Goal: Information Seeking & Learning: Learn about a topic

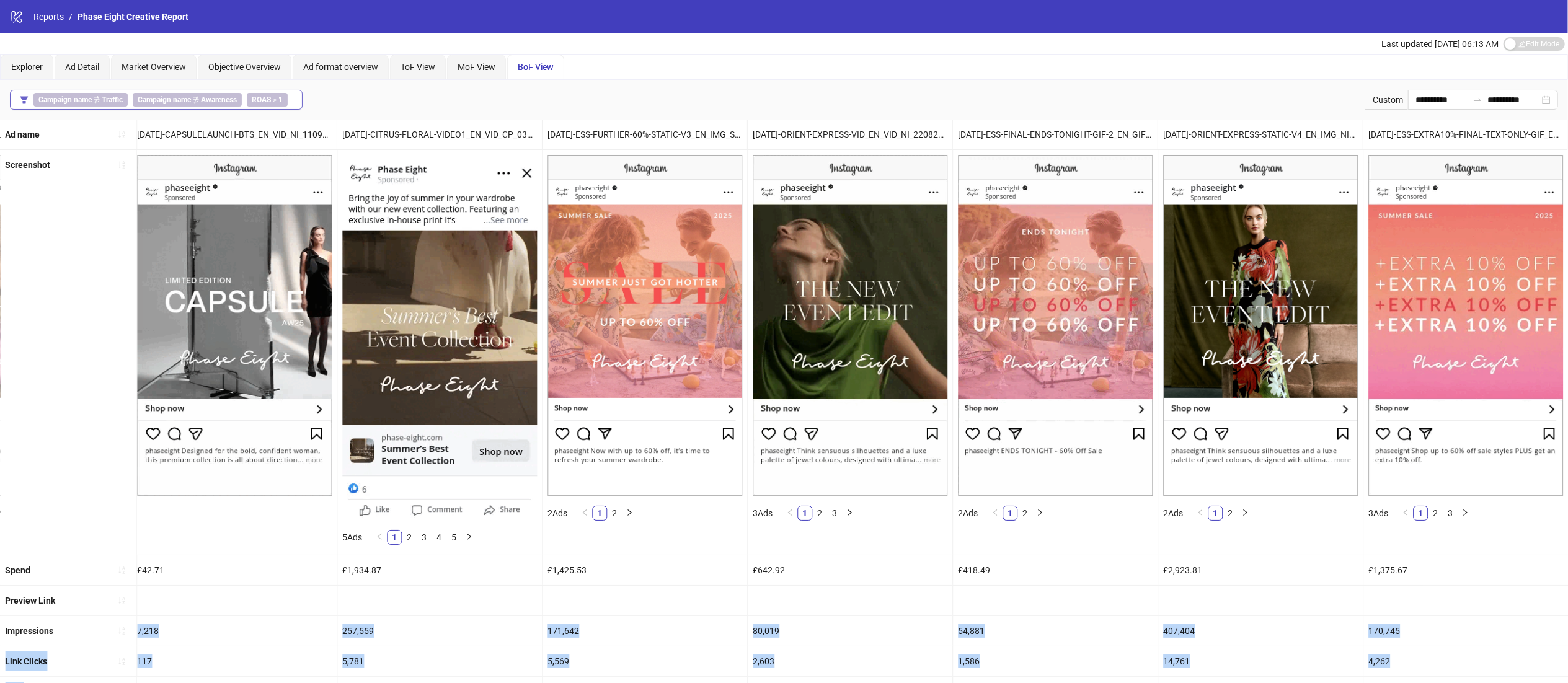
click at [216, 92] on button "Campaign name ∌ Traffic Campaign name ∌ Awareness ROAS > 1" at bounding box center [156, 99] width 292 height 20
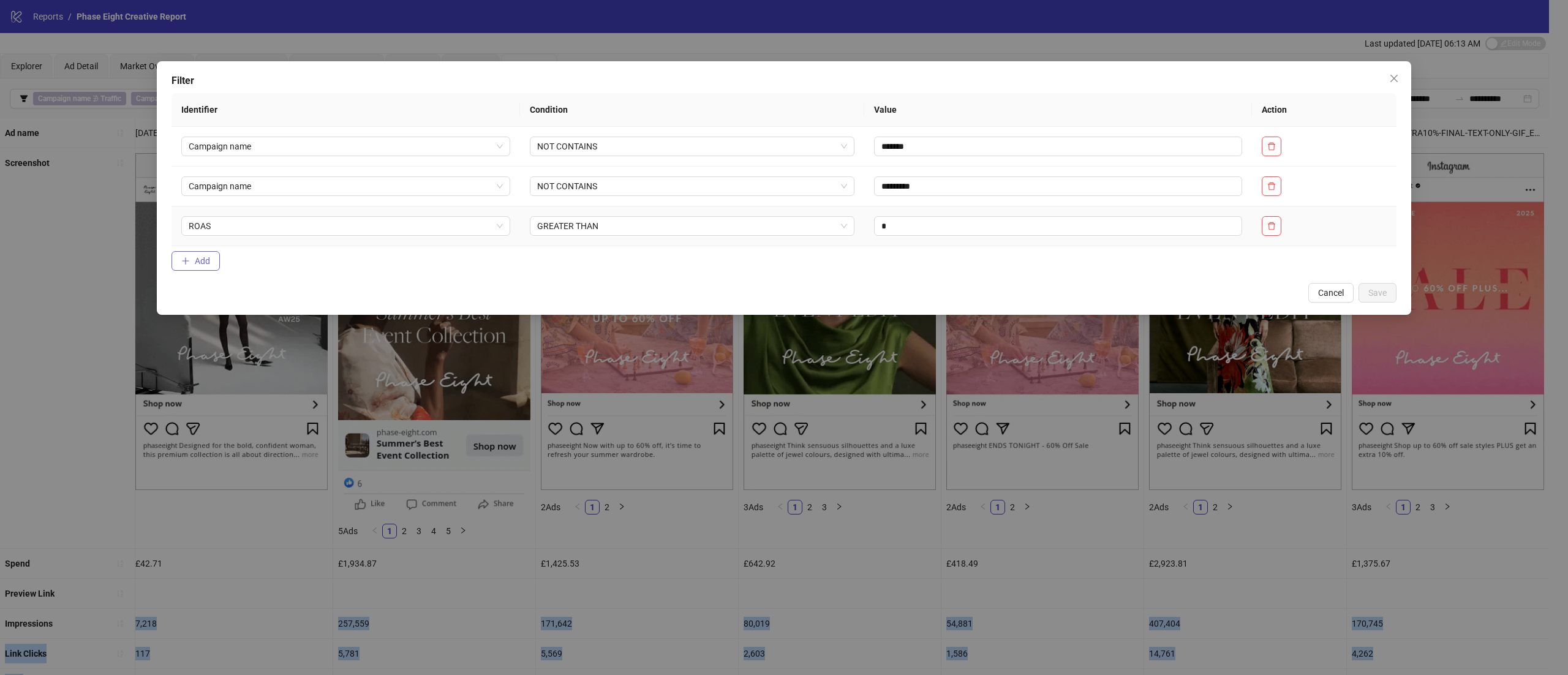
click at [202, 257] on span "Add" at bounding box center [202, 261] width 15 height 10
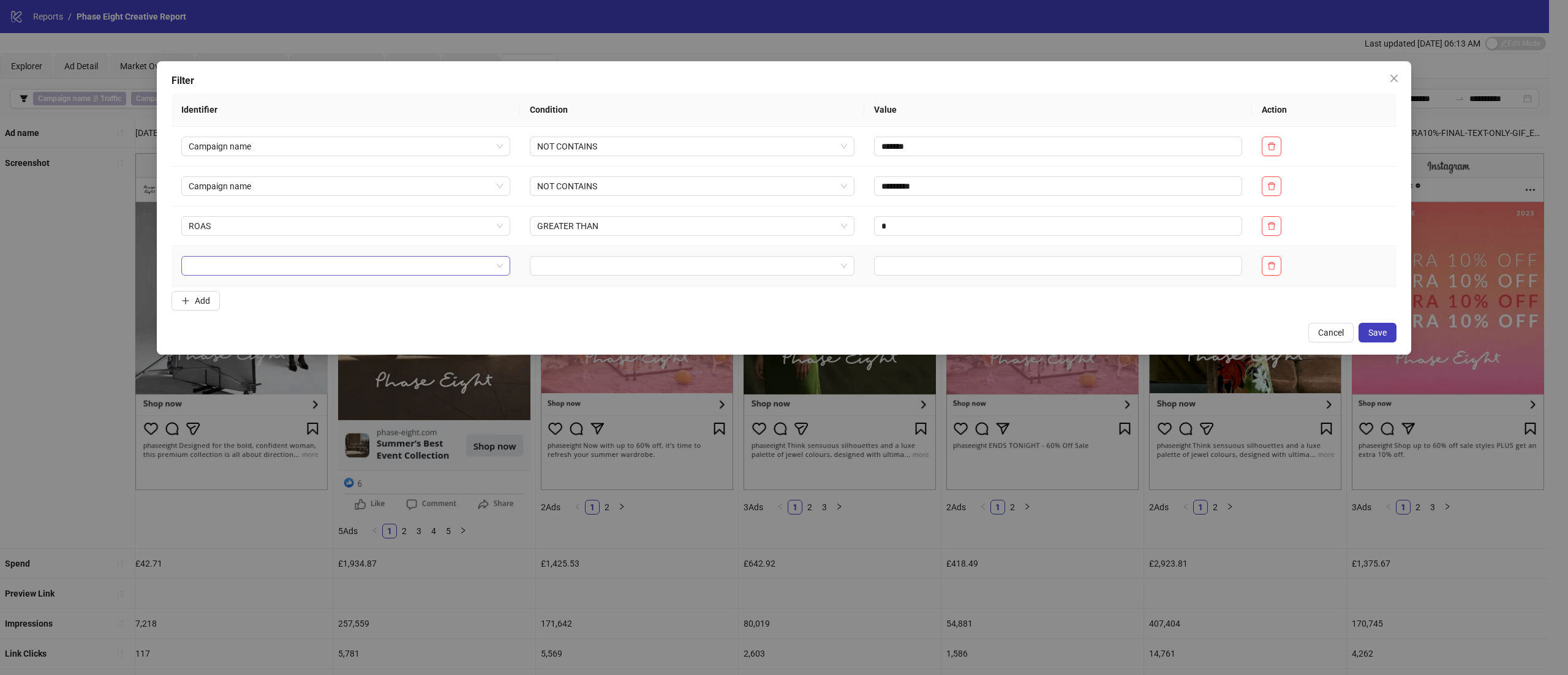
click at [268, 267] on input "search" at bounding box center [340, 266] width 303 height 18
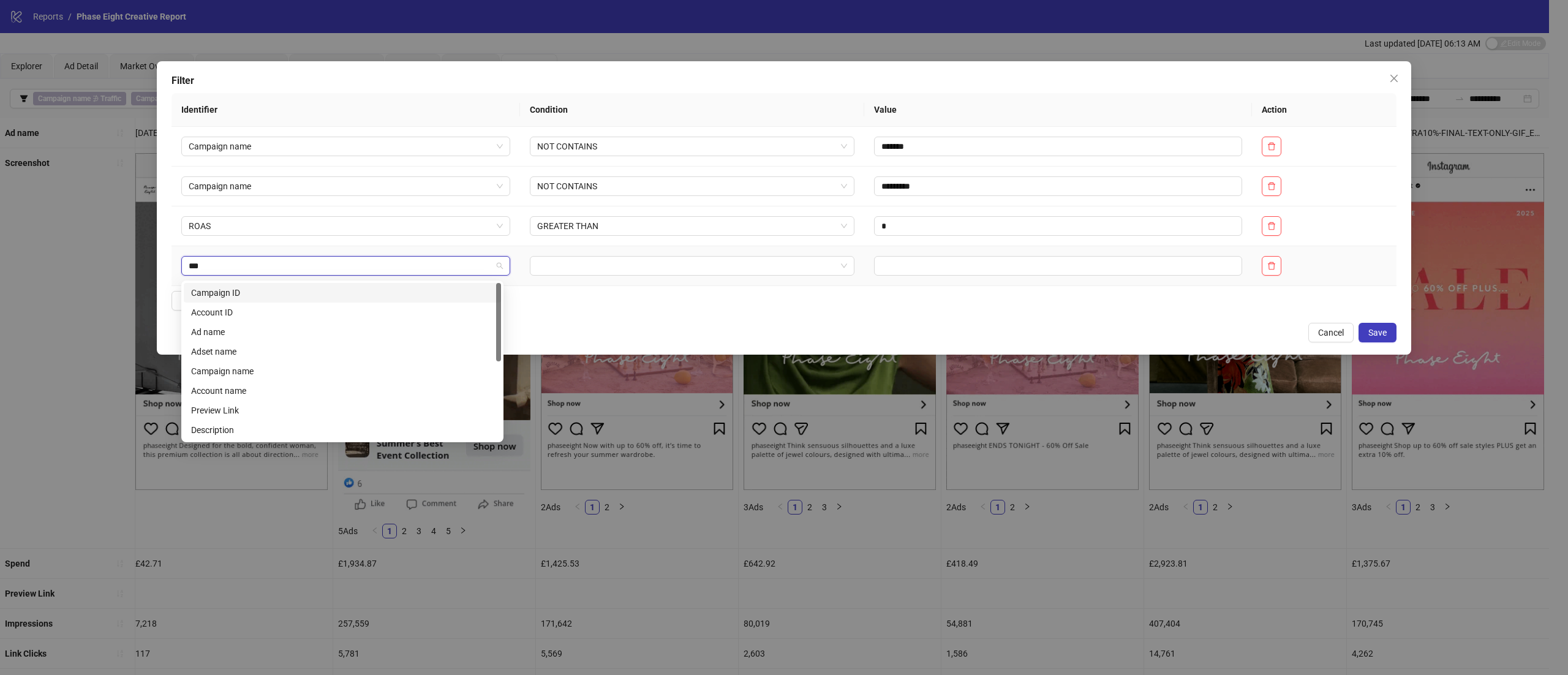
type input "****"
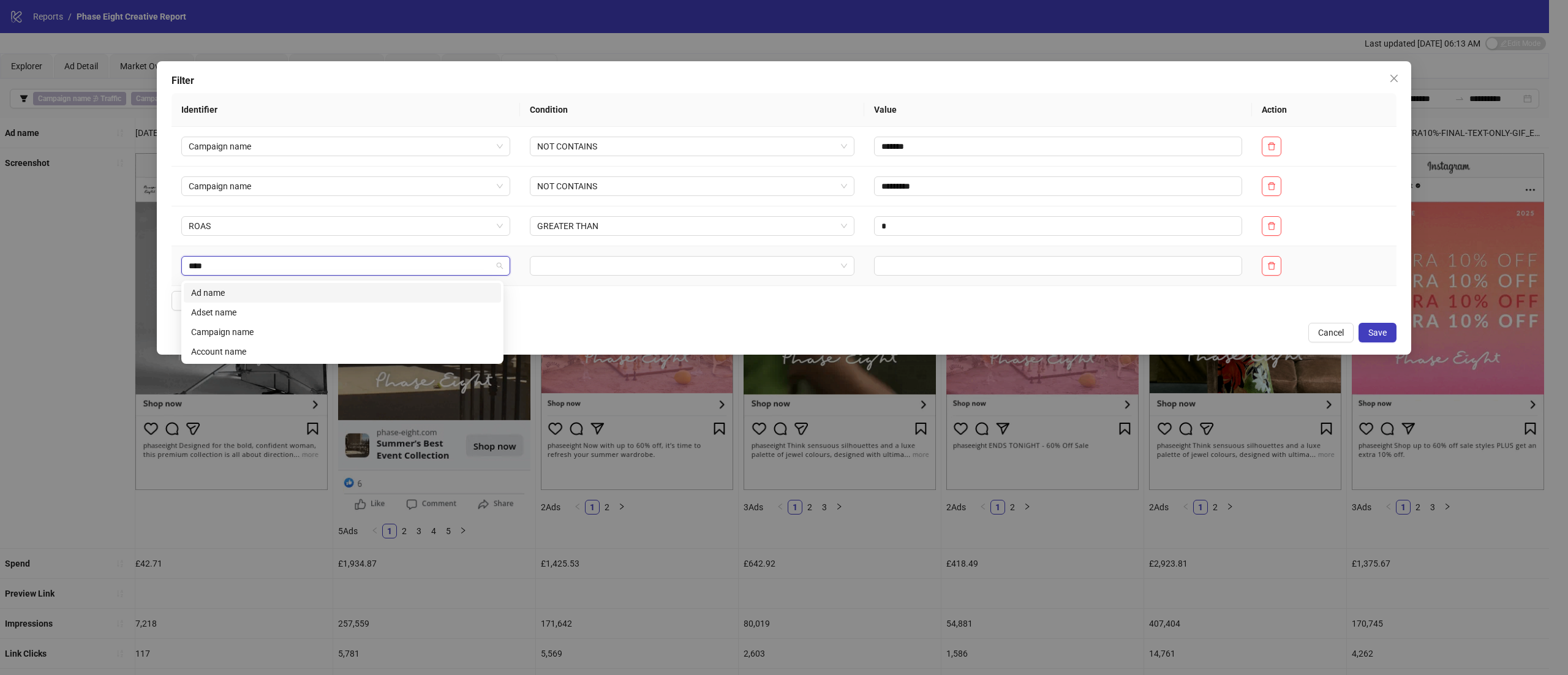
click at [236, 291] on div "Ad name" at bounding box center [342, 292] width 302 height 14
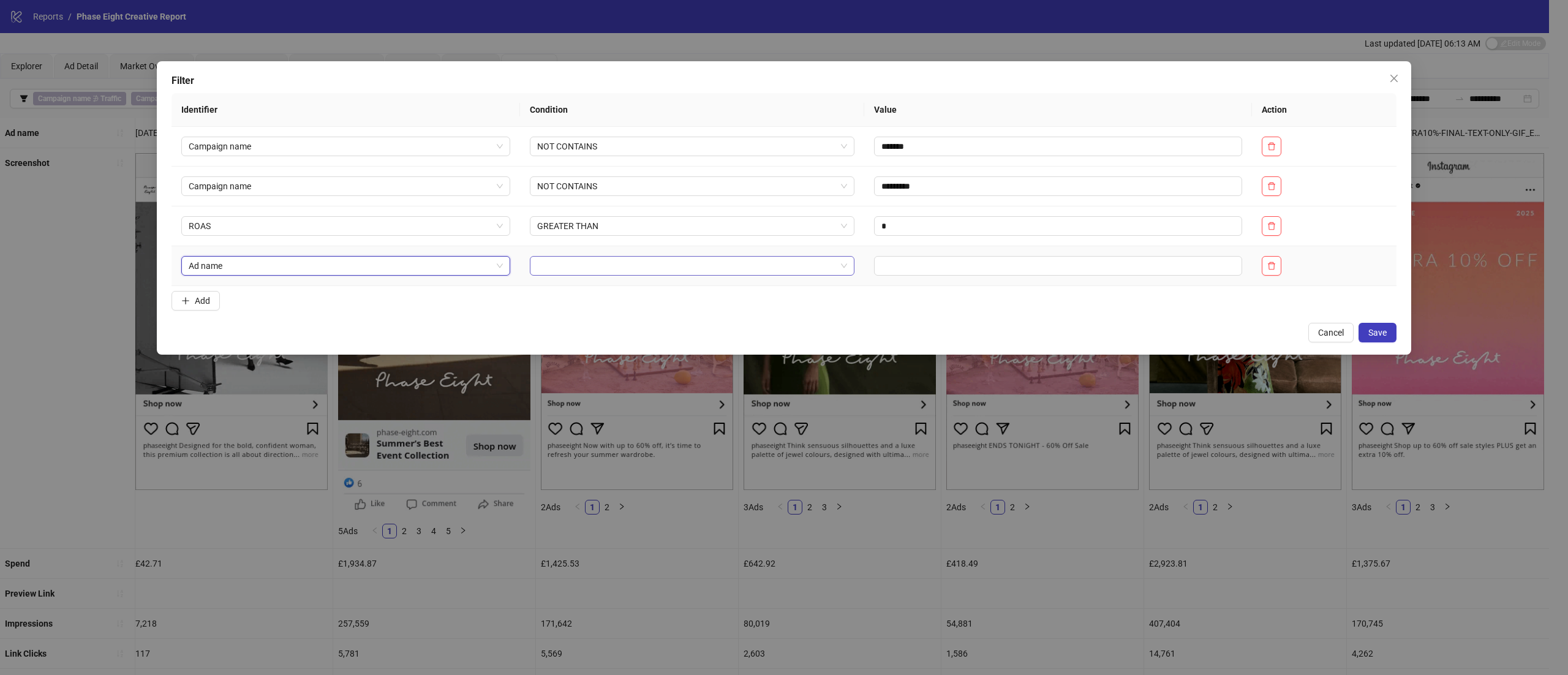
click at [618, 268] on input "search" at bounding box center [686, 266] width 299 height 18
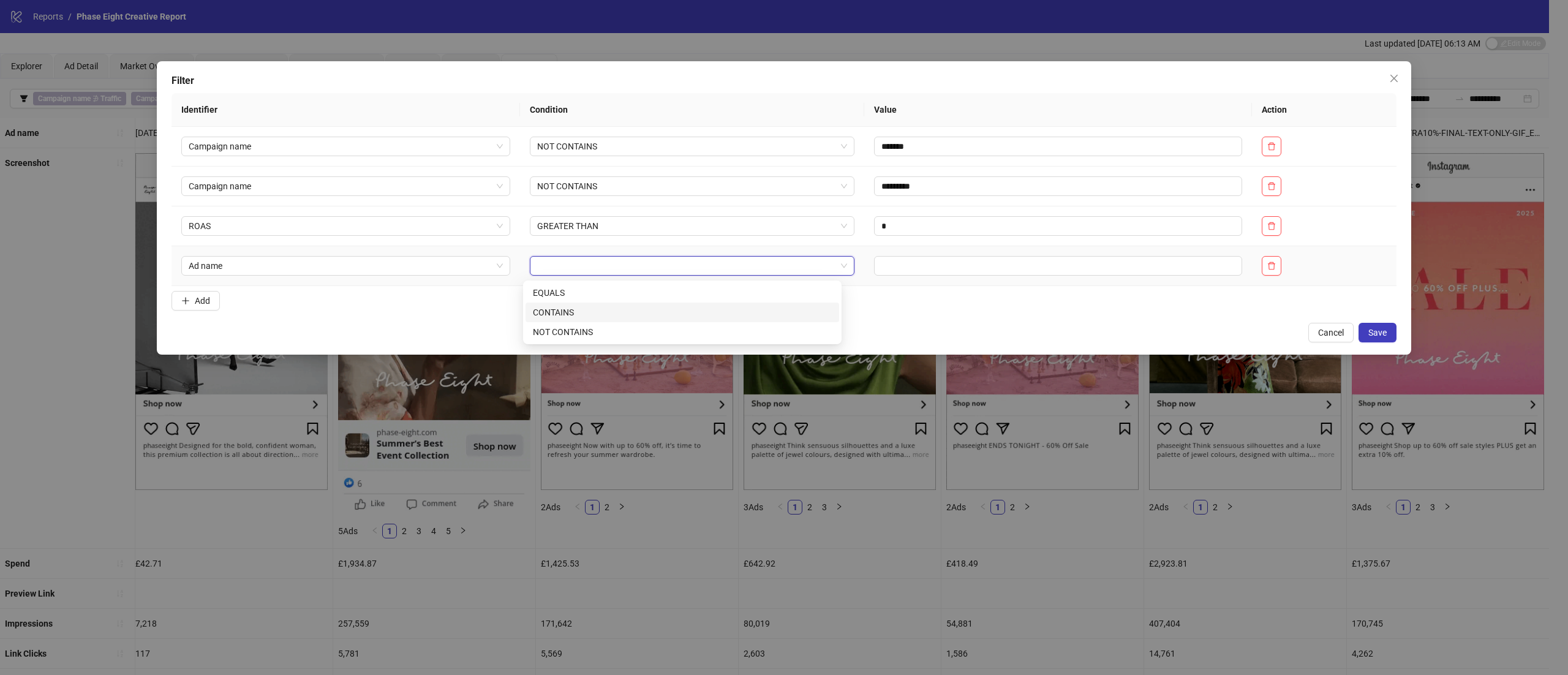
click at [594, 310] on div "CONTAINS" at bounding box center [682, 312] width 299 height 14
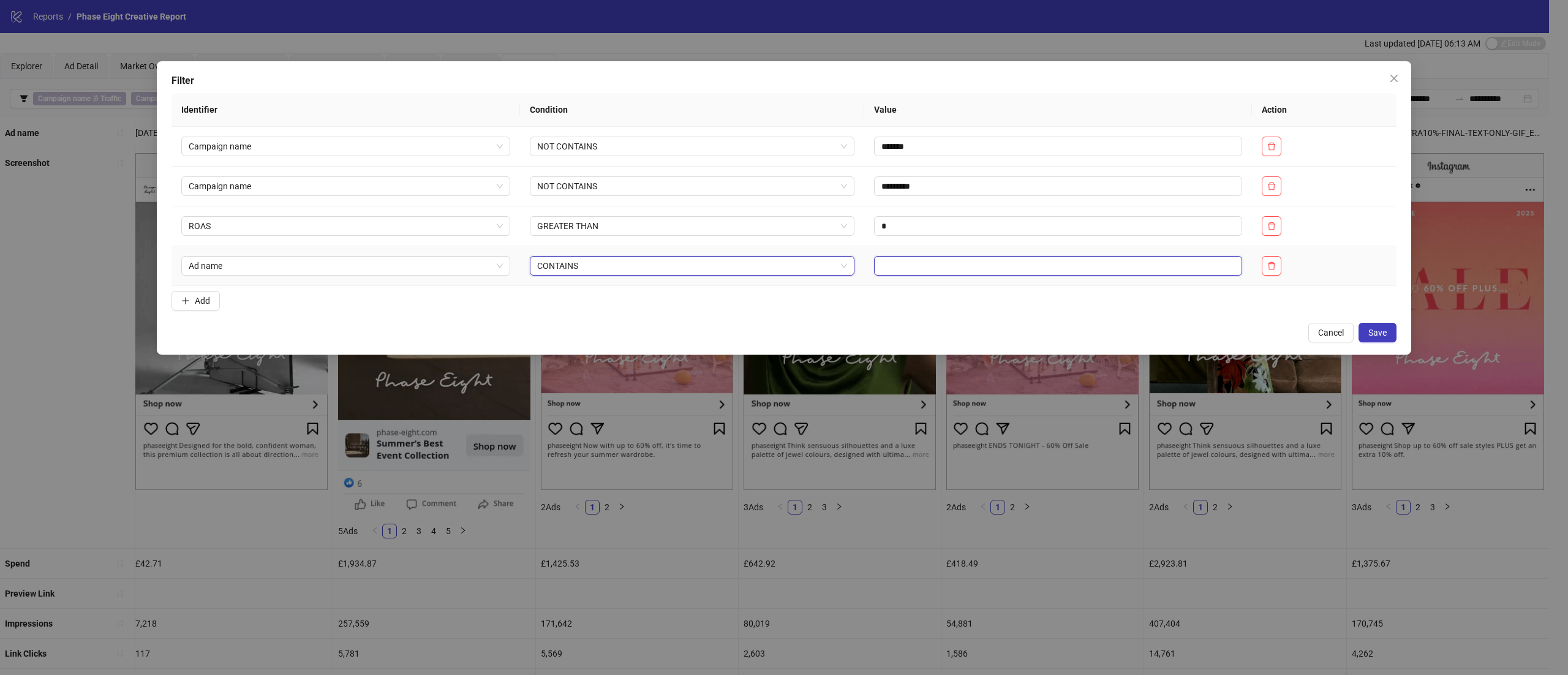
click at [930, 269] on input "text" at bounding box center [1057, 266] width 368 height 20
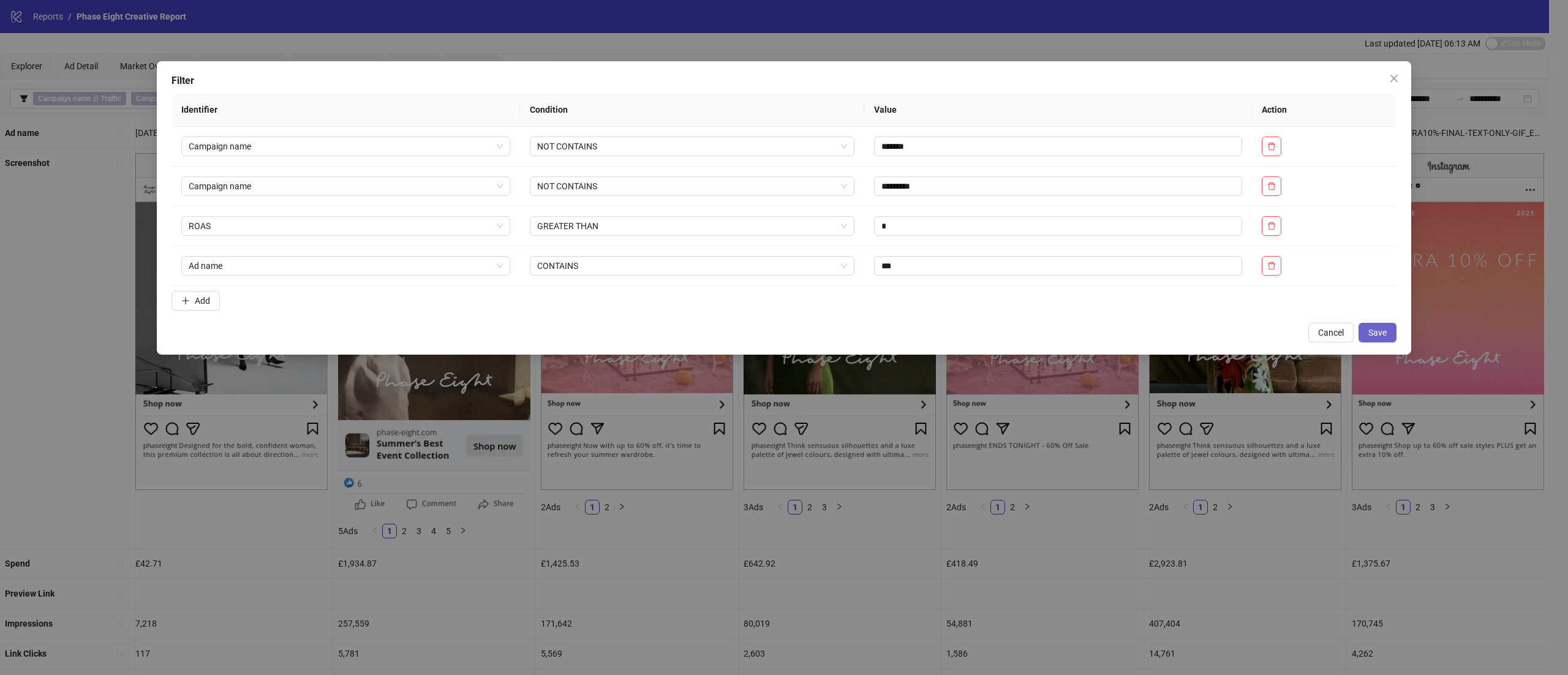
click at [1375, 334] on span "Save" at bounding box center [1377, 333] width 18 height 10
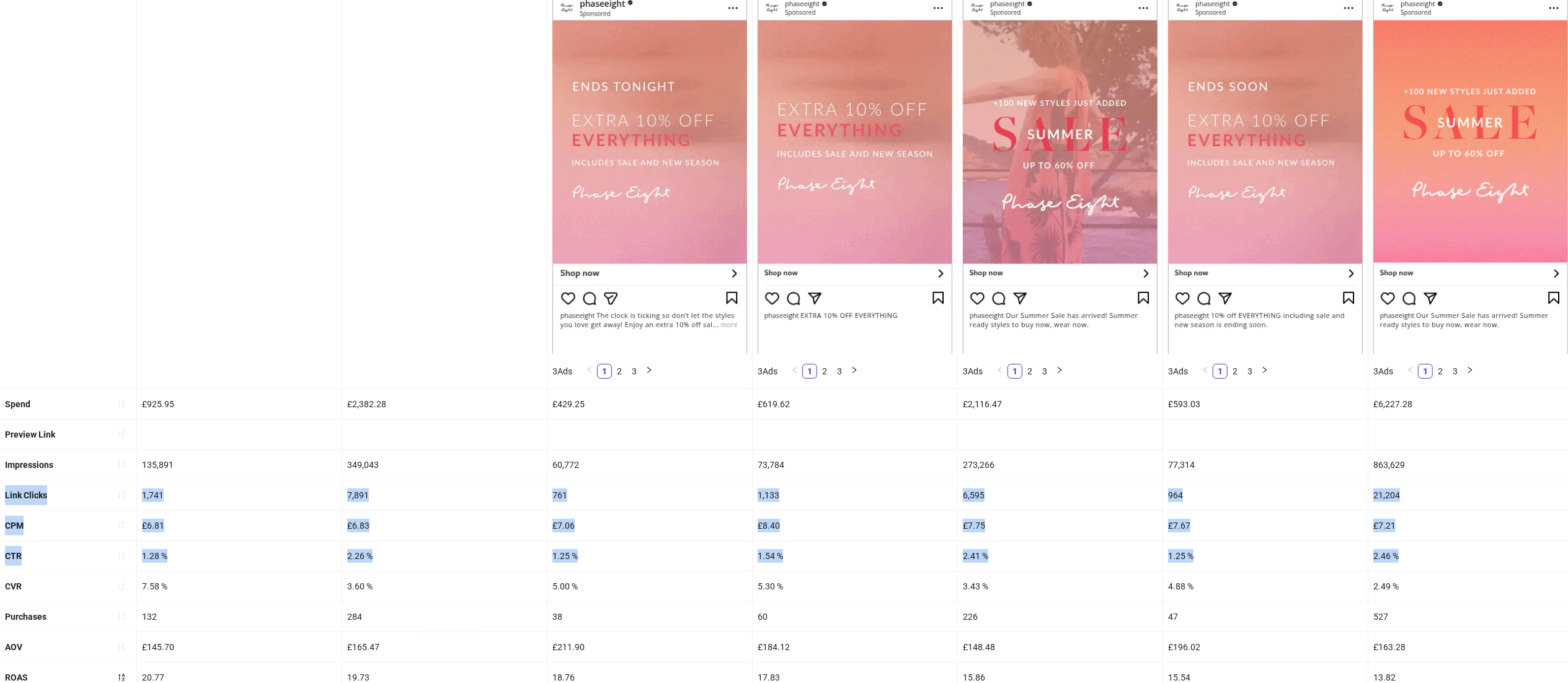
drag, startPoint x: 1047, startPoint y: 550, endPoint x: 0, endPoint y: 483, distance: 1049.1
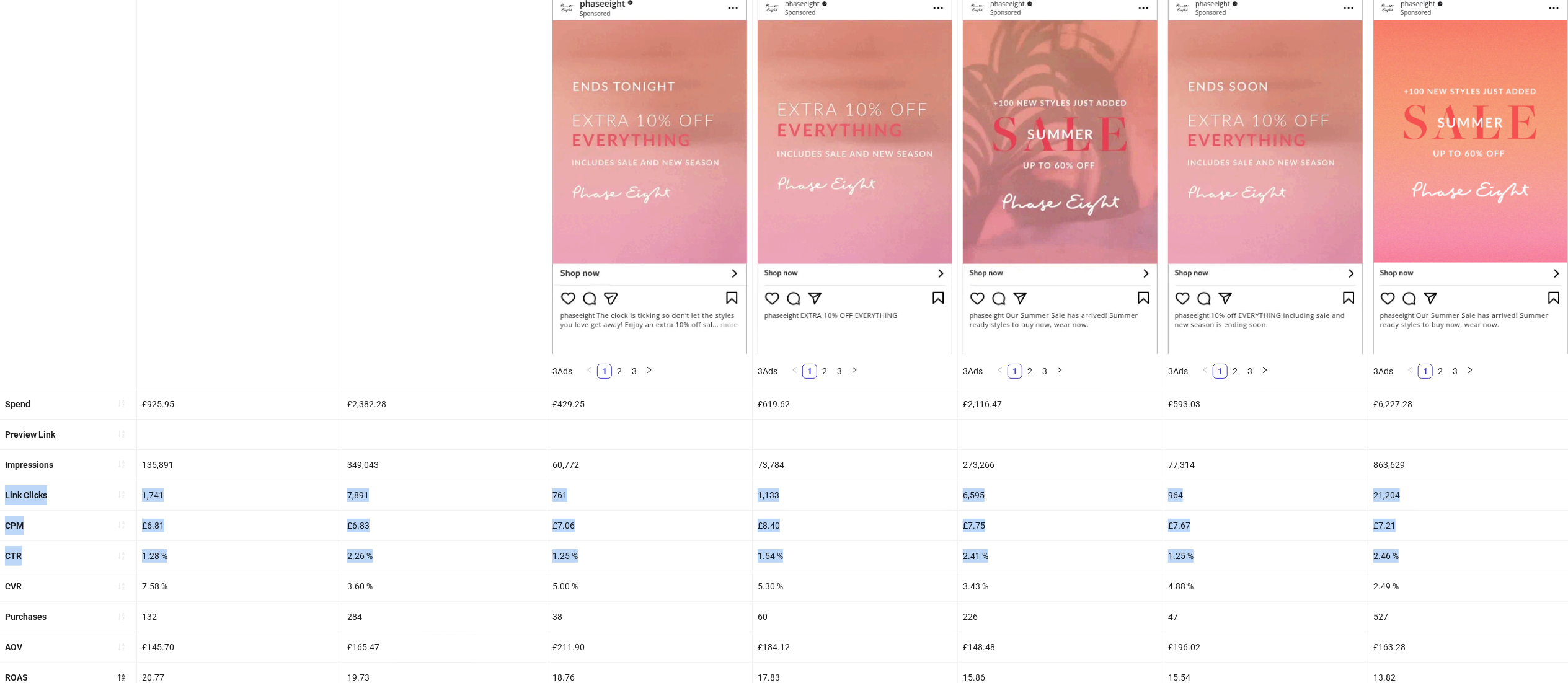
click at [0, 483] on ul "Ad name [DATE]-HSS-EXTRA-10%-OFF-STATIC_EN_IMG_CP_14082025_F_CC_SC5_USP1_HSS [D…" at bounding box center [784, 344] width 1568 height 818
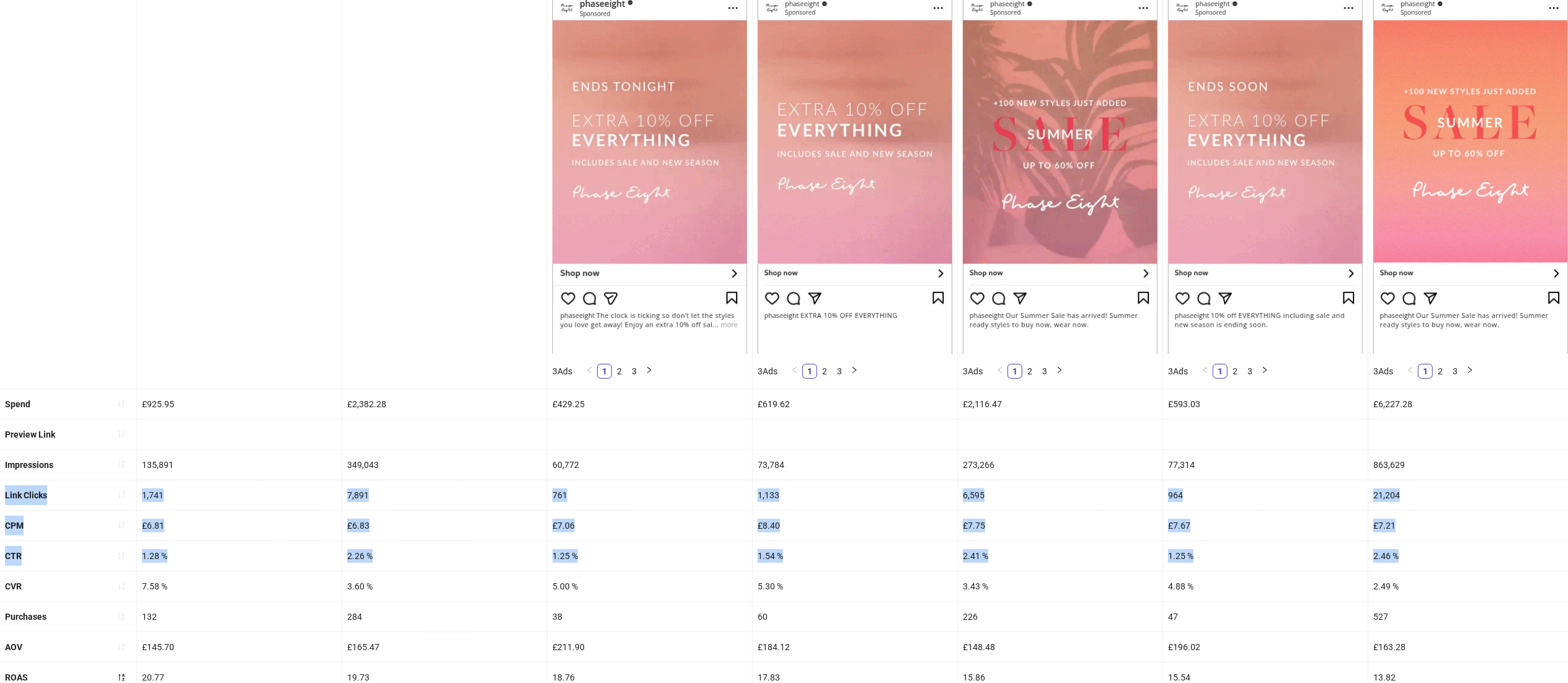
click at [1018, 512] on div "£7.75" at bounding box center [1060, 526] width 204 height 30
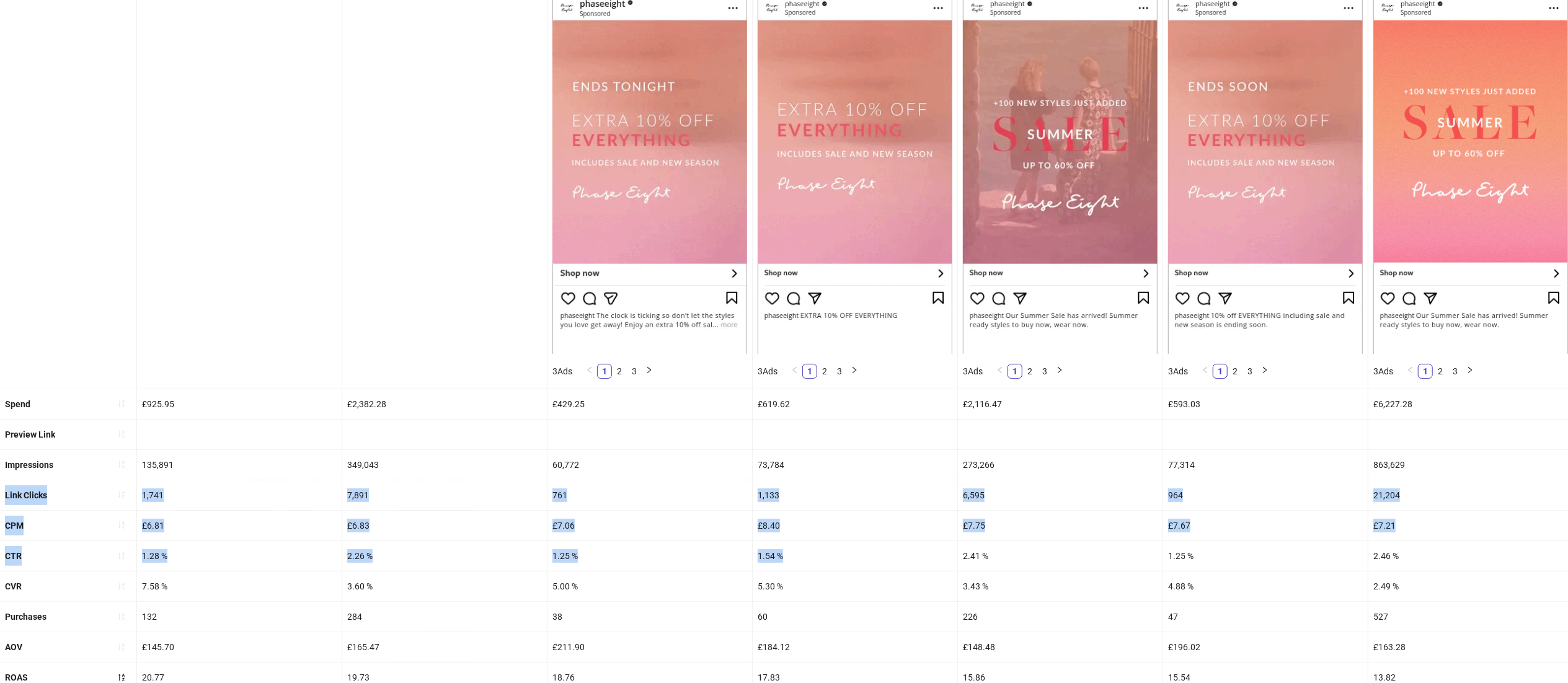
drag, startPoint x: 915, startPoint y: 555, endPoint x: 0, endPoint y: 503, distance: 916.5
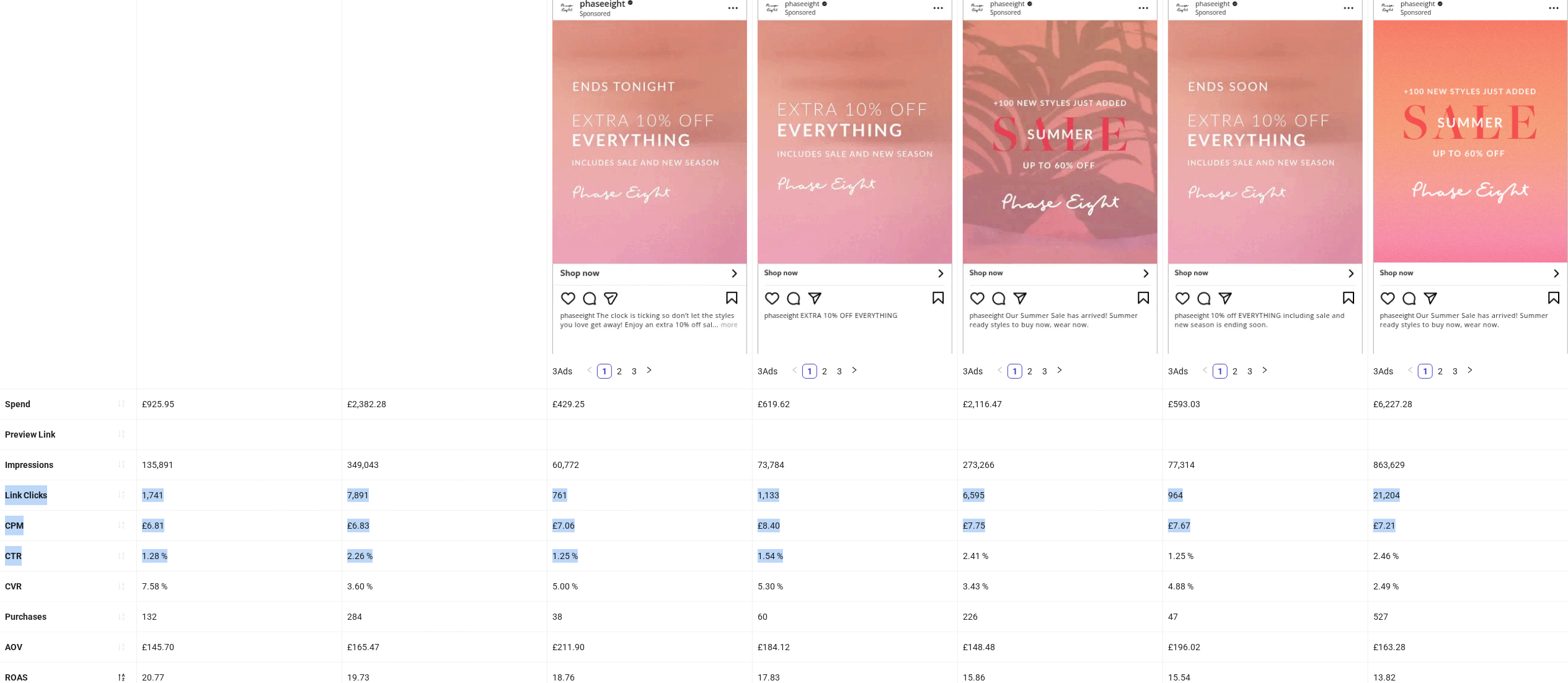
click at [0, 503] on ul "Ad name [DATE]-HSS-EXTRA-10%-OFF-STATIC_EN_IMG_CP_14082025_F_CC_SC5_USP1_HSS [D…" at bounding box center [784, 344] width 1568 height 818
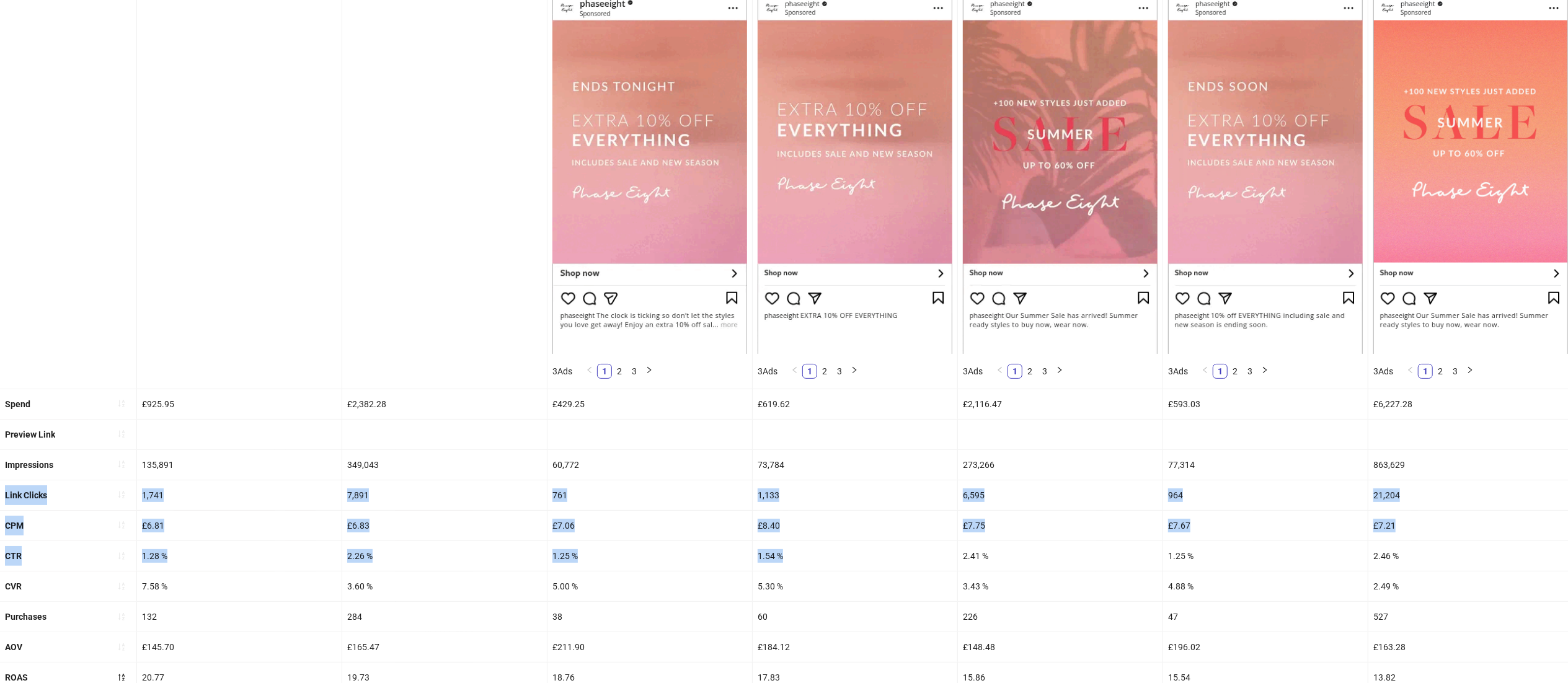
click at [923, 510] on div "1,133" at bounding box center [855, 495] width 204 height 30
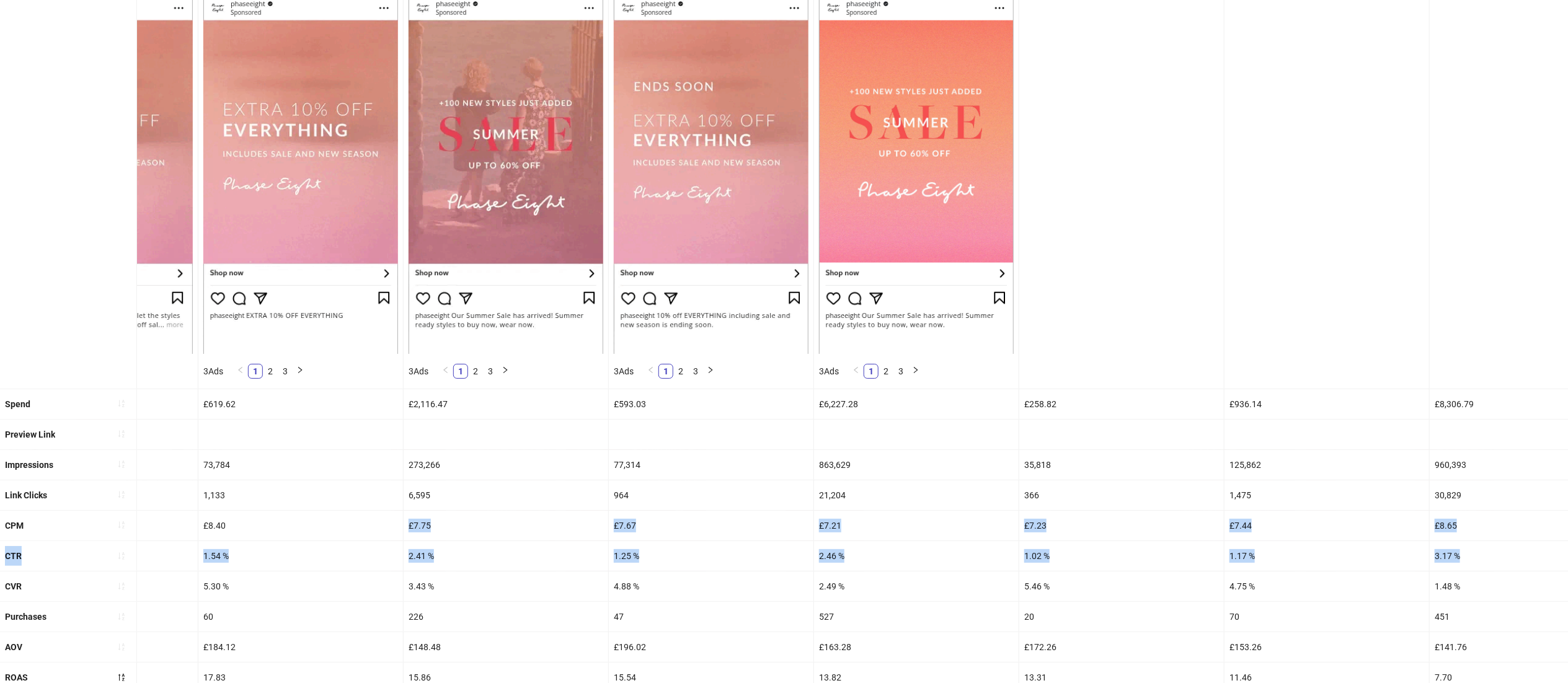
drag, startPoint x: 887, startPoint y: 525, endPoint x: 1587, endPoint y: 553, distance: 700.6
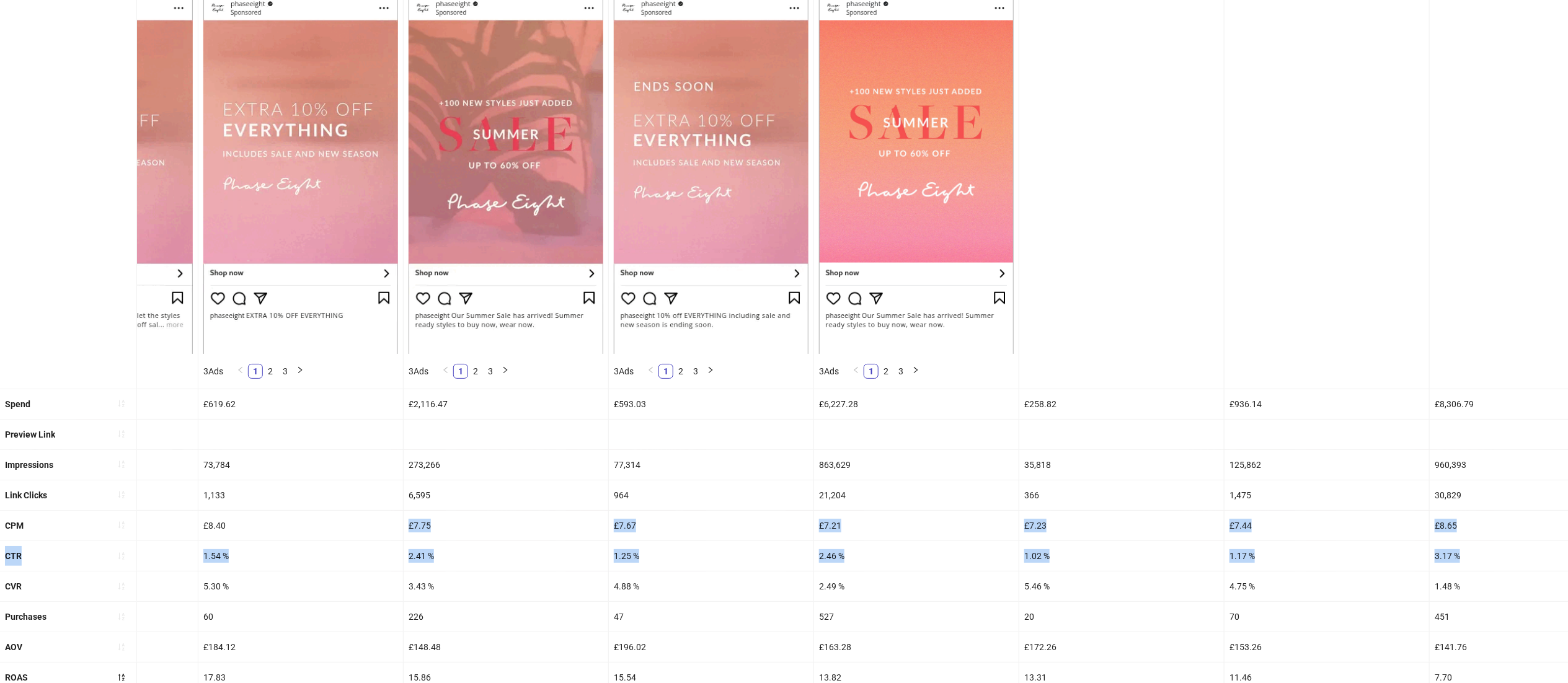
click at [1568, 499] on html "**********" at bounding box center [784, 157] width 1568 height 683
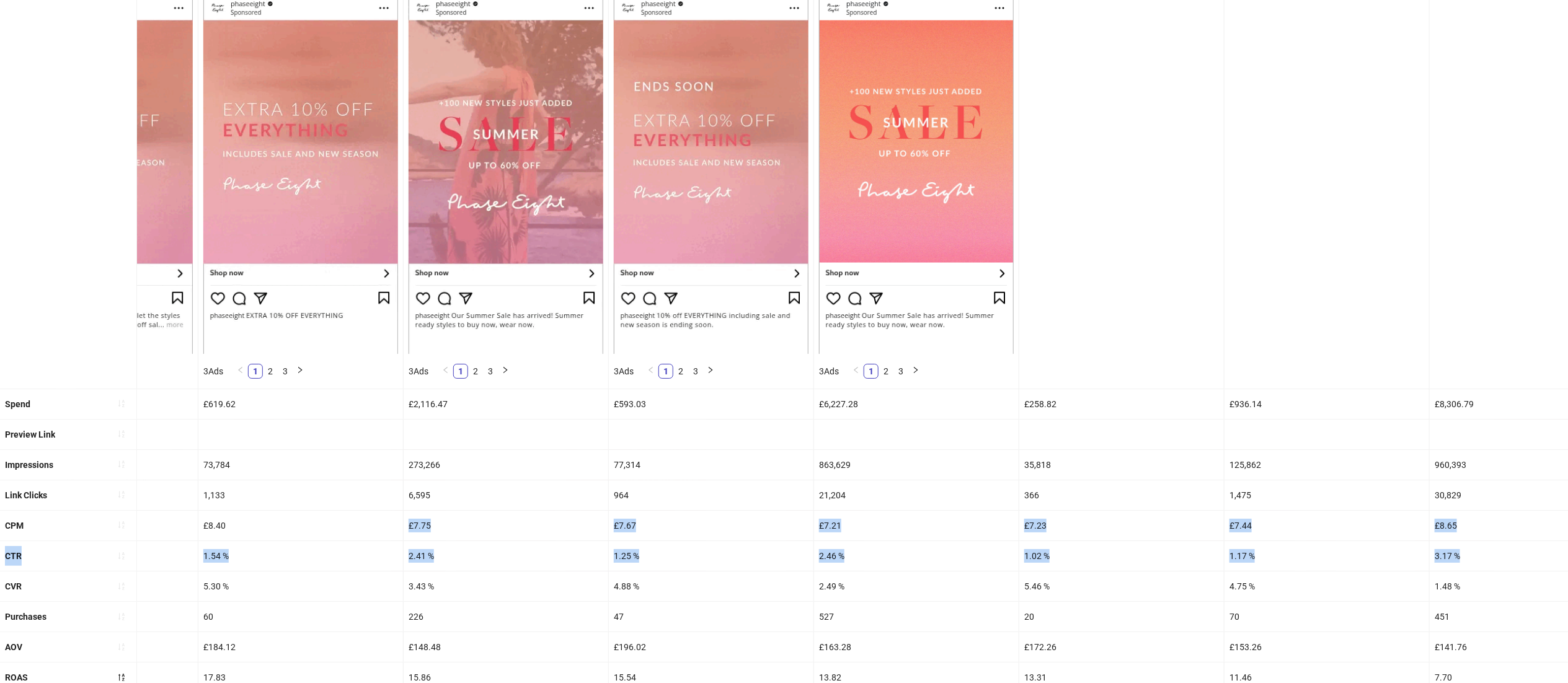
scroll to position [0, 623]
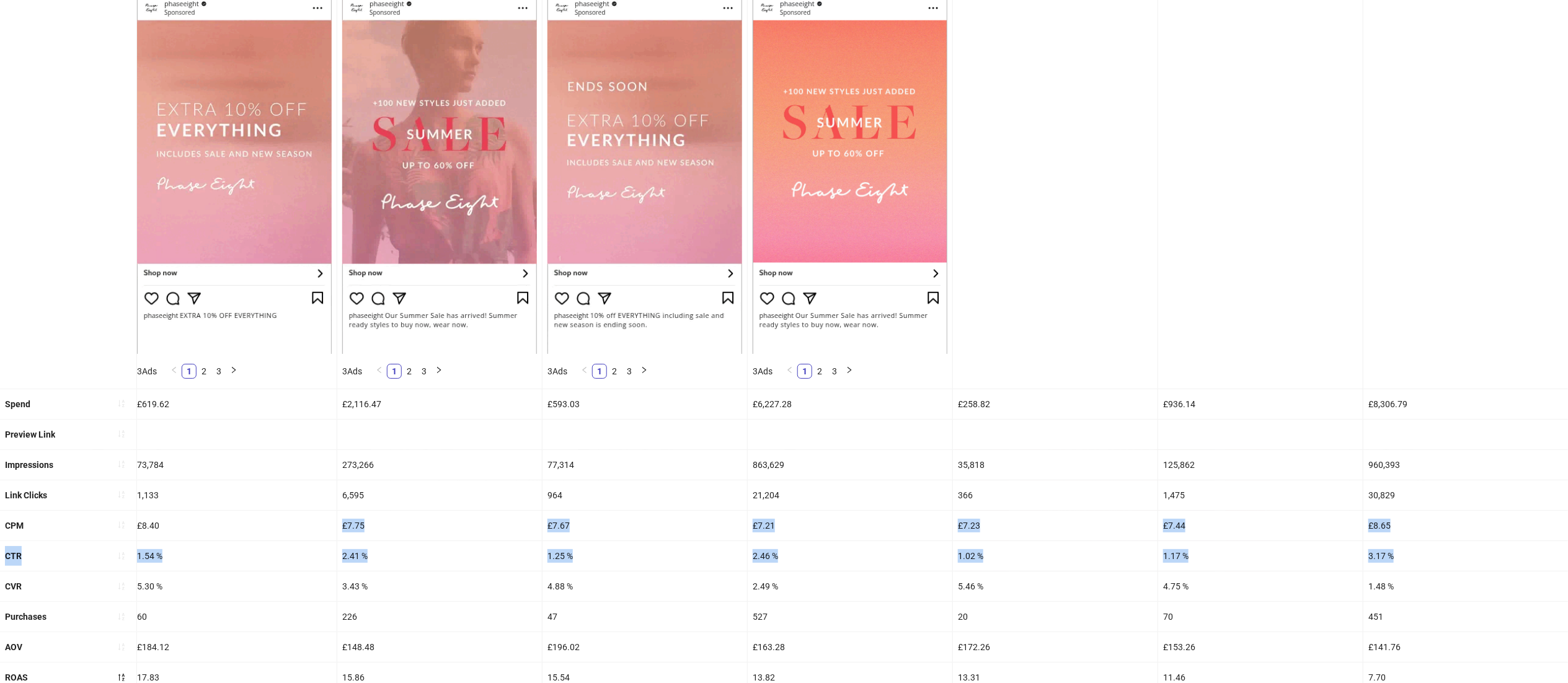
click at [1091, 550] on div "1.02 %" at bounding box center [1055, 555] width 204 height 30
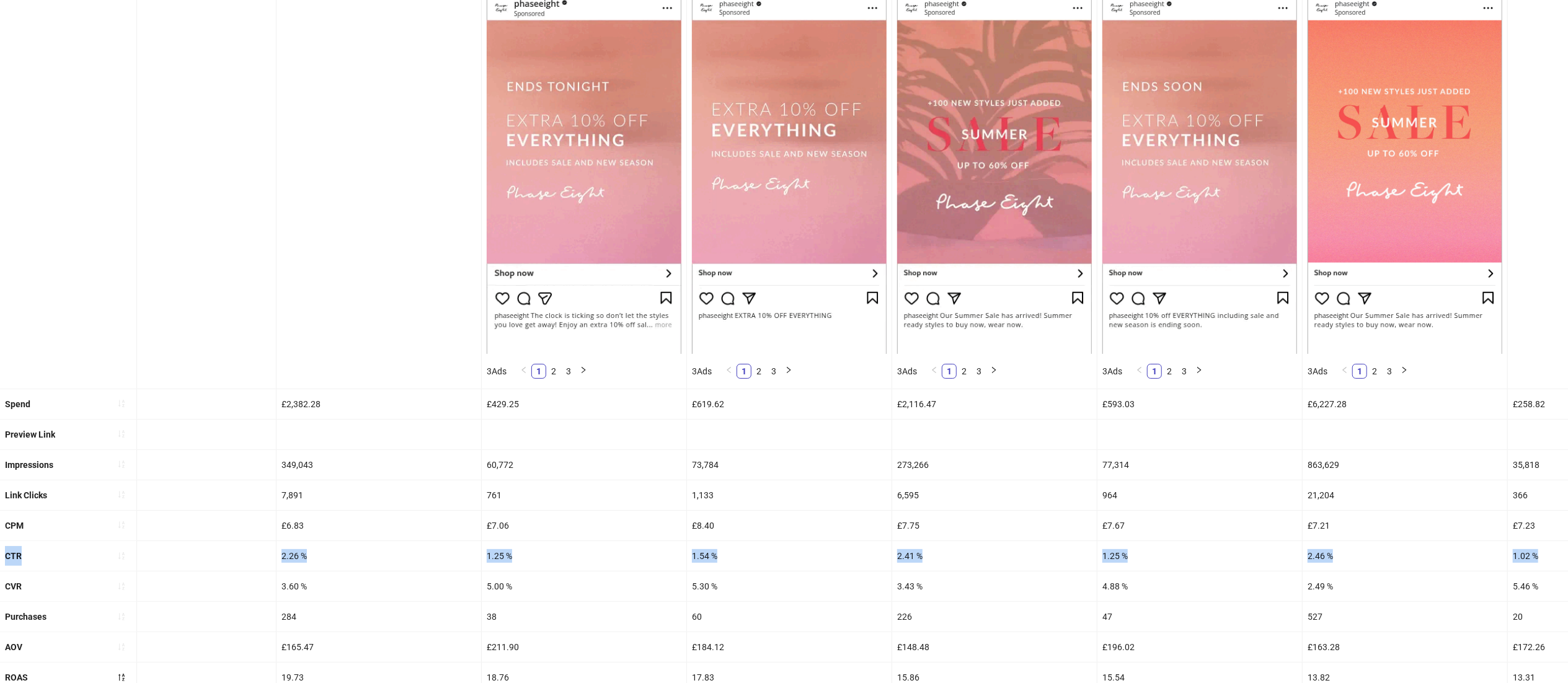
scroll to position [0, 0]
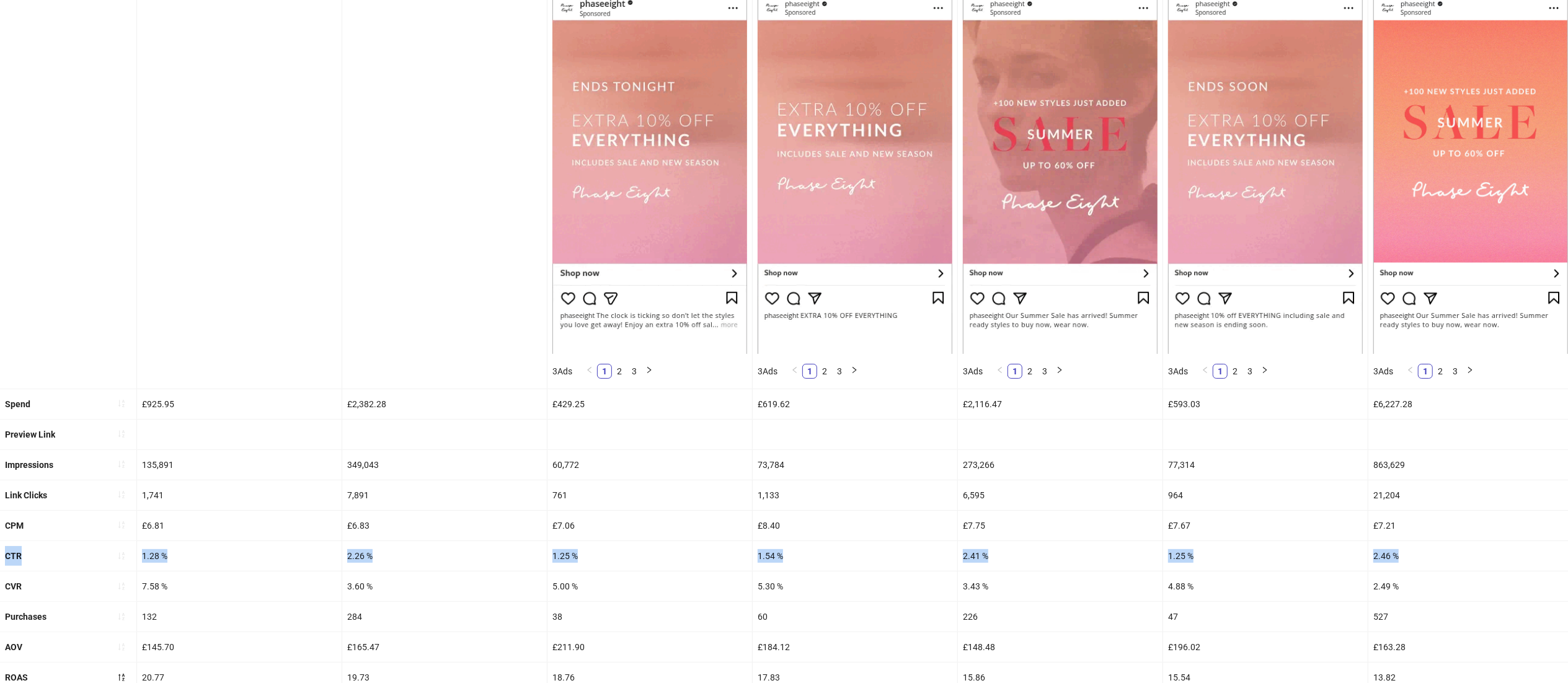
drag, startPoint x: 1205, startPoint y: 550, endPoint x: 0, endPoint y: 555, distance: 1205.0
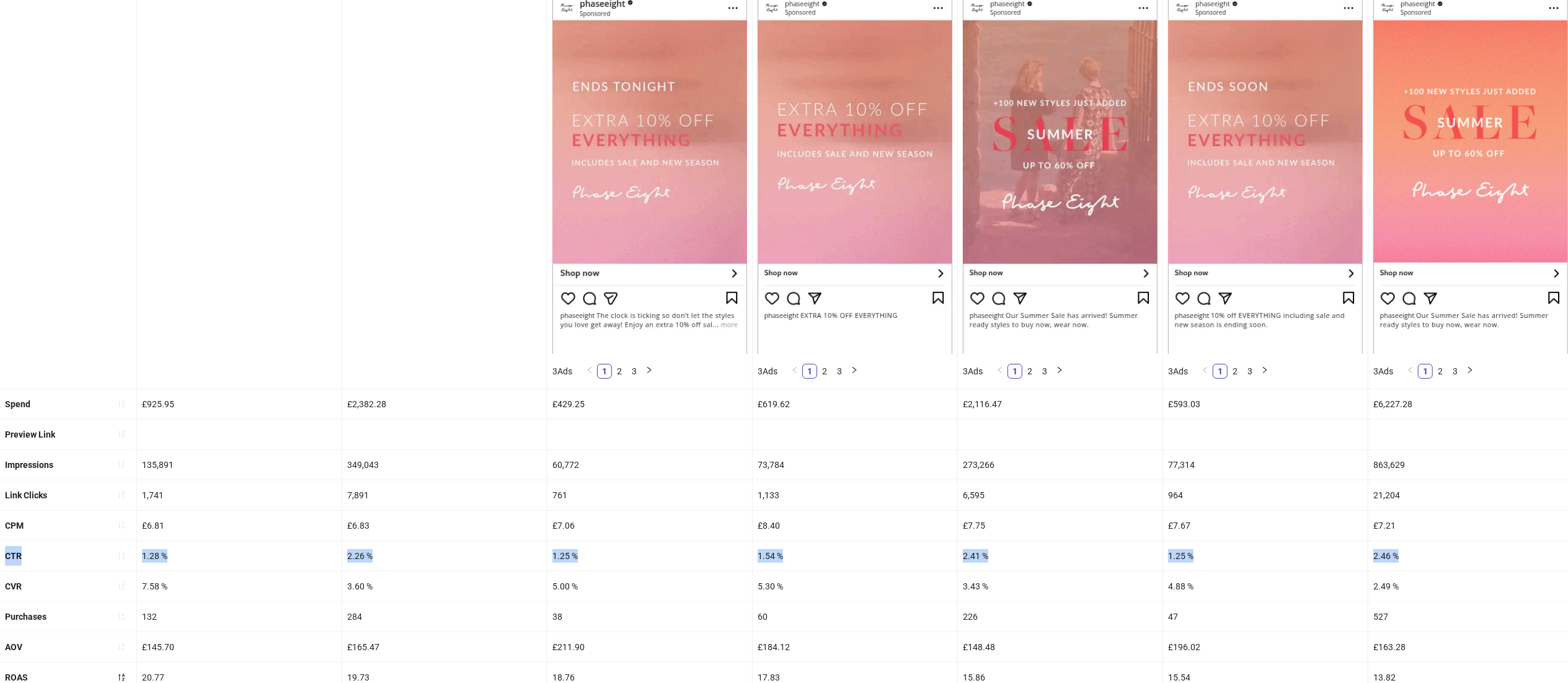
click at [0, 555] on div "CTR 1.28 % 2.26 % 1.25 % 1.54 % 2.41 % 1.25 % 2.46 % 1.02 % 1.17 % 3.17 %" at bounding box center [1095, 556] width 2189 height 31
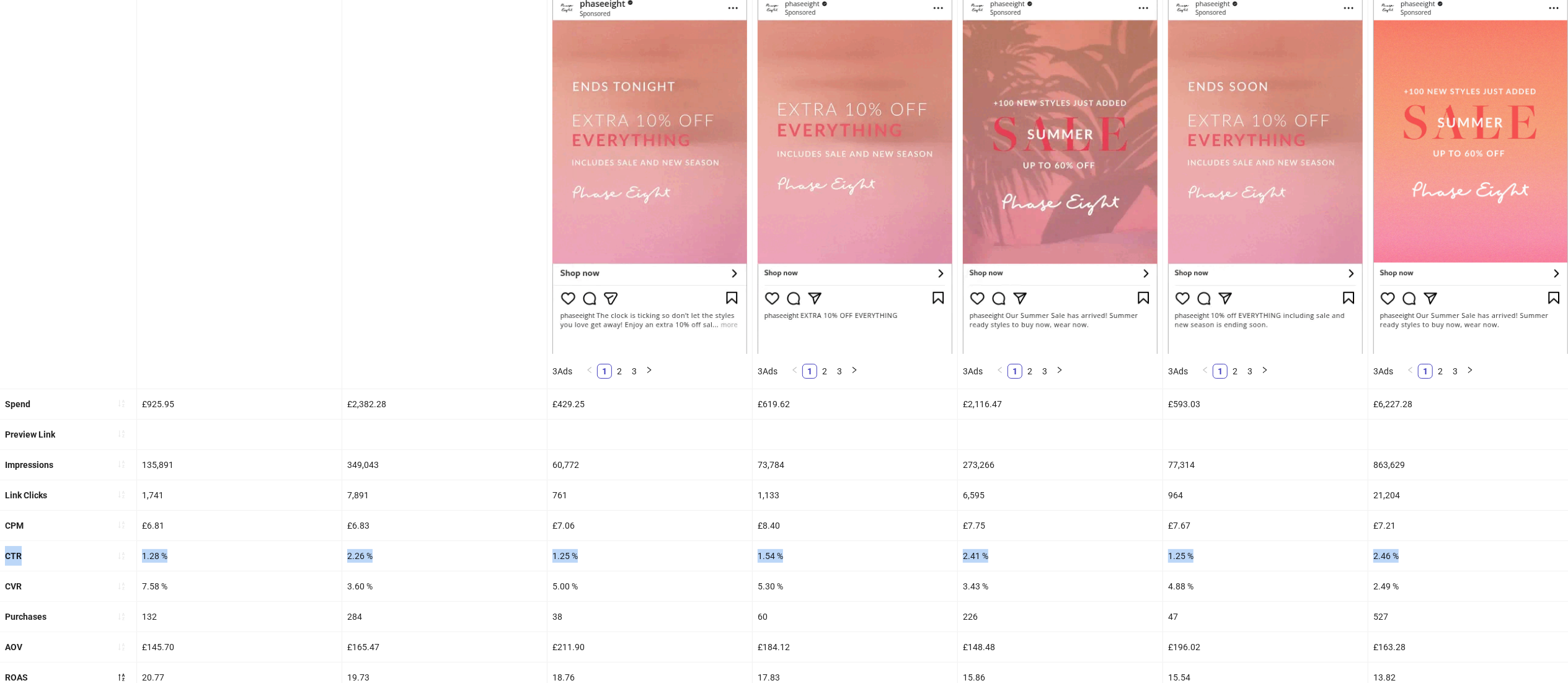
click at [507, 556] on div "2.26 %" at bounding box center [444, 555] width 204 height 30
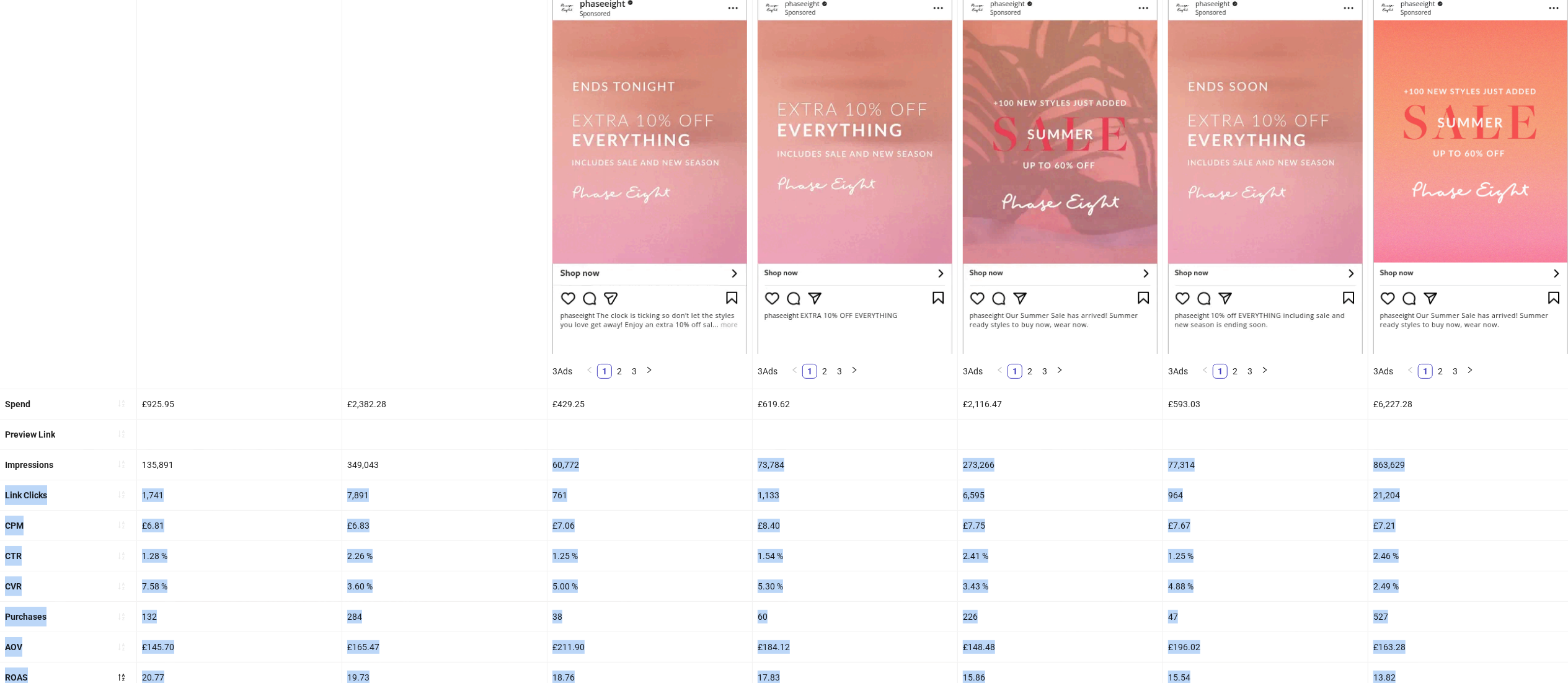
scroll to position [296, 0]
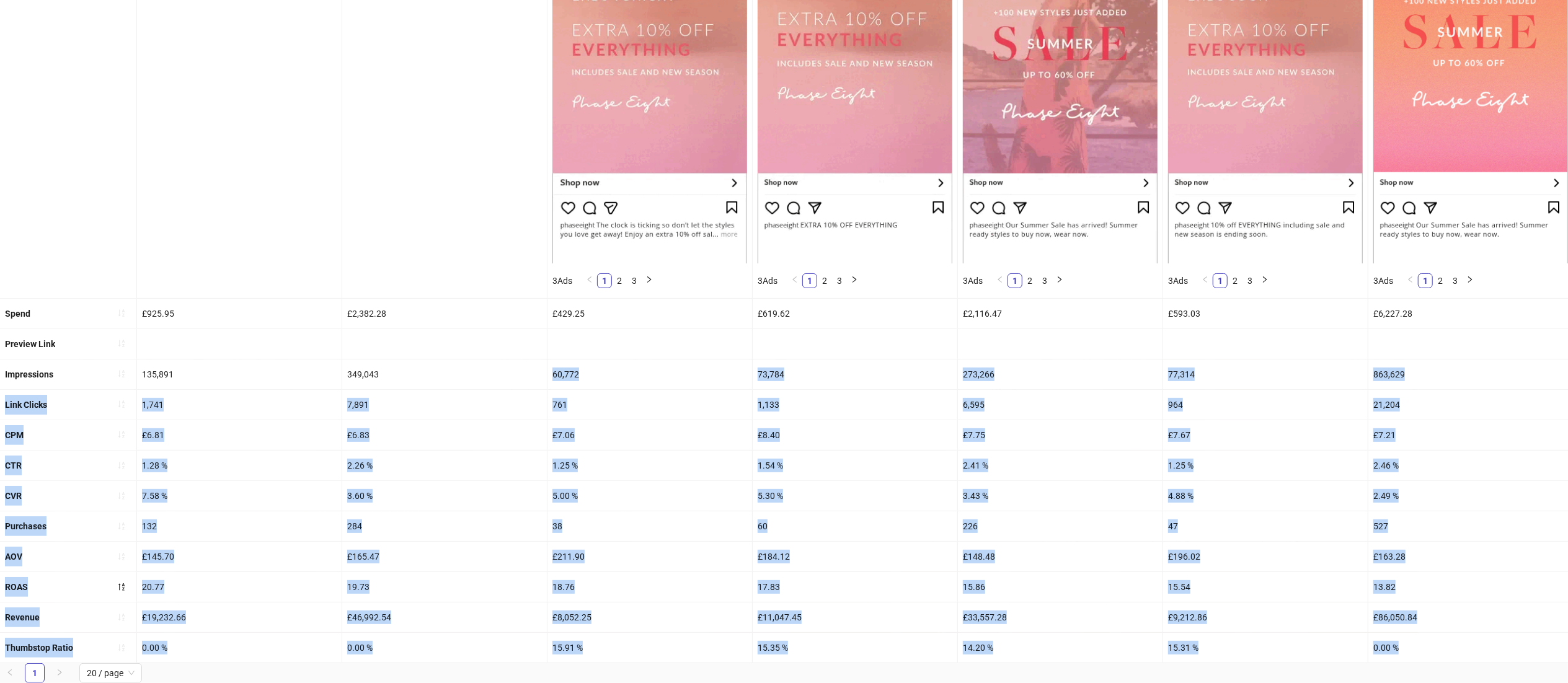
drag, startPoint x: 433, startPoint y: 468, endPoint x: 444, endPoint y: 740, distance: 272.2
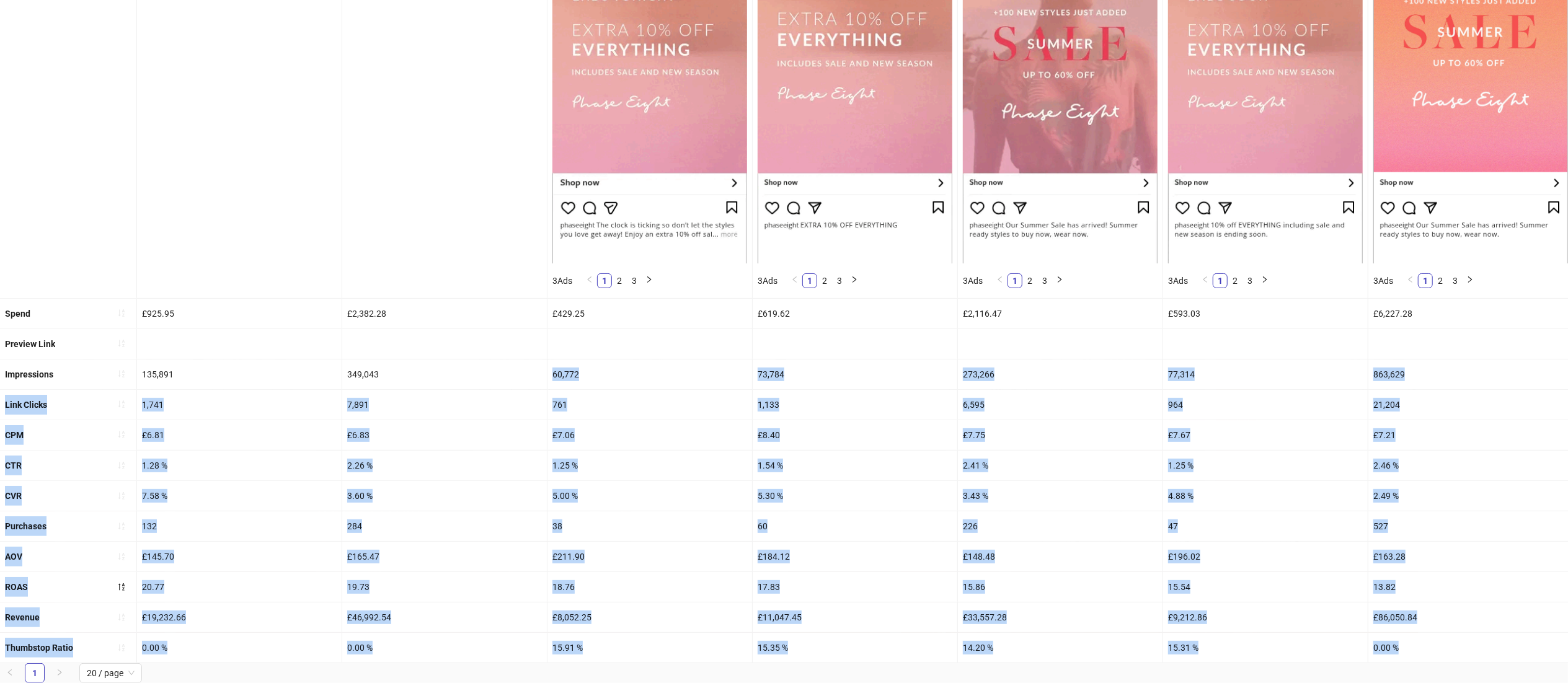
click at [444, 409] on html "**********" at bounding box center [784, 67] width 1568 height 683
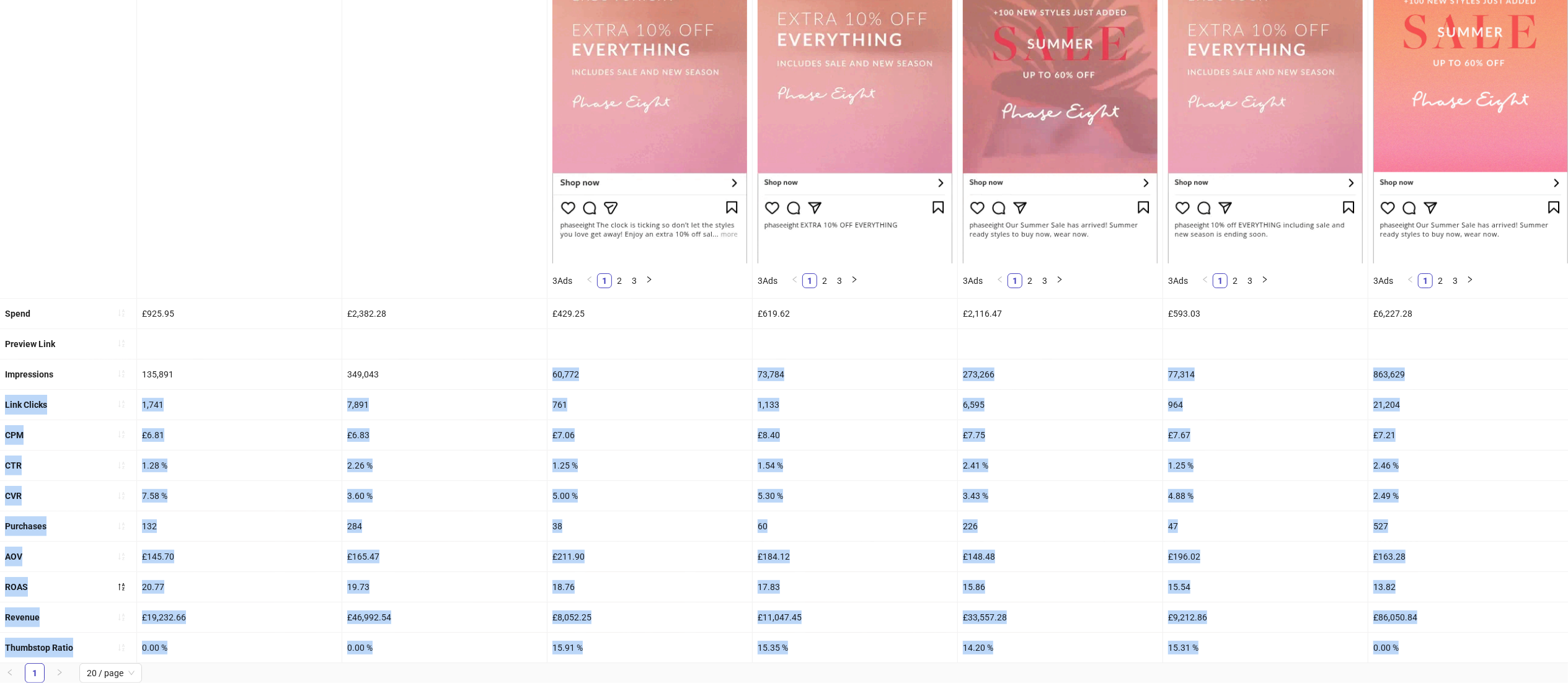
click at [546, 396] on div "7,891" at bounding box center [444, 404] width 204 height 30
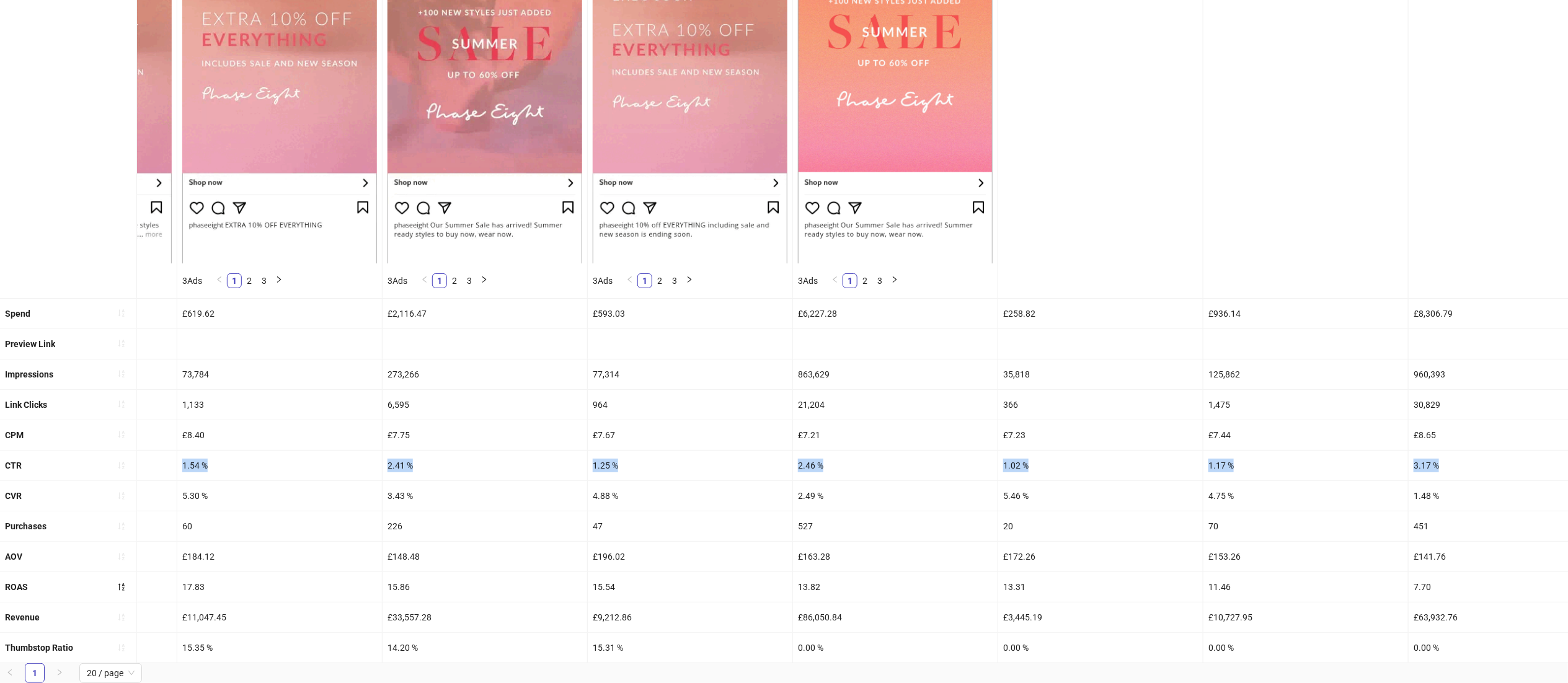
scroll to position [0, 623]
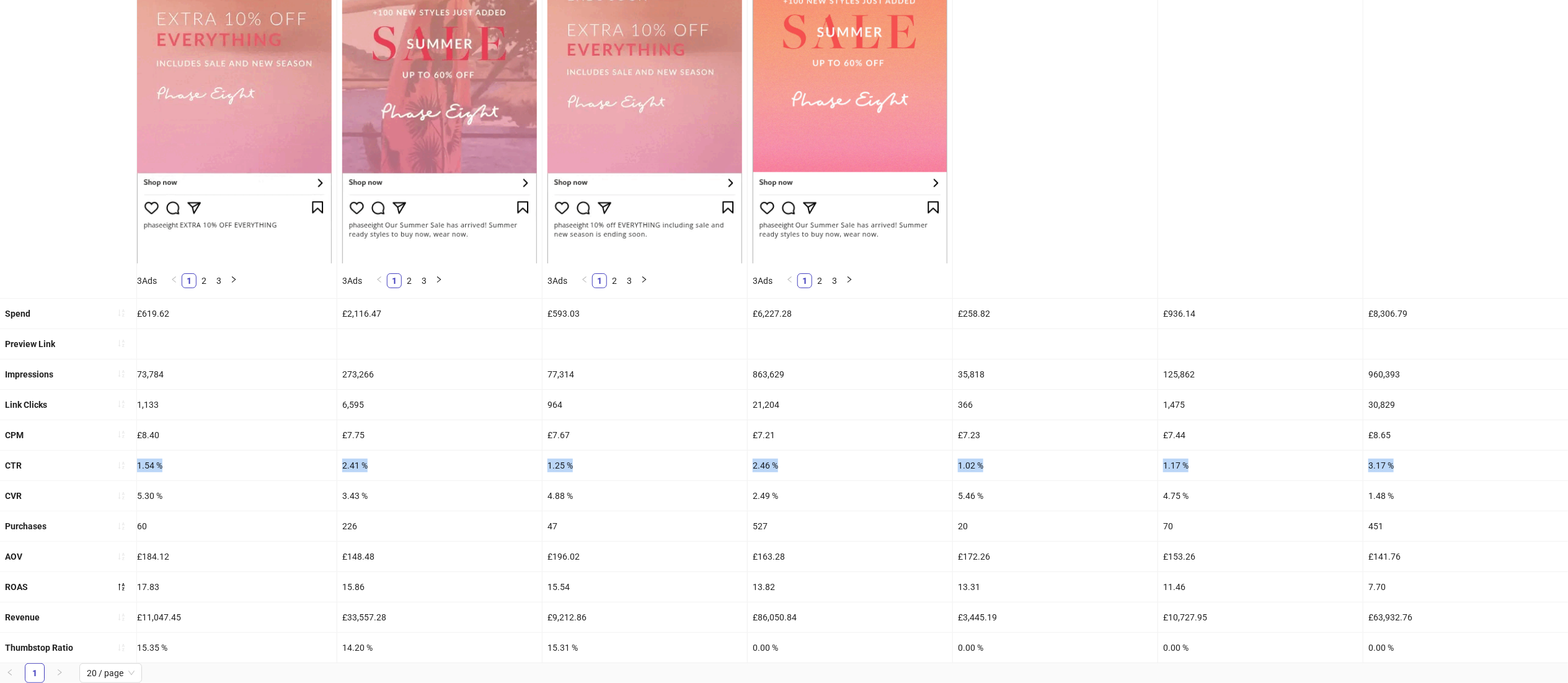
drag, startPoint x: 749, startPoint y: 441, endPoint x: 1587, endPoint y: 447, distance: 838.0
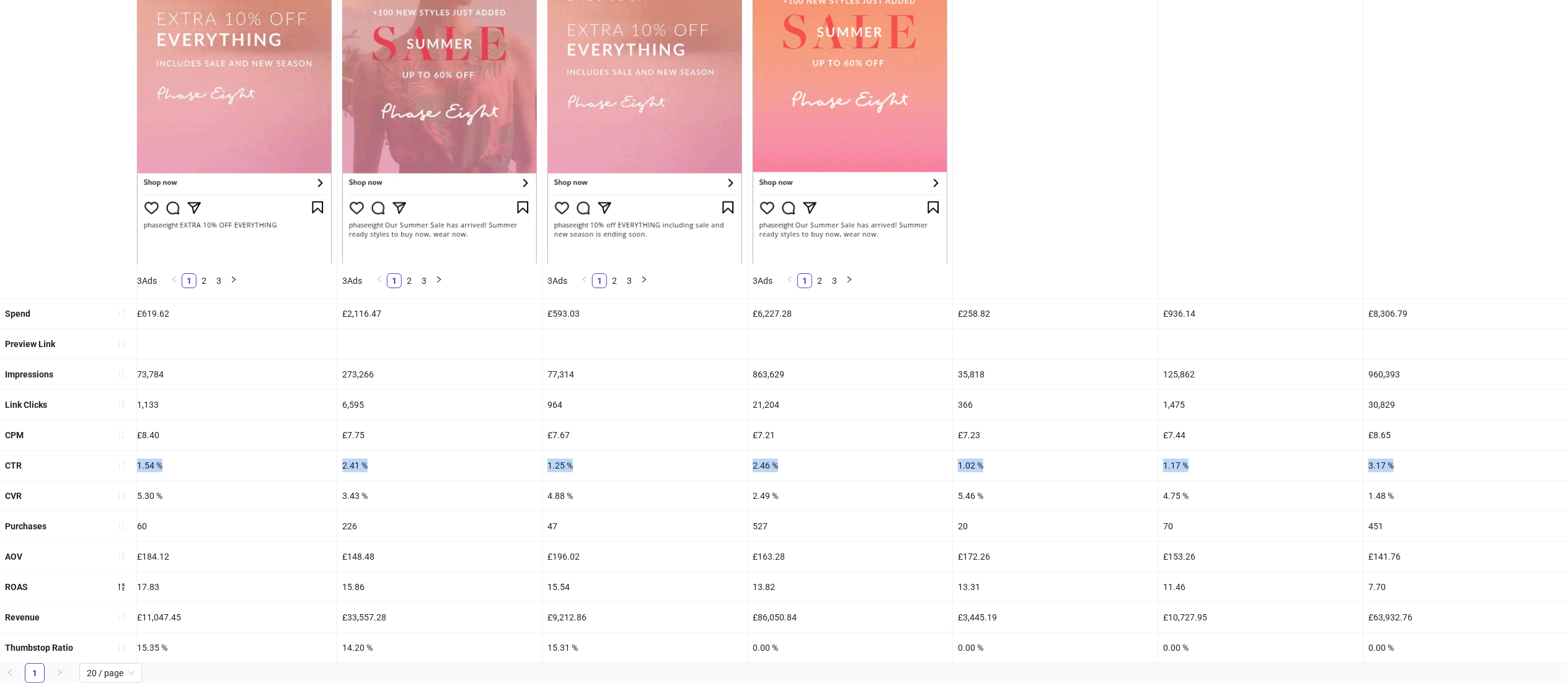
click at [1568, 409] on html "**********" at bounding box center [784, 67] width 1568 height 683
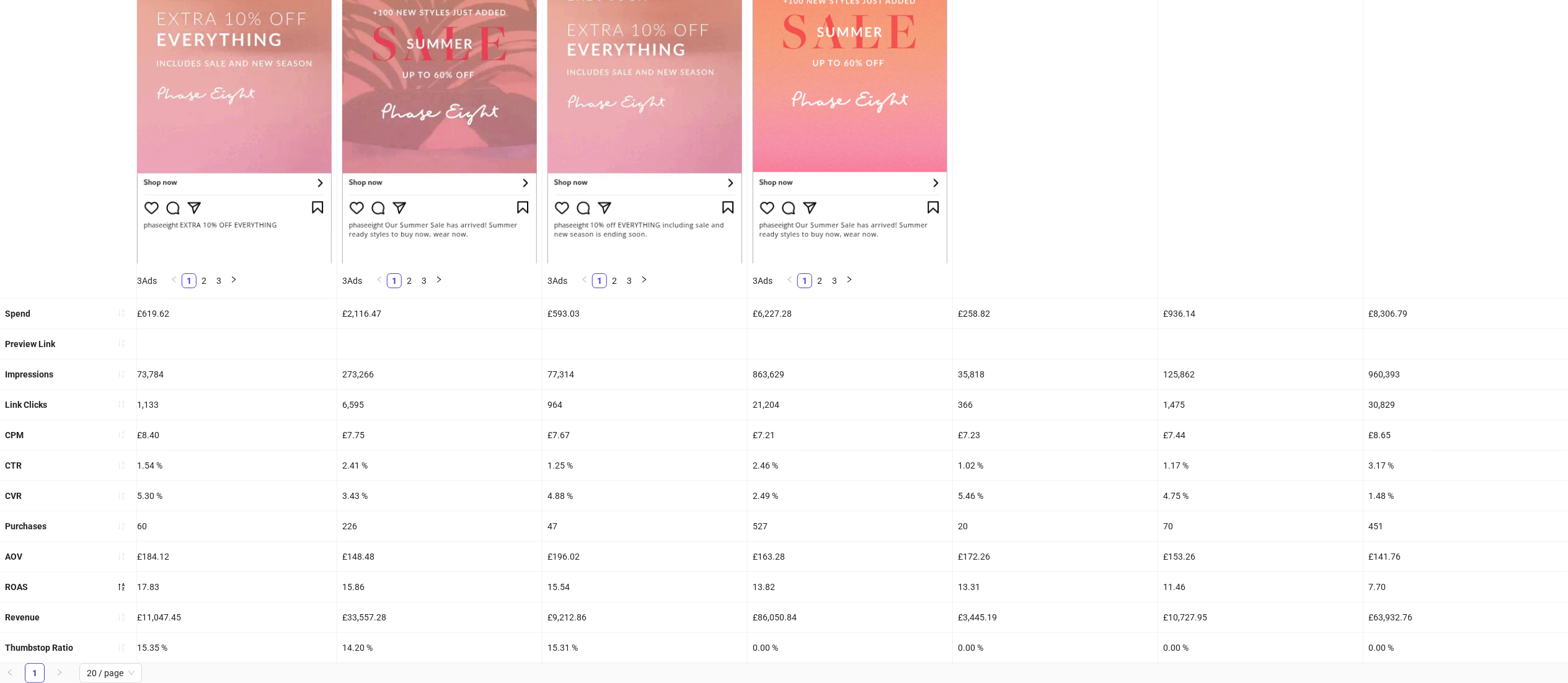
click at [1003, 247] on div at bounding box center [1056, 86] width 205 height 422
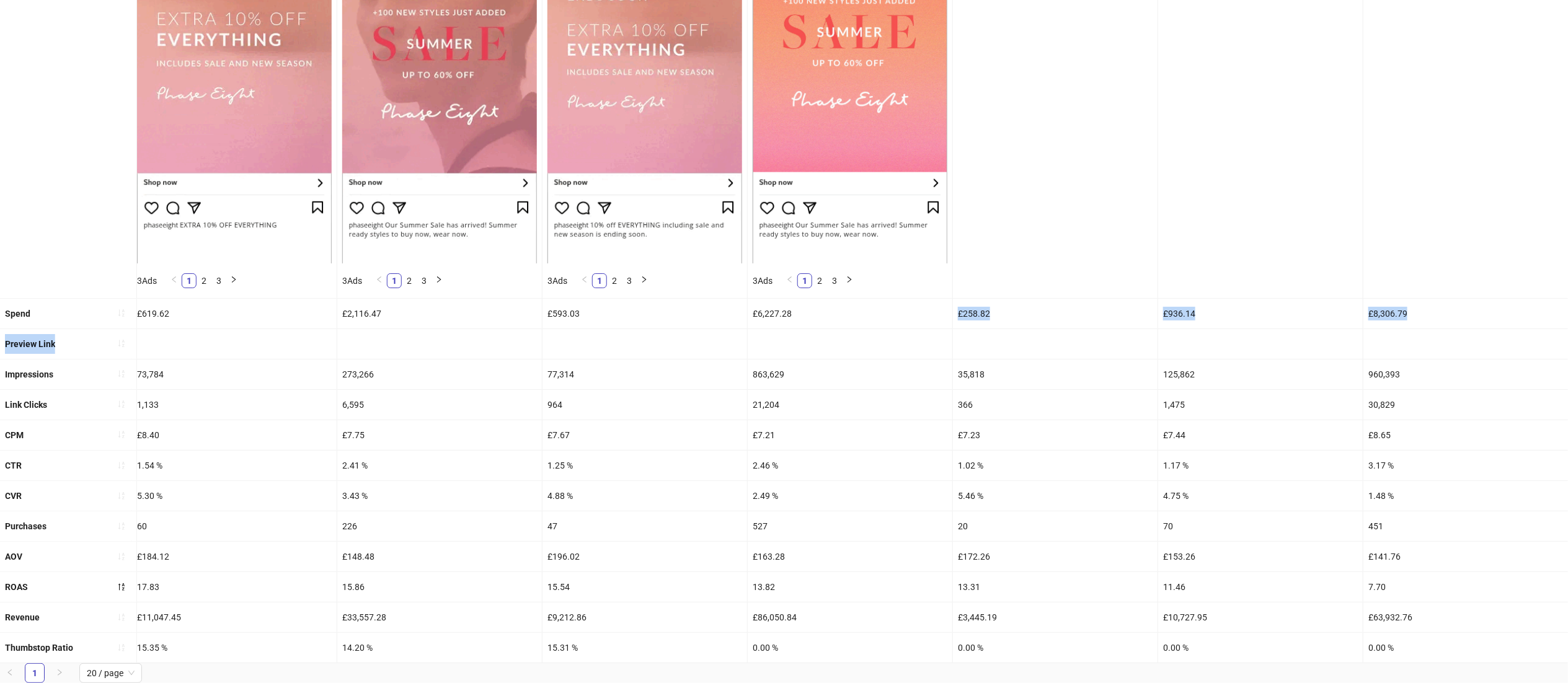
drag, startPoint x: 810, startPoint y: 297, endPoint x: 1587, endPoint y: 324, distance: 777.5
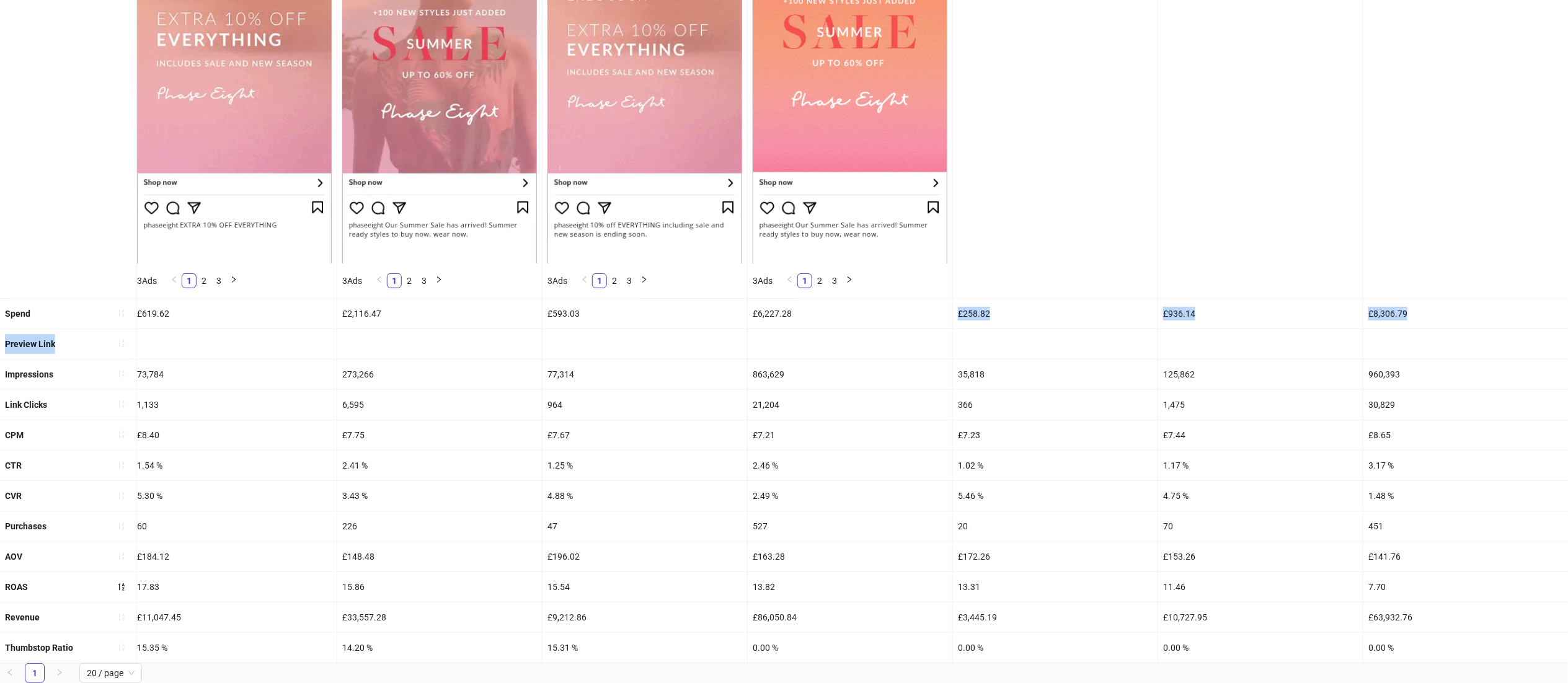
click at [1568, 324] on html "**********" at bounding box center [784, 67] width 1568 height 683
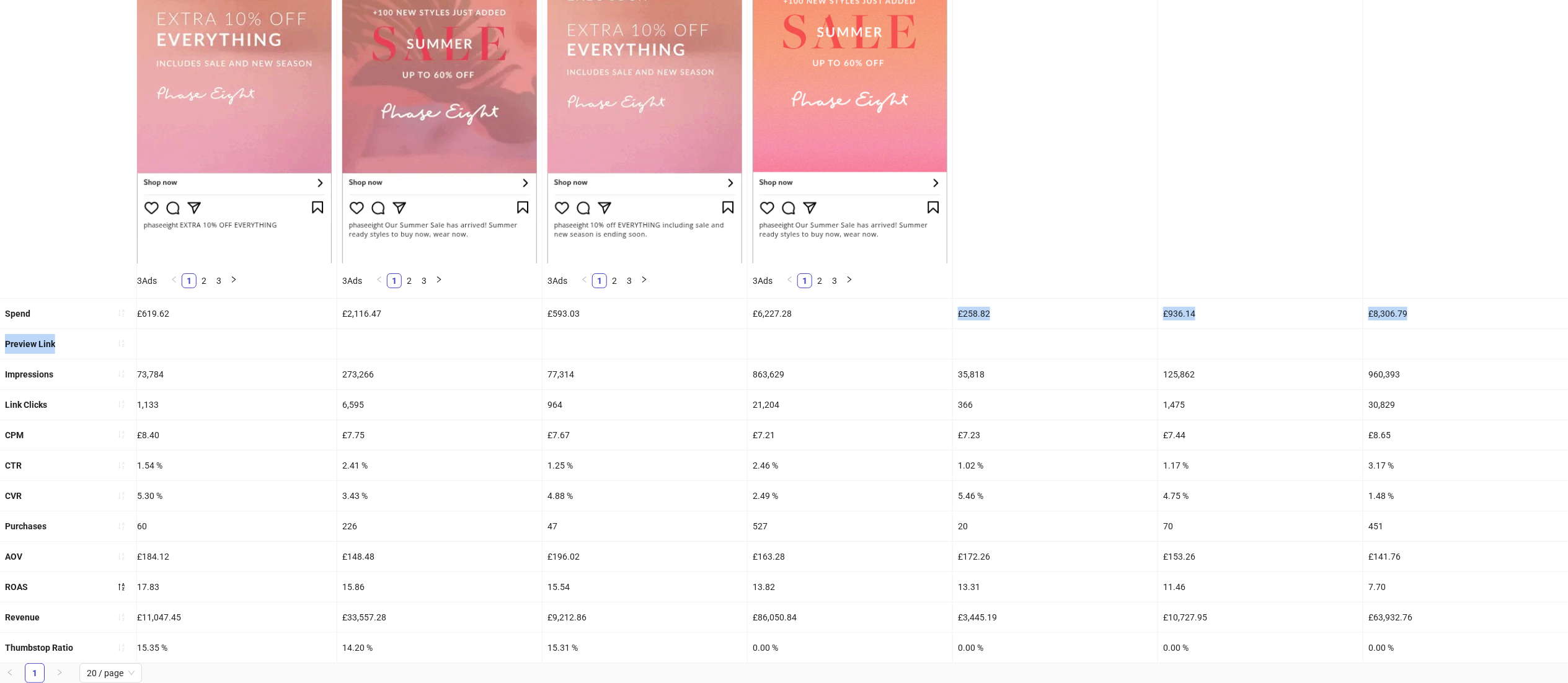
scroll to position [0, 0]
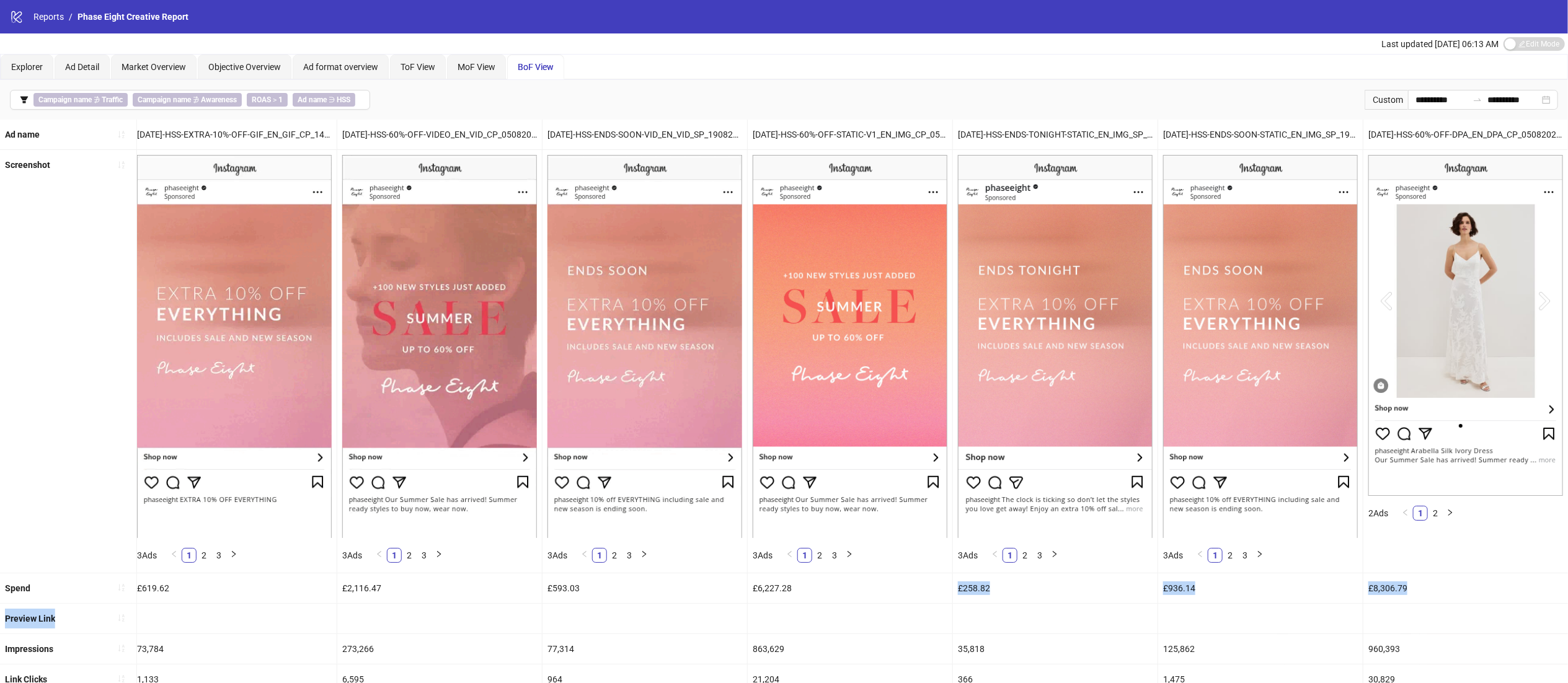
click at [1261, 593] on div "£936.14" at bounding box center [1260, 588] width 204 height 30
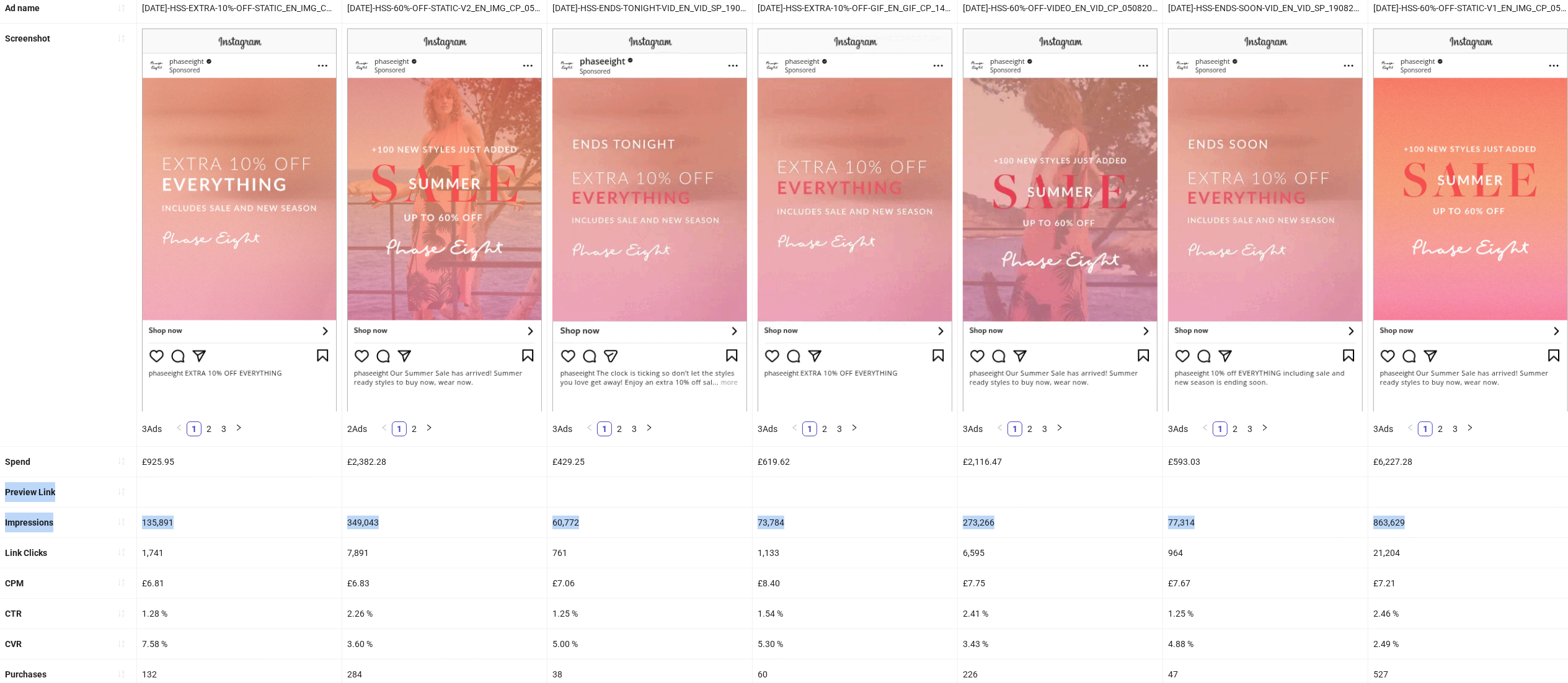
drag, startPoint x: 1288, startPoint y: 521, endPoint x: 0, endPoint y: 488, distance: 1288.4
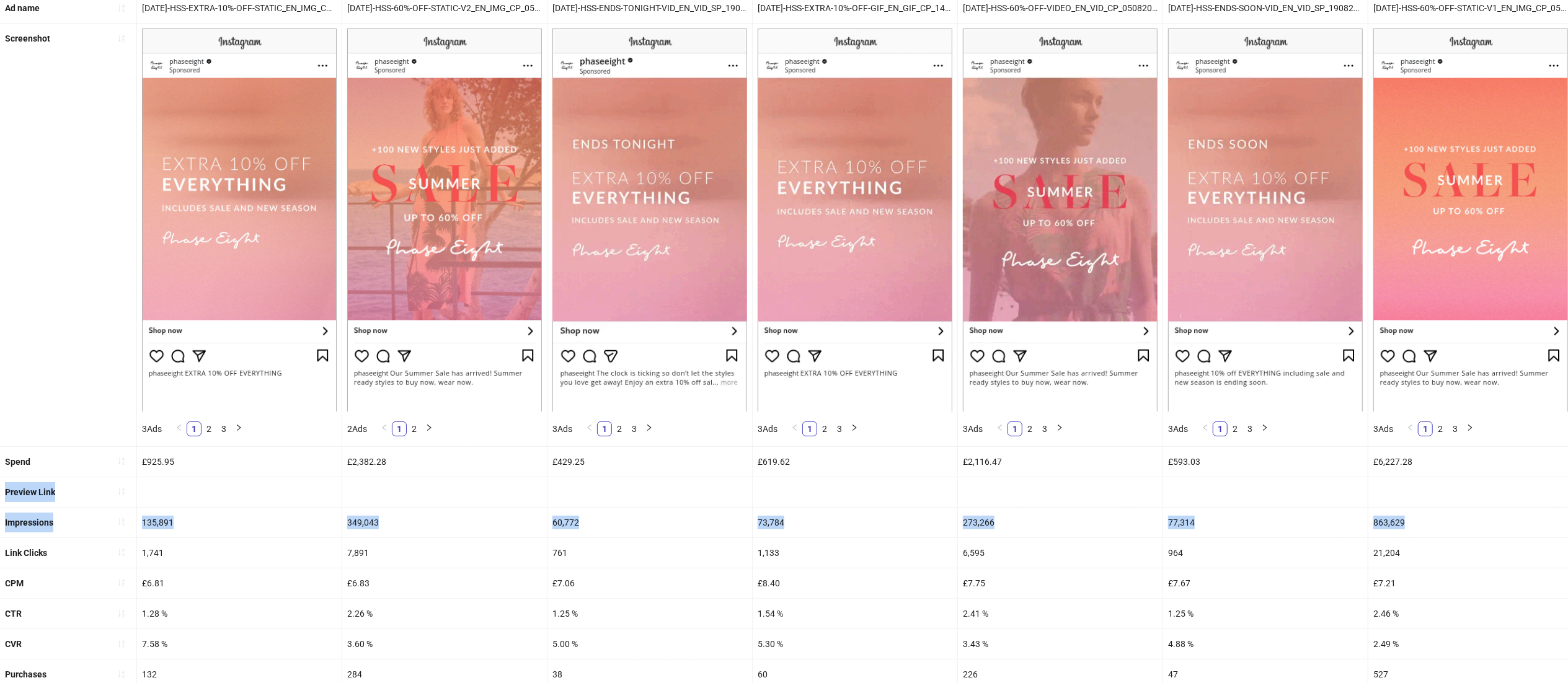
click at [0, 488] on ul "Ad name [DATE]-HSS-EXTRA-10%-OFF-STATIC_EN_IMG_CP_14082025_F_CC_SC5_USP1_HSS [D…" at bounding box center [784, 402] width 1568 height 818
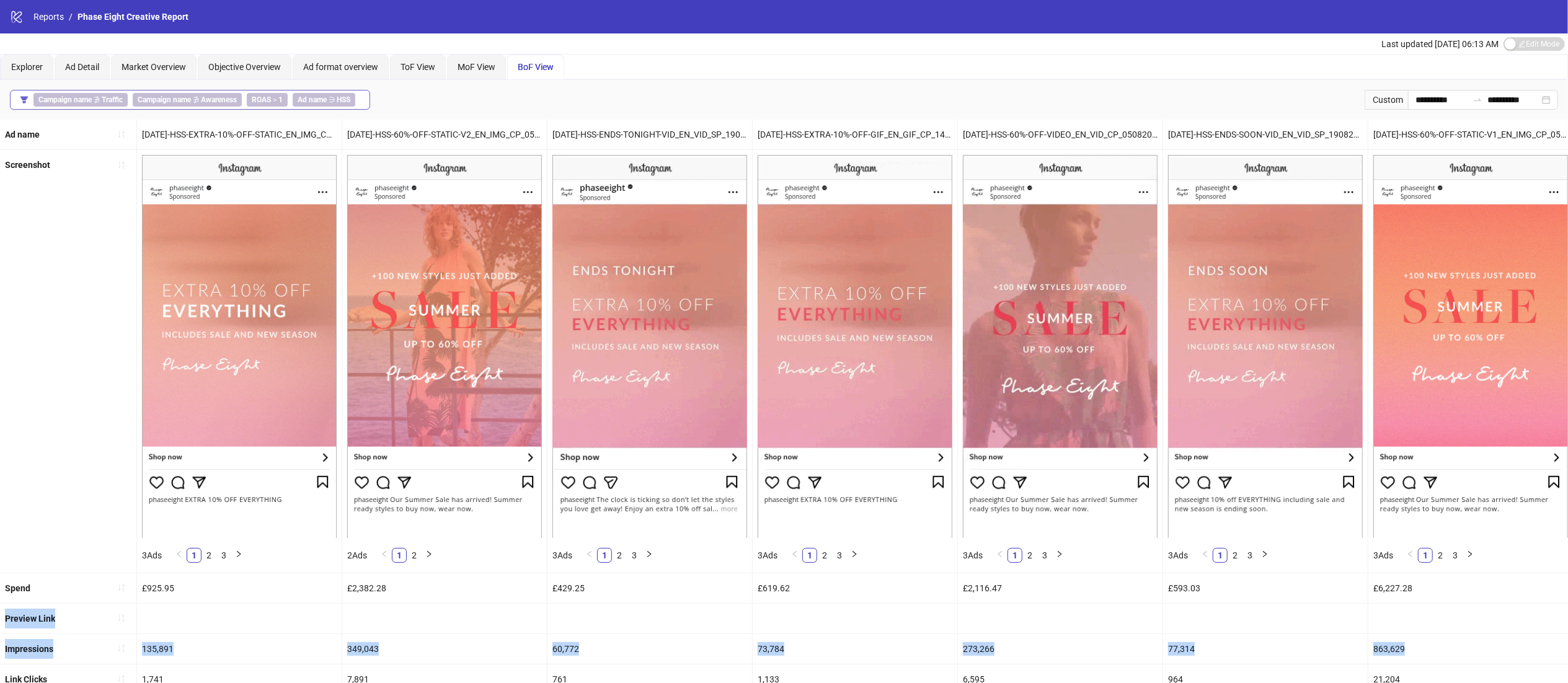
click at [338, 99] on b "HSS" at bounding box center [343, 99] width 14 height 9
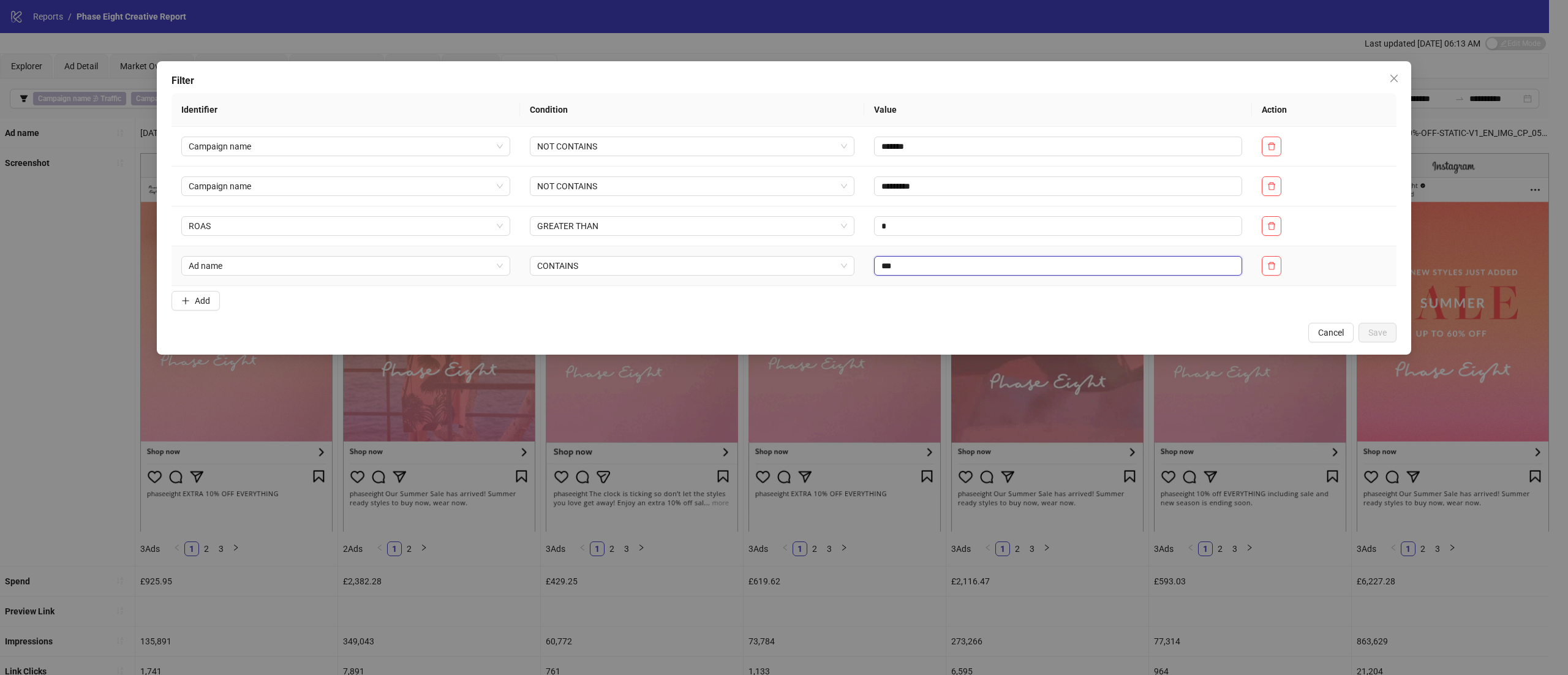
click at [956, 266] on input "***" at bounding box center [1057, 266] width 368 height 20
type input "*"
click at [932, 268] on input "*" at bounding box center [1057, 266] width 368 height 20
type input "*"
click at [907, 307] on form "Identifier Condition Value Action Campaign name NOT CONTAINS ******* Campaign n…" at bounding box center [784, 204] width 1225 height 223
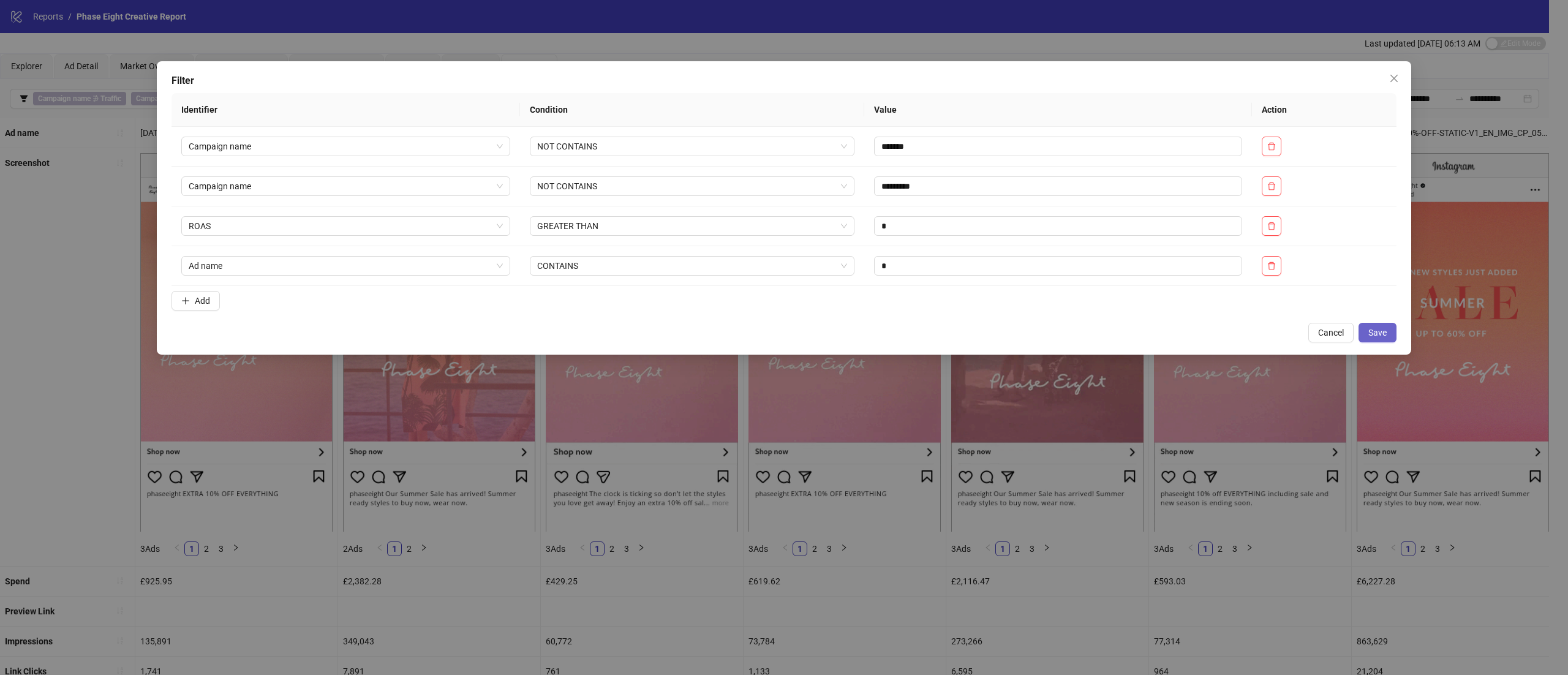
click at [1369, 333] on span "Save" at bounding box center [1377, 333] width 18 height 10
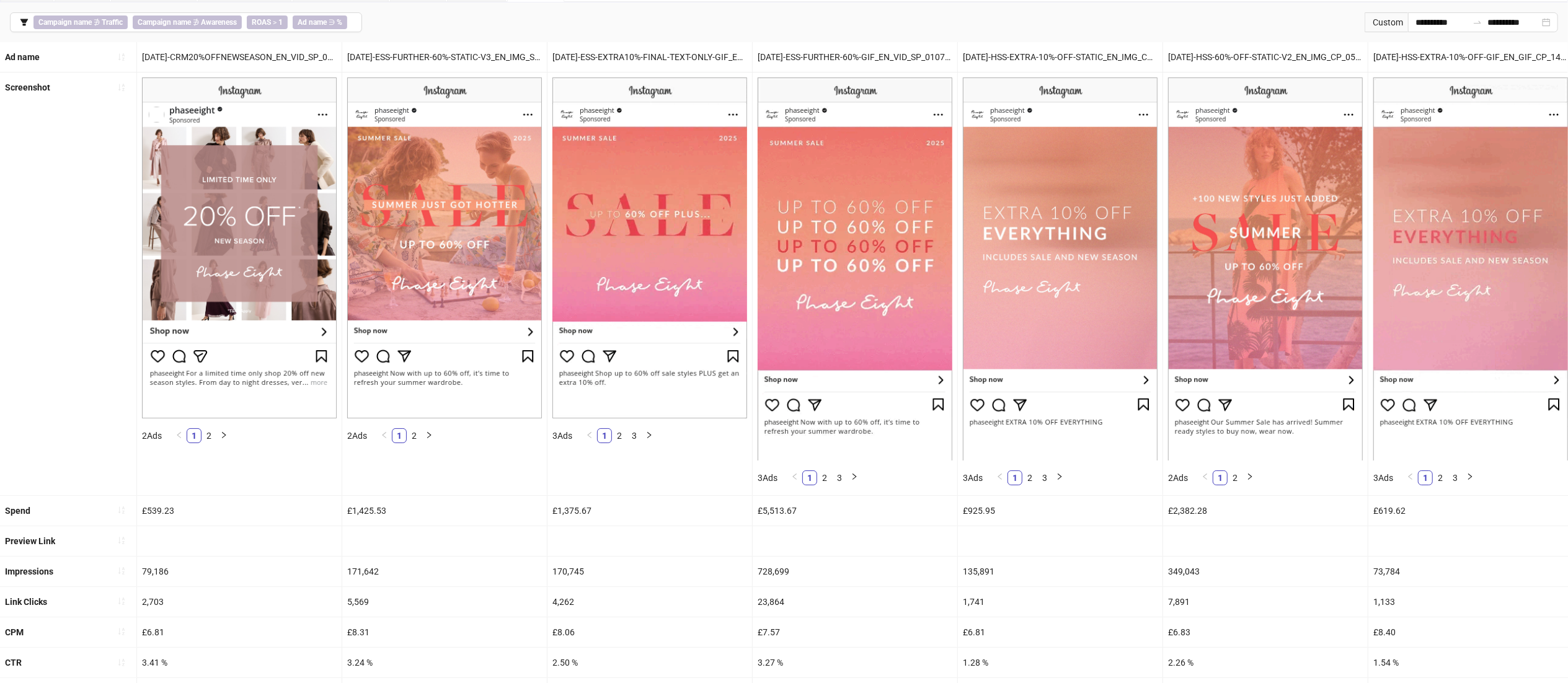
scroll to position [80, 0]
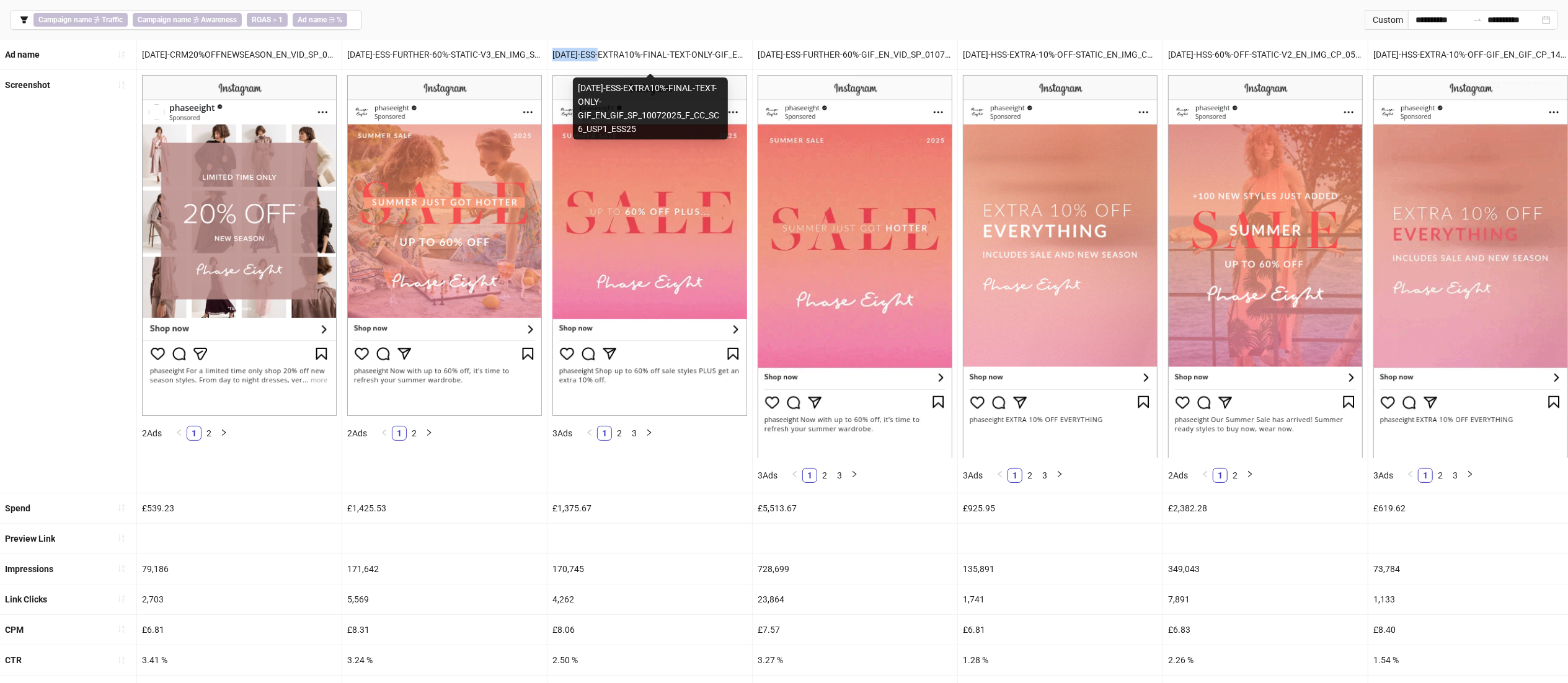
drag, startPoint x: 603, startPoint y: 55, endPoint x: 549, endPoint y: 59, distance: 54.1
click at [549, 59] on div "[DATE]-ESS-EXTRA10%-FINAL-TEXT-ONLY-GIF_EN_GIF_SP_10072025_F_CC_SC6_USP1_ESS25" at bounding box center [649, 54] width 204 height 30
copy div "[DATE]-ESS-E"
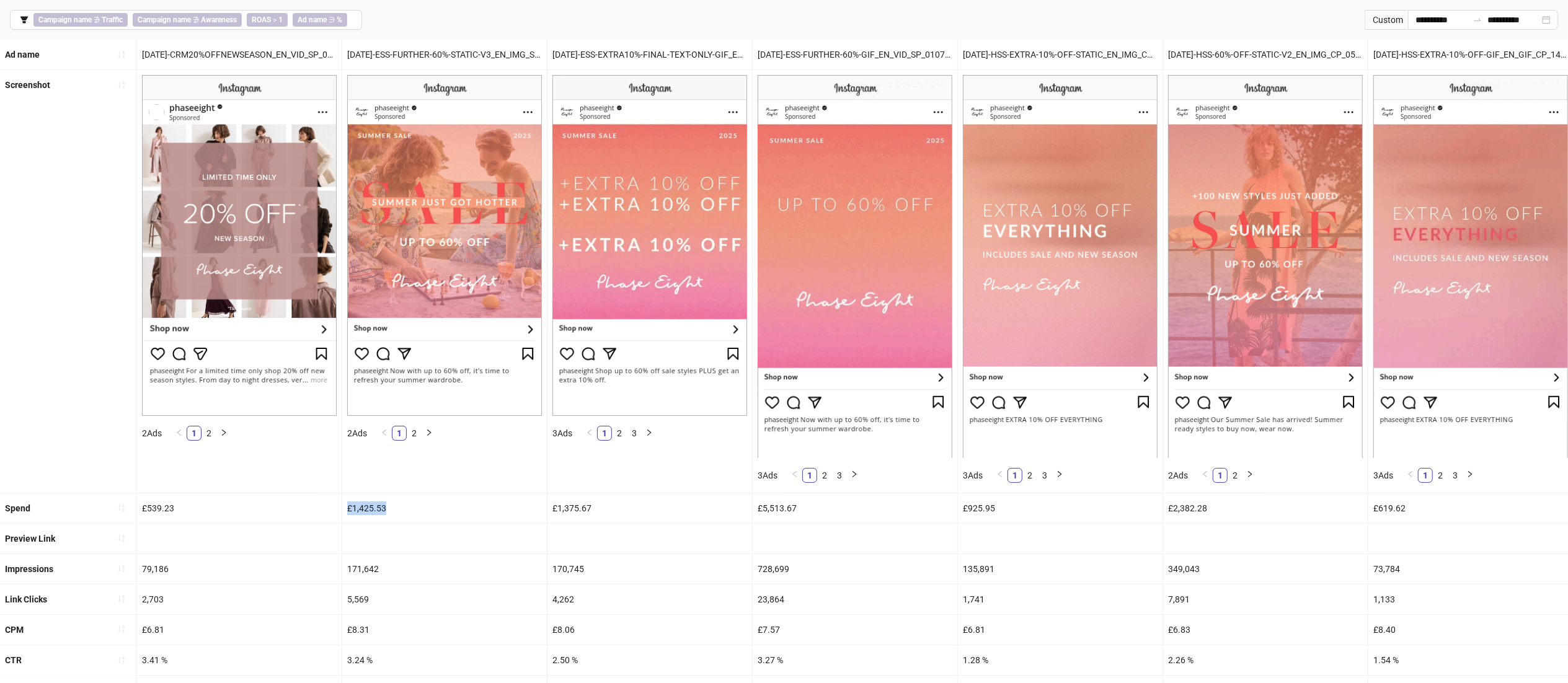
drag, startPoint x: 418, startPoint y: 505, endPoint x: 335, endPoint y: 507, distance: 83.0
copy div "£539.23 £1,425.53"
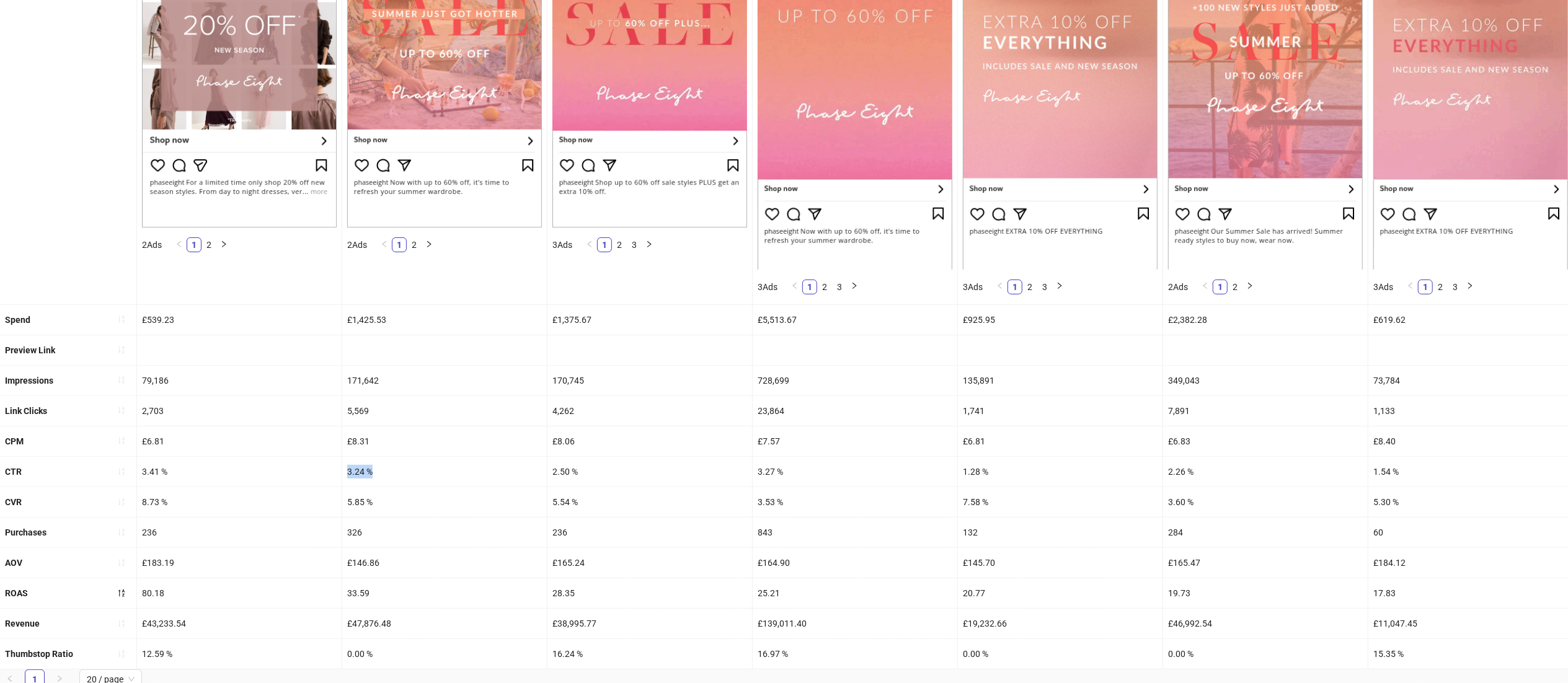
drag, startPoint x: 373, startPoint y: 470, endPoint x: 335, endPoint y: 472, distance: 38.1
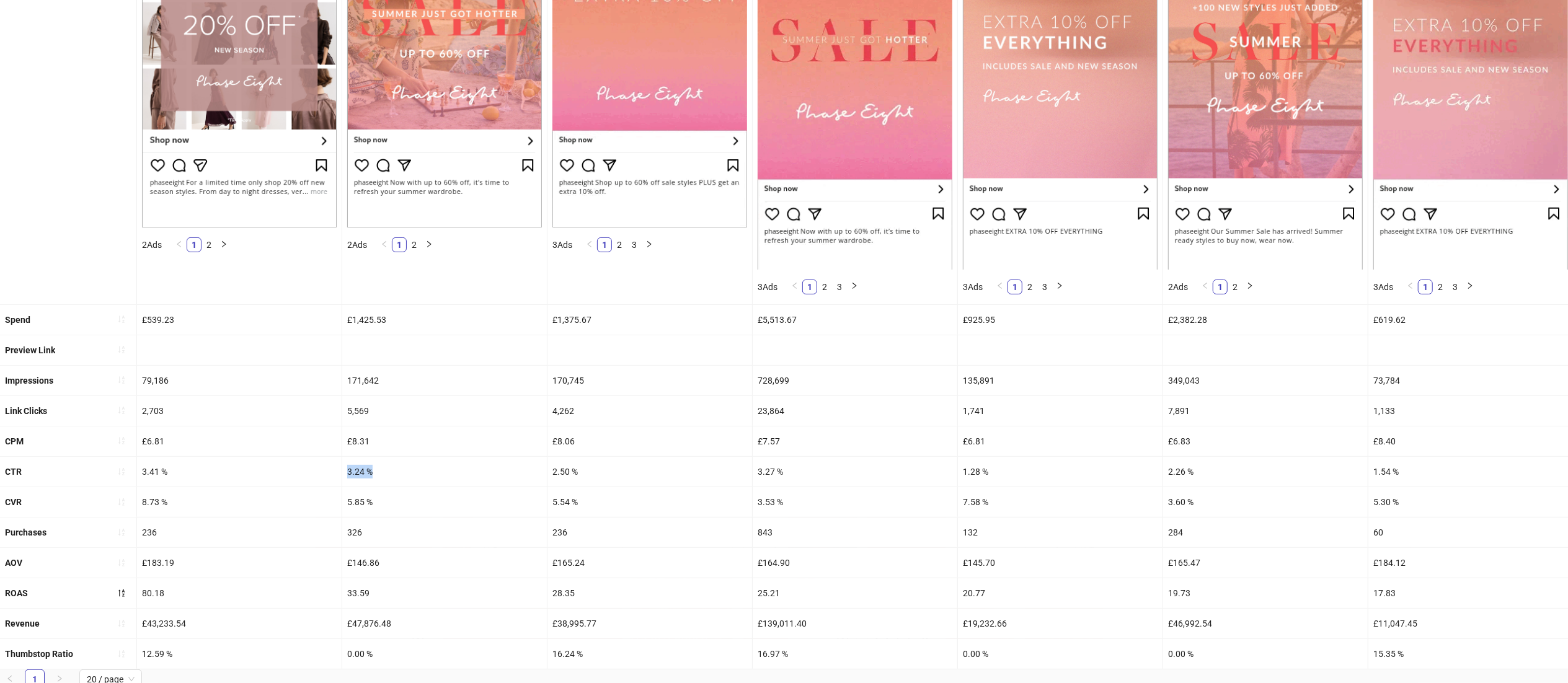
copy div "3.24 %"
drag, startPoint x: 380, startPoint y: 594, endPoint x: 338, endPoint y: 597, distance: 42.1
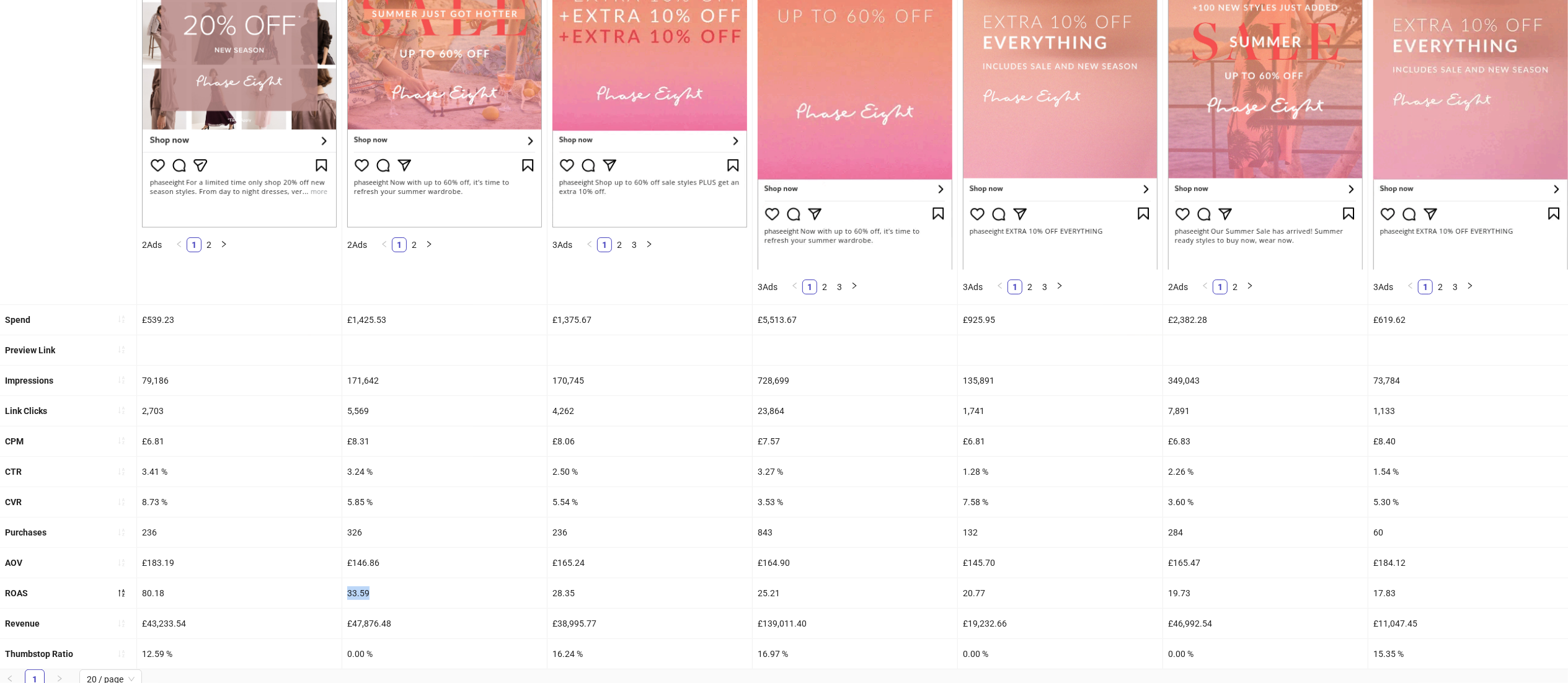
copy div "33.59"
drag, startPoint x: 380, startPoint y: 502, endPoint x: 330, endPoint y: 498, distance: 50.2
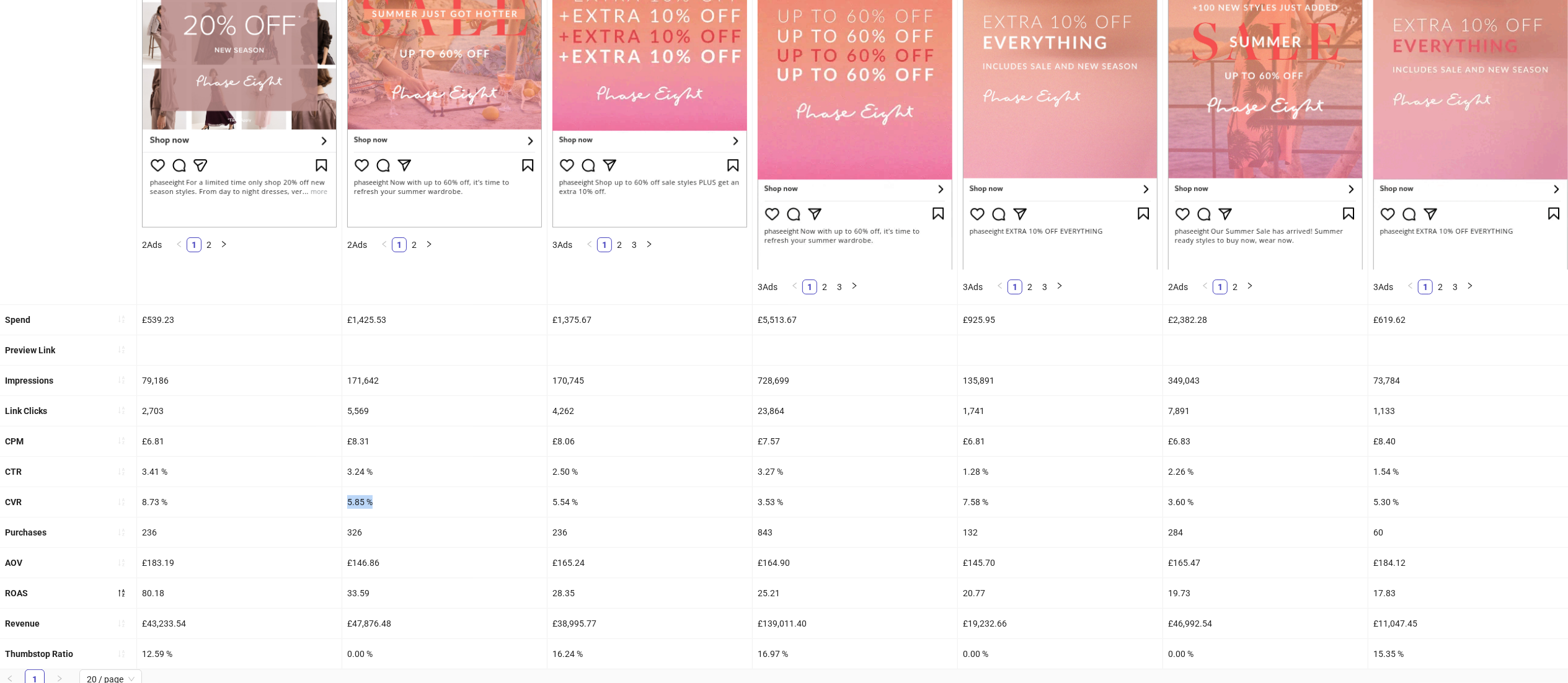
copy div "5.85 %"
drag, startPoint x: 602, startPoint y: 313, endPoint x: 539, endPoint y: 324, distance: 64.0
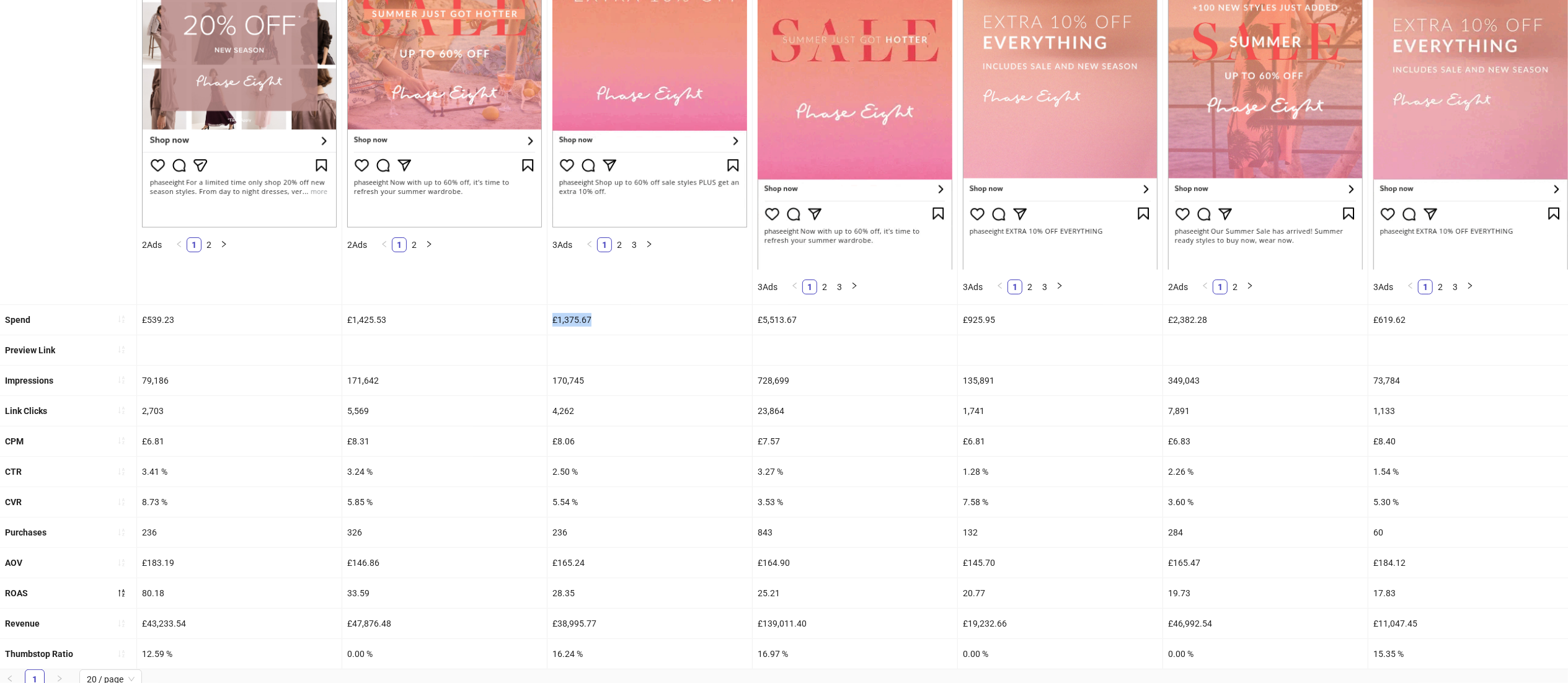
copy div "£1,425.53 £1,375.67"
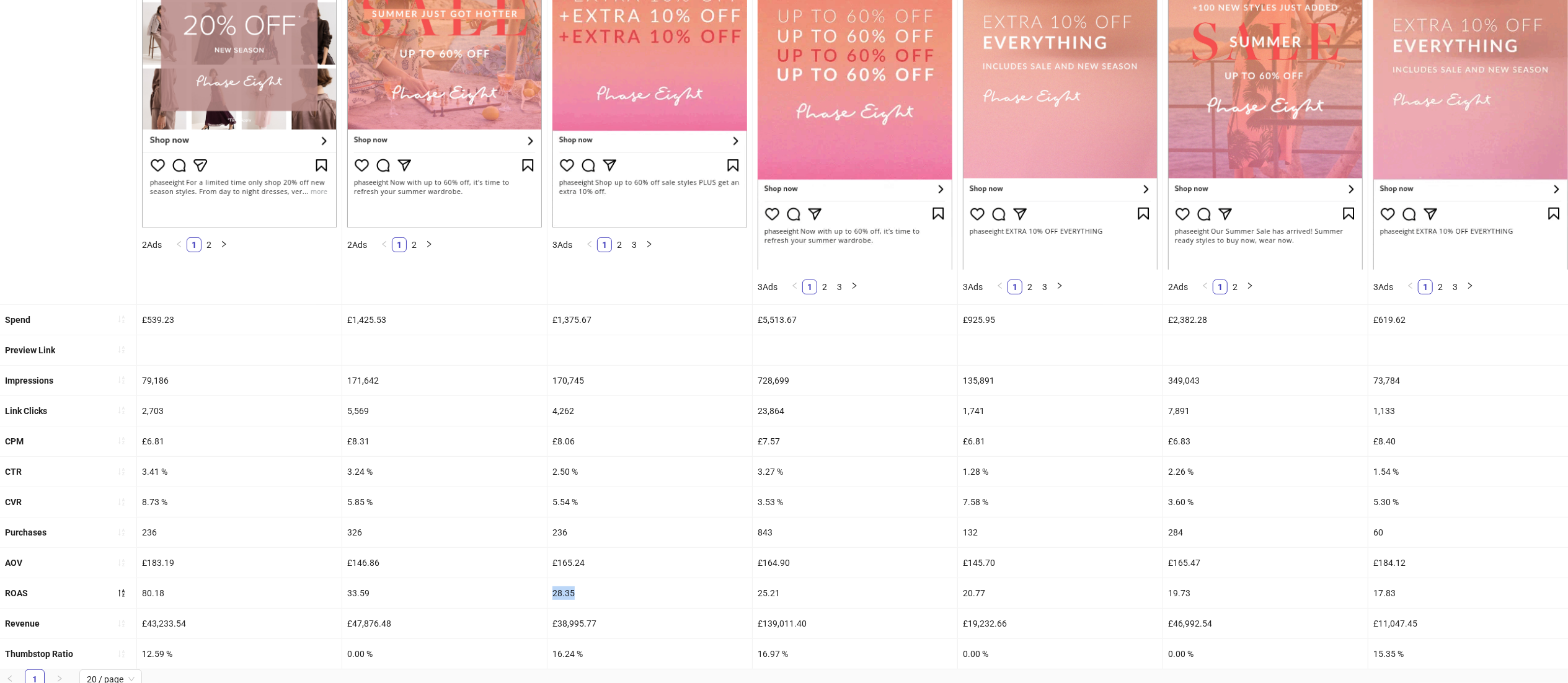
drag, startPoint x: 583, startPoint y: 593, endPoint x: 531, endPoint y: 596, distance: 52.1
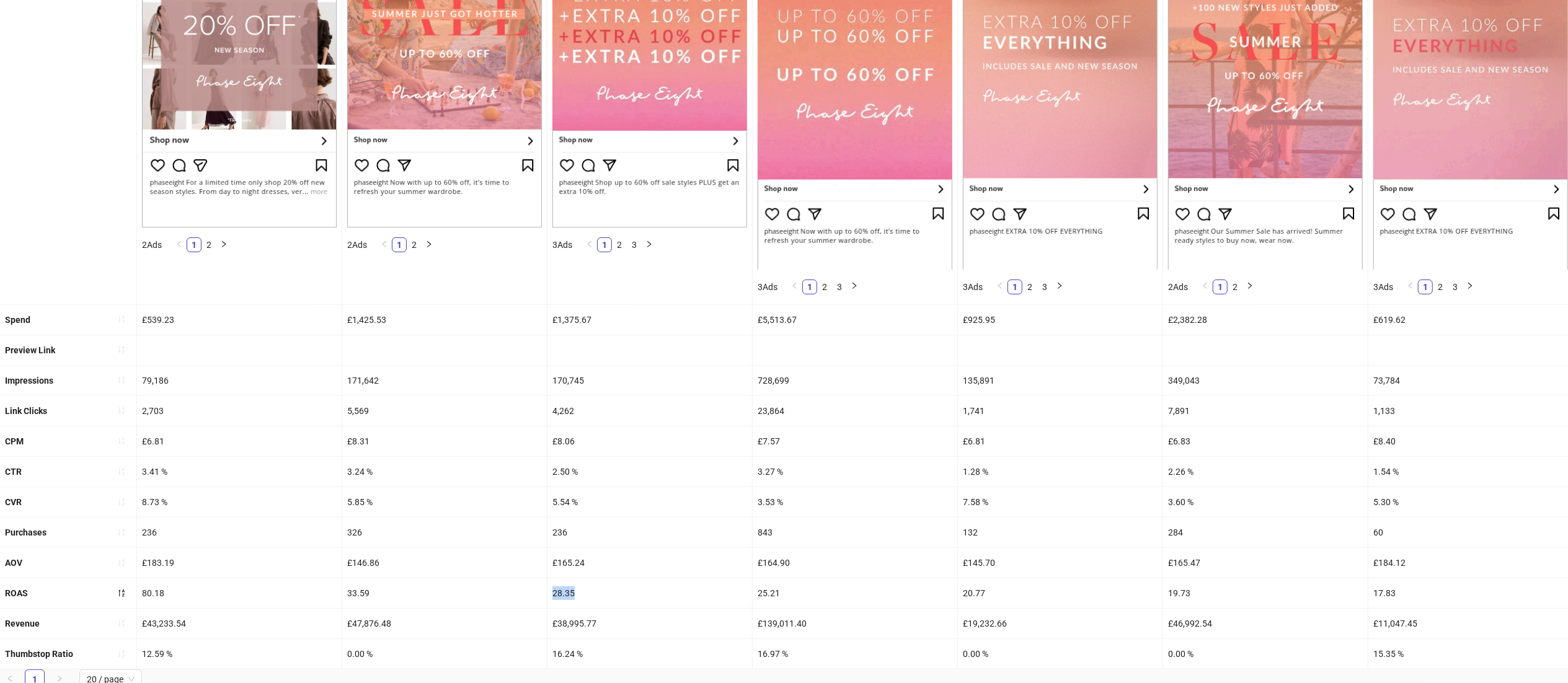
copy div "28.35"
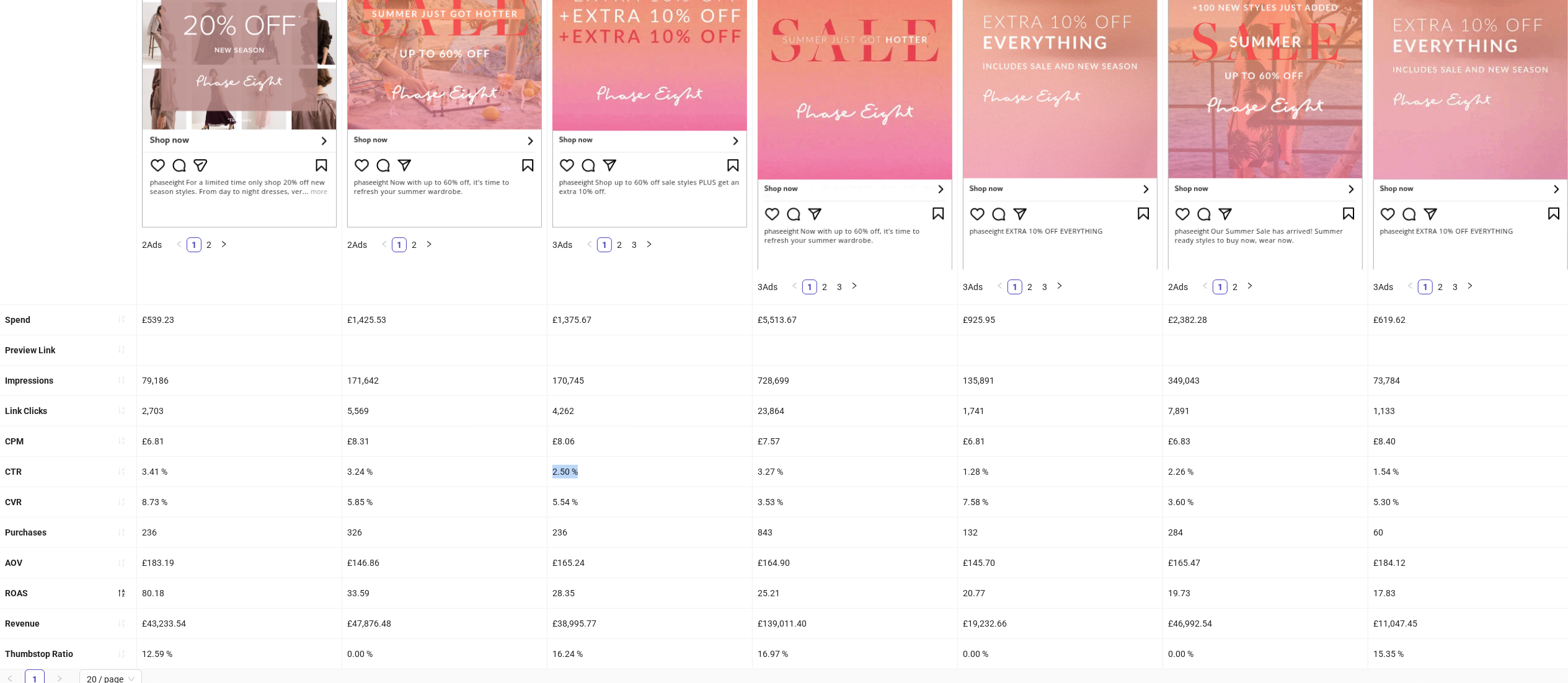
drag, startPoint x: 589, startPoint y: 466, endPoint x: 538, endPoint y: 467, distance: 51.0
copy div "2.50 %"
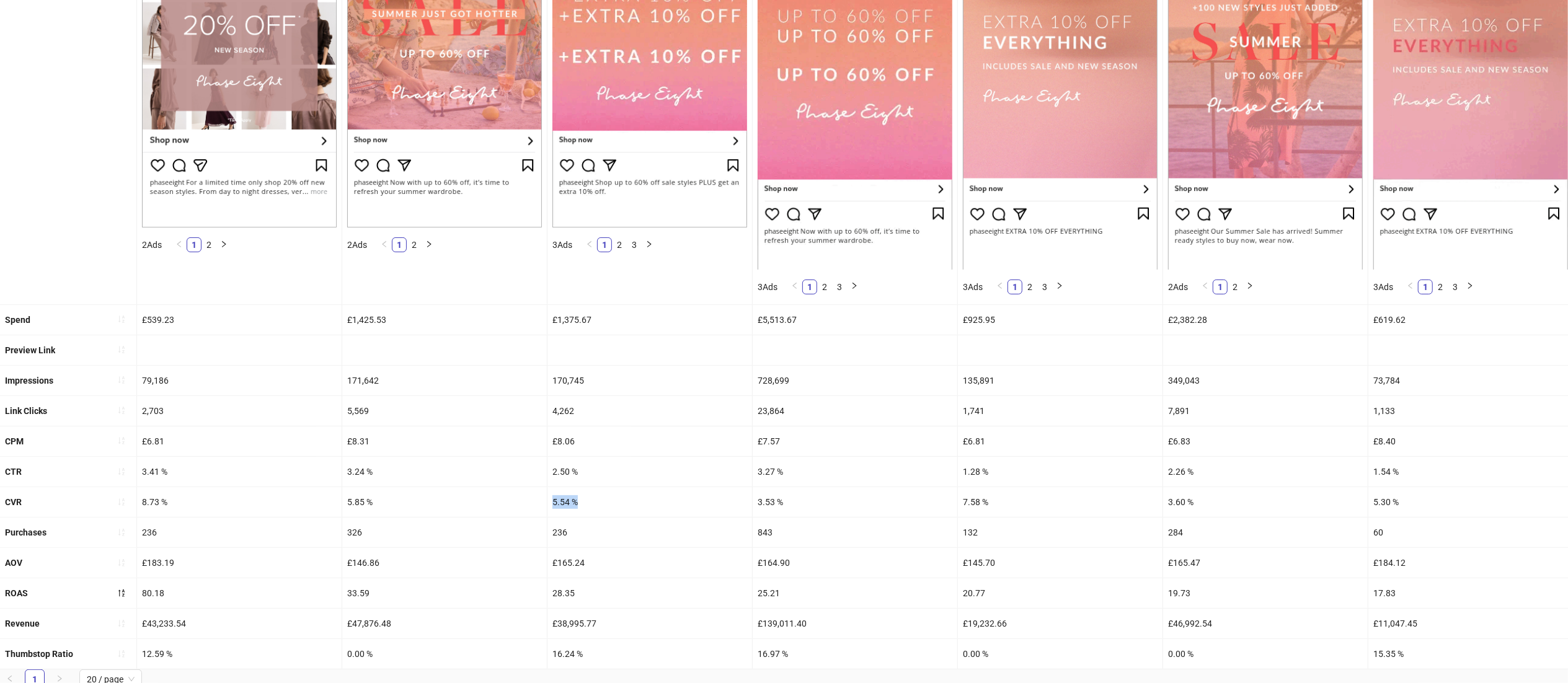
drag, startPoint x: 601, startPoint y: 501, endPoint x: 539, endPoint y: 500, distance: 62.0
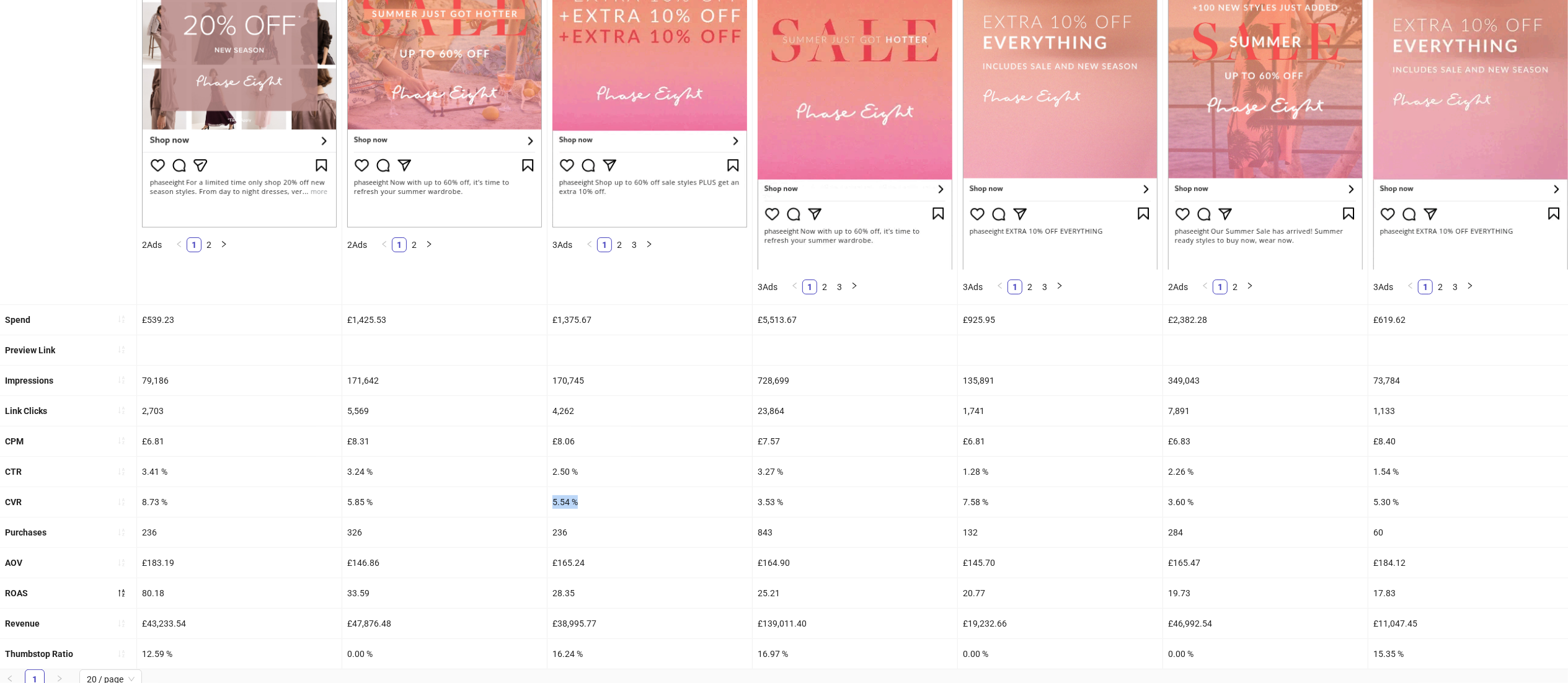
copy div "5.54 %"
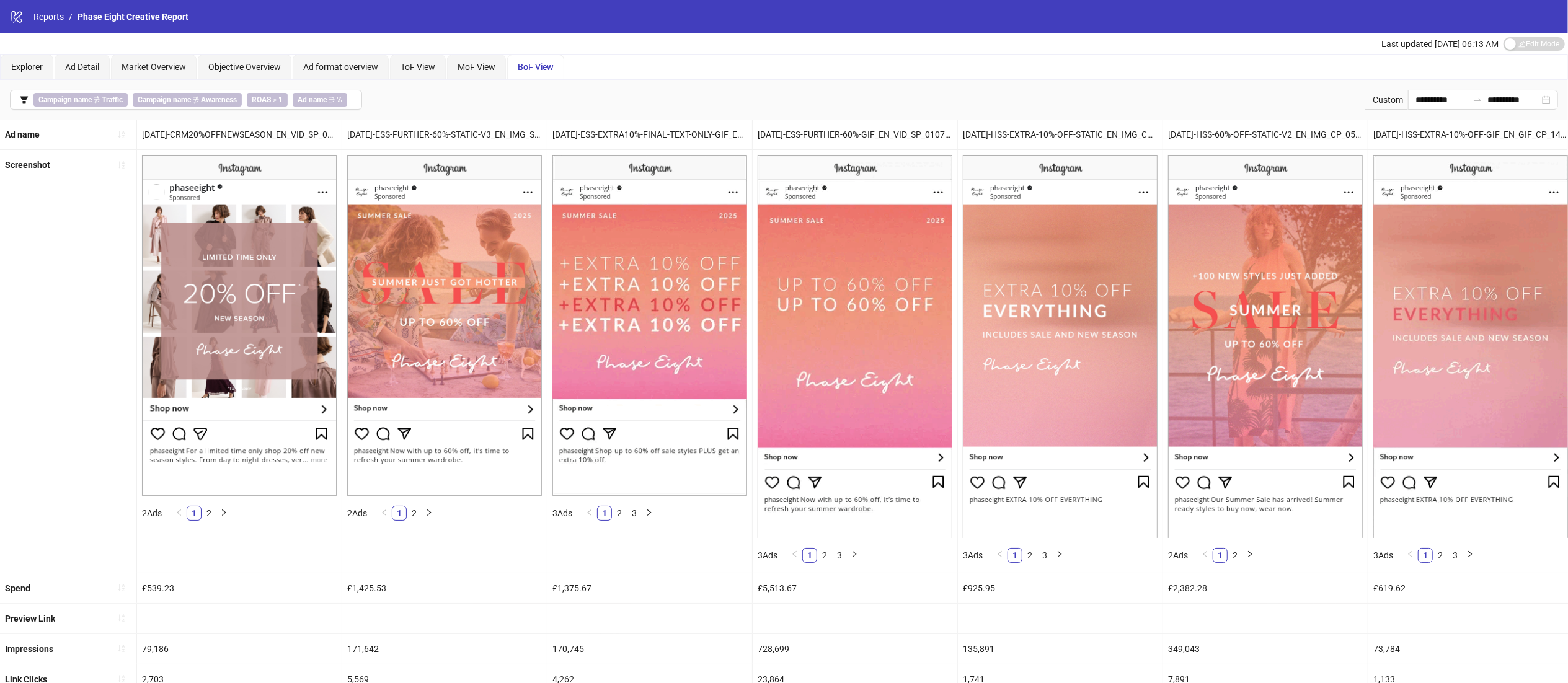
scroll to position [296, 0]
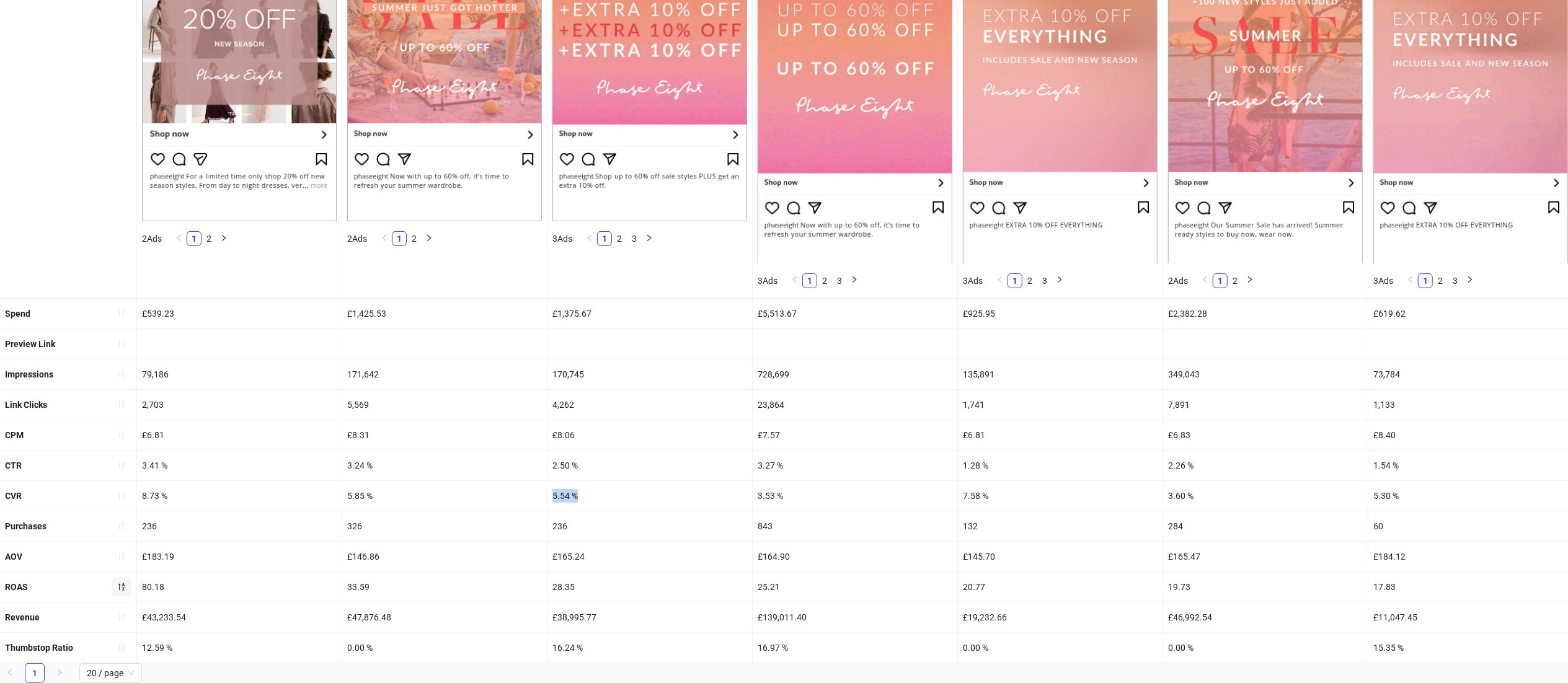
click at [123, 583] on icon "sort-descending" at bounding box center [122, 586] width 6 height 7
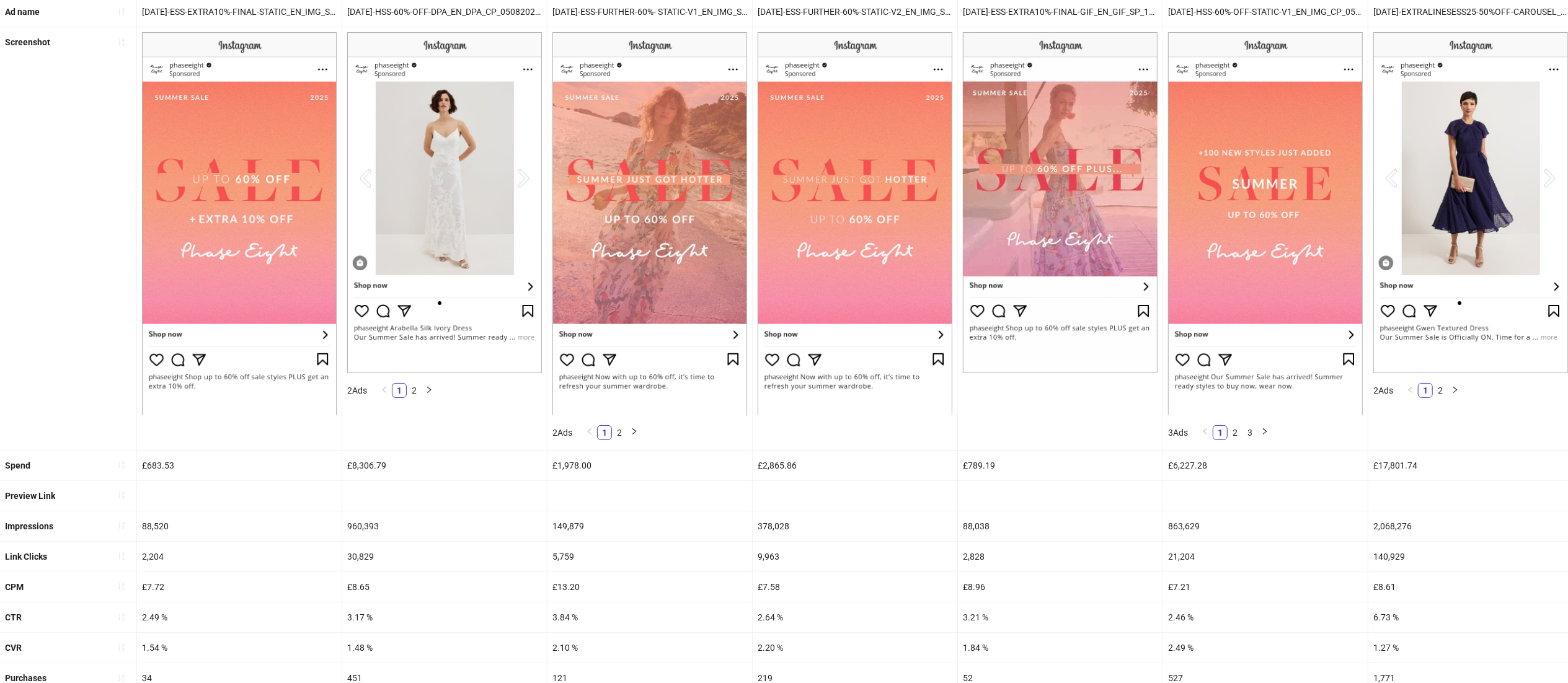
scroll to position [147, 0]
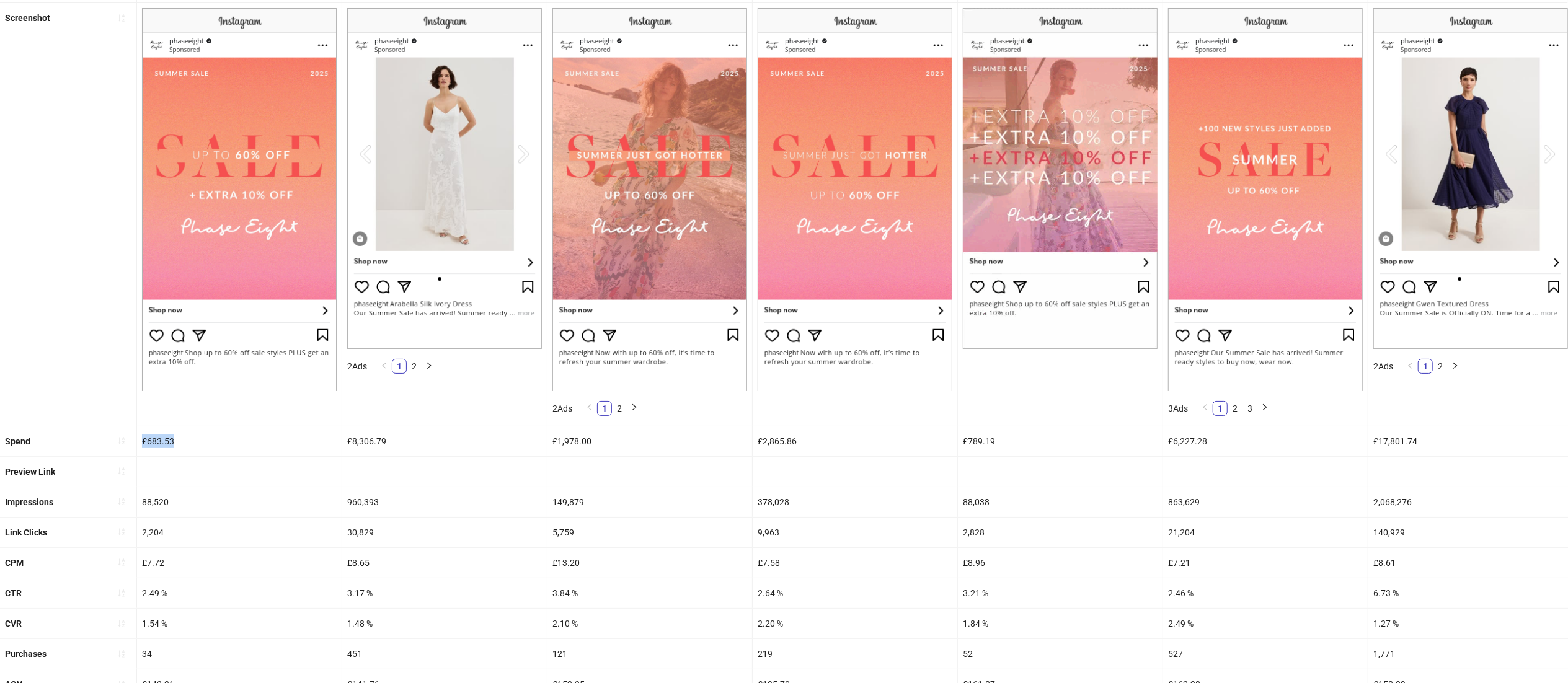
drag, startPoint x: 187, startPoint y: 446, endPoint x: 139, endPoint y: 442, distance: 48.2
click at [139, 442] on div "£683.53" at bounding box center [239, 441] width 204 height 30
copy div "£683.53"
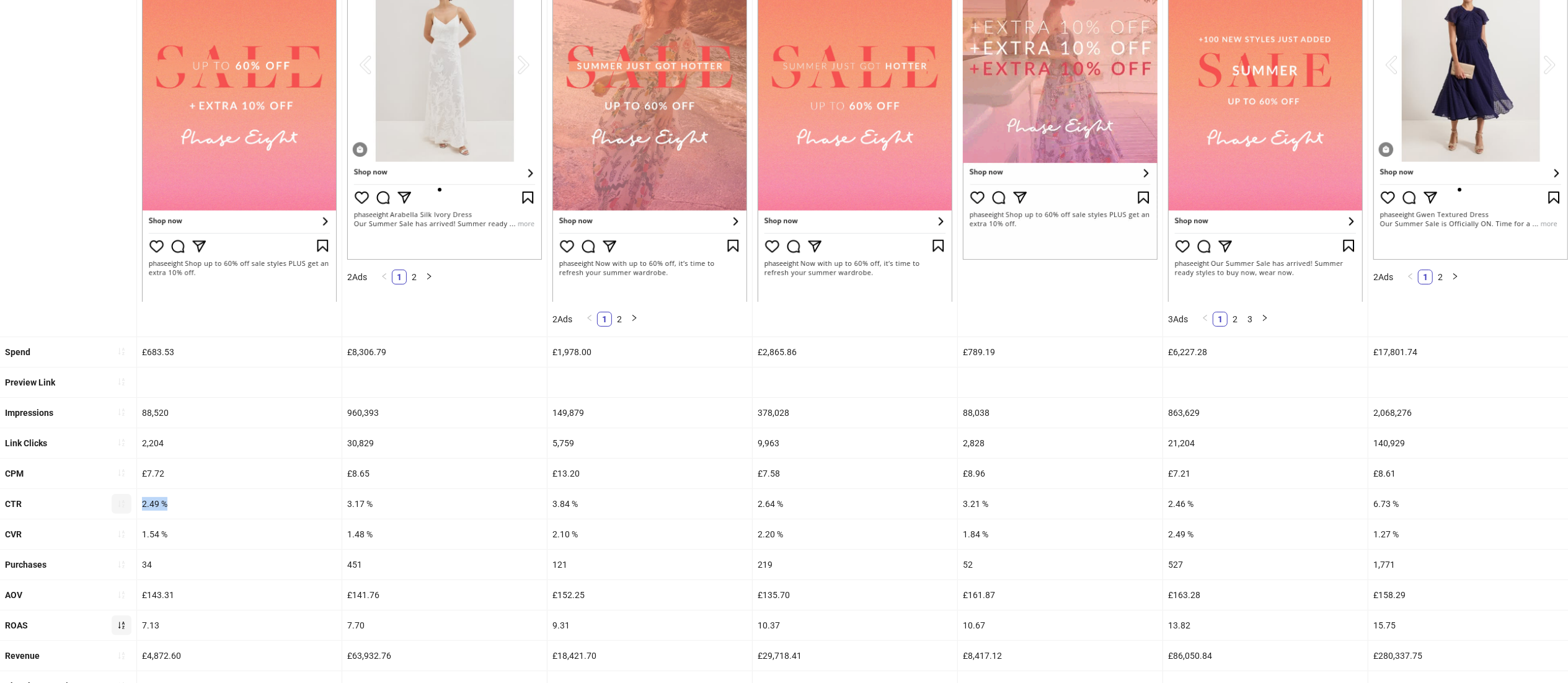
drag, startPoint x: 182, startPoint y: 508, endPoint x: 128, endPoint y: 503, distance: 54.2
drag, startPoint x: 176, startPoint y: 540, endPoint x: 130, endPoint y: 534, distance: 46.4
drag, startPoint x: 174, startPoint y: 626, endPoint x: 134, endPoint y: 624, distance: 40.0
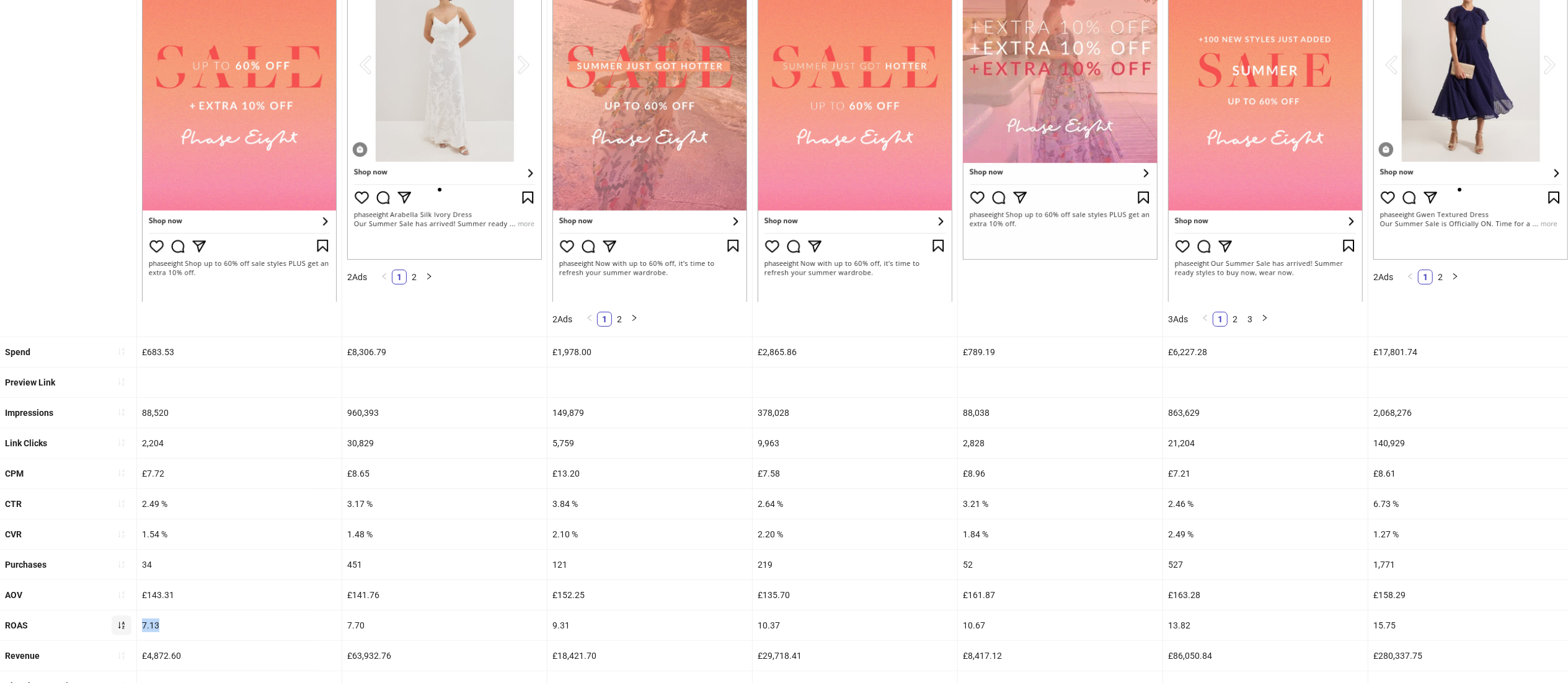
drag, startPoint x: 606, startPoint y: 349, endPoint x: 523, endPoint y: 350, distance: 83.0
drag, startPoint x: 593, startPoint y: 627, endPoint x: 534, endPoint y: 627, distance: 59.0
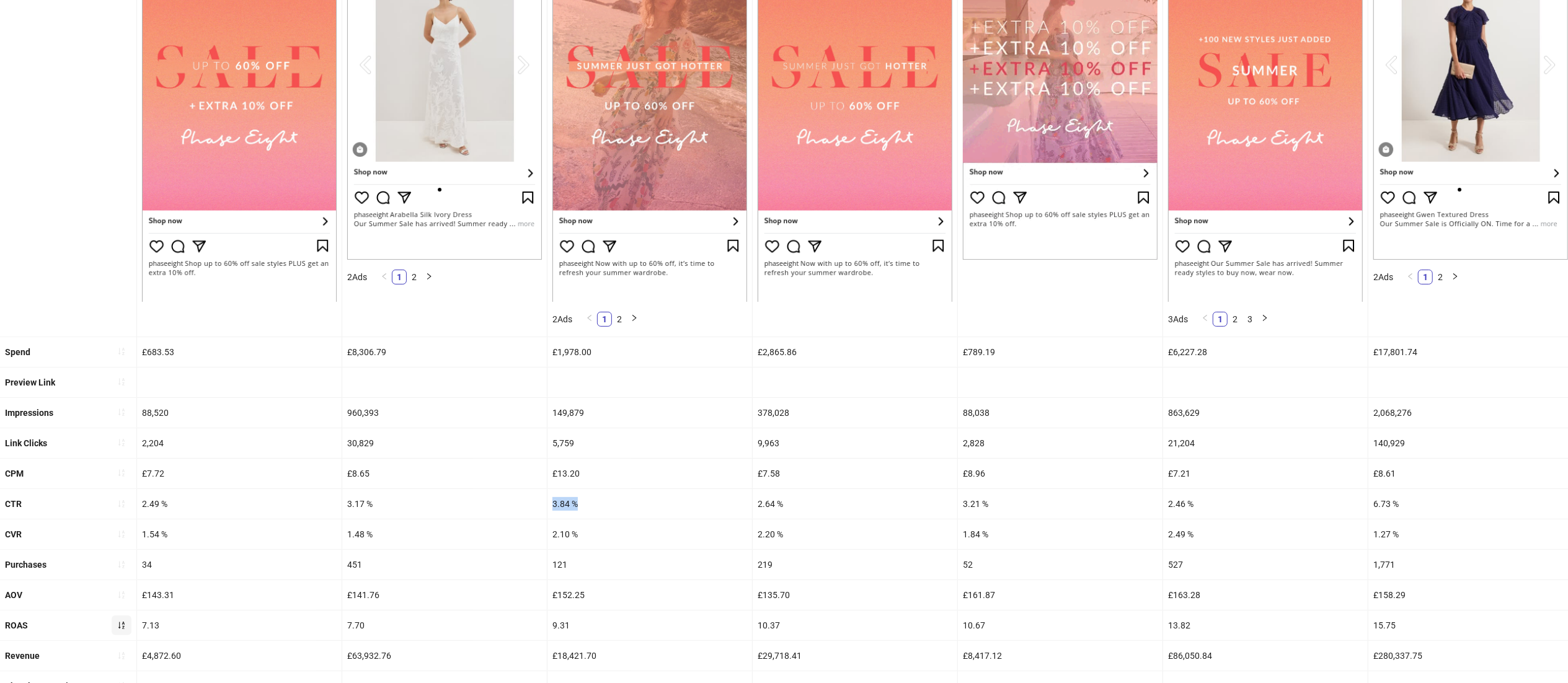
drag, startPoint x: 607, startPoint y: 508, endPoint x: 519, endPoint y: 500, distance: 88.4
drag, startPoint x: 588, startPoint y: 543, endPoint x: 540, endPoint y: 535, distance: 48.7
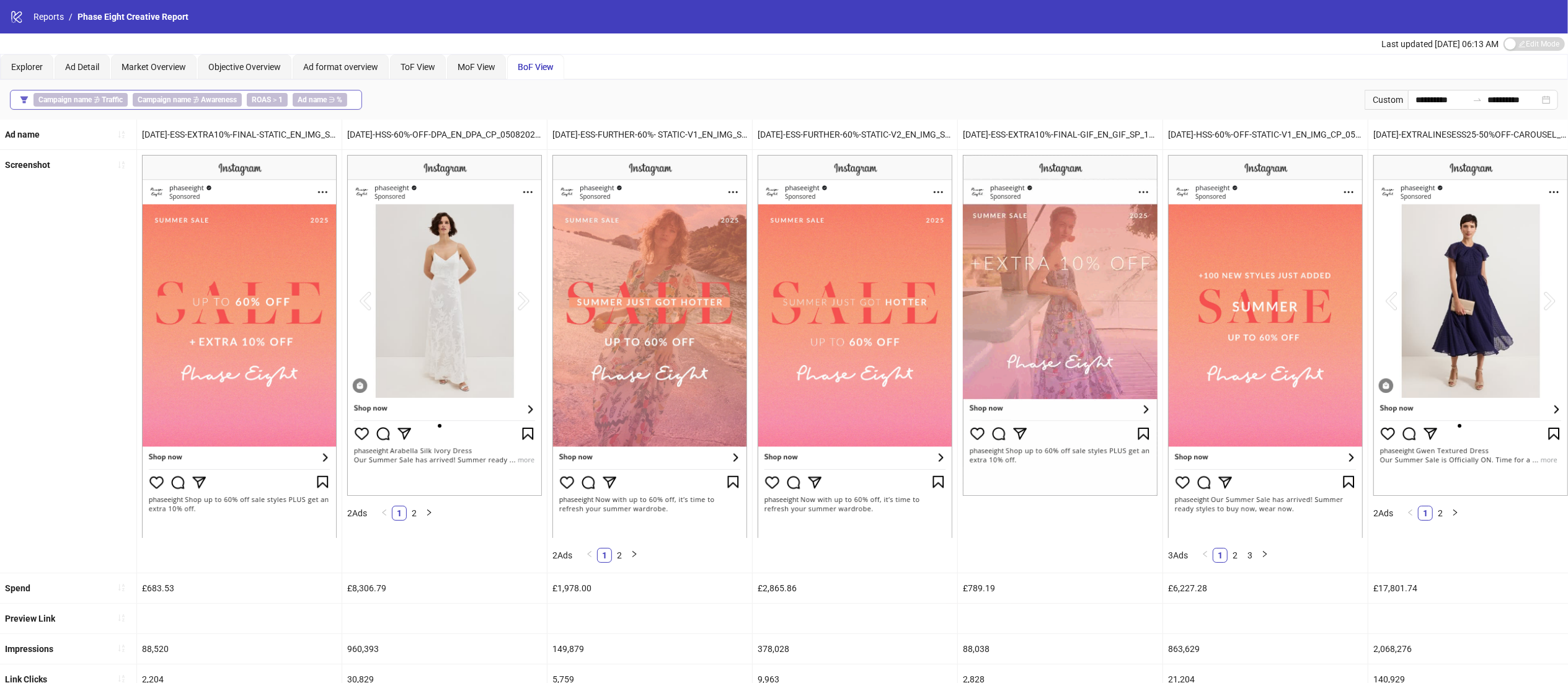
click at [283, 97] on b "1" at bounding box center [280, 99] width 4 height 9
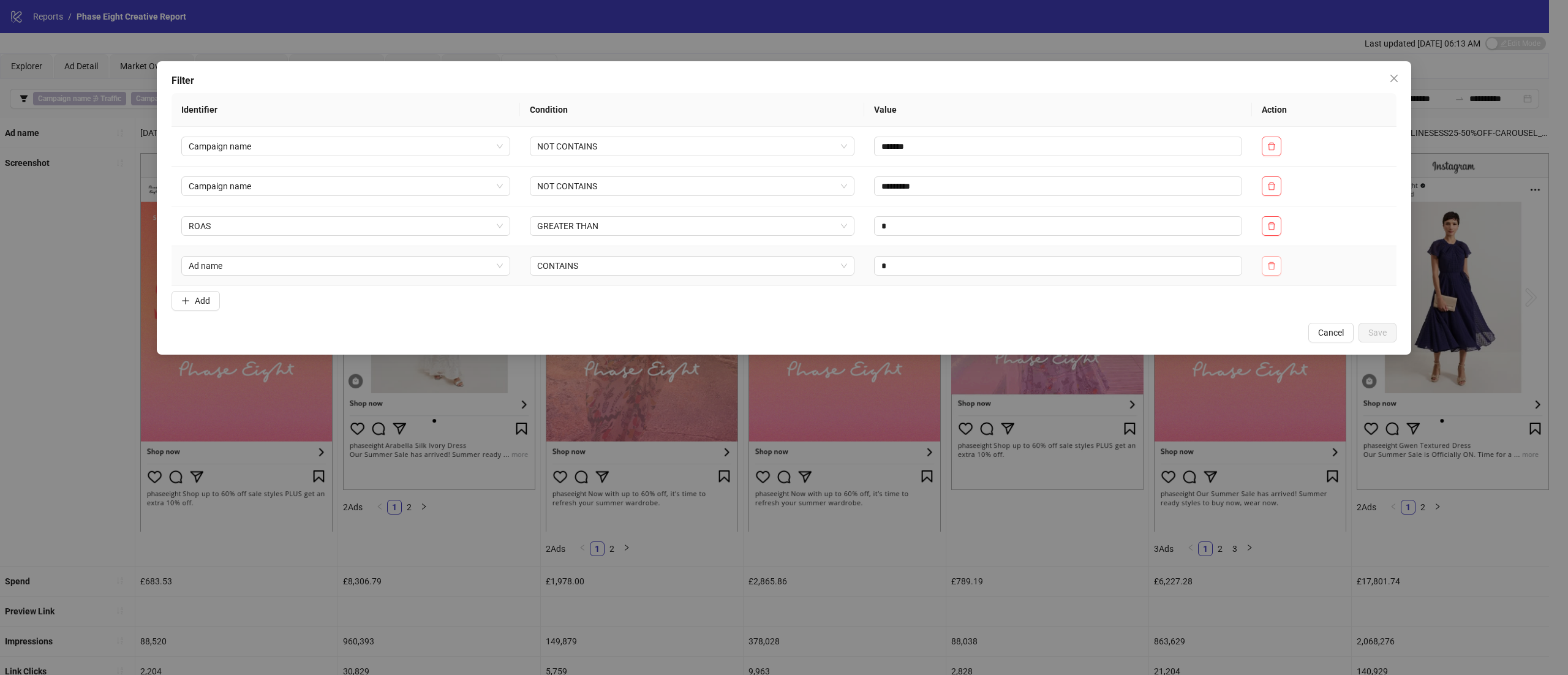
click at [1272, 261] on button "button" at bounding box center [1271, 266] width 20 height 20
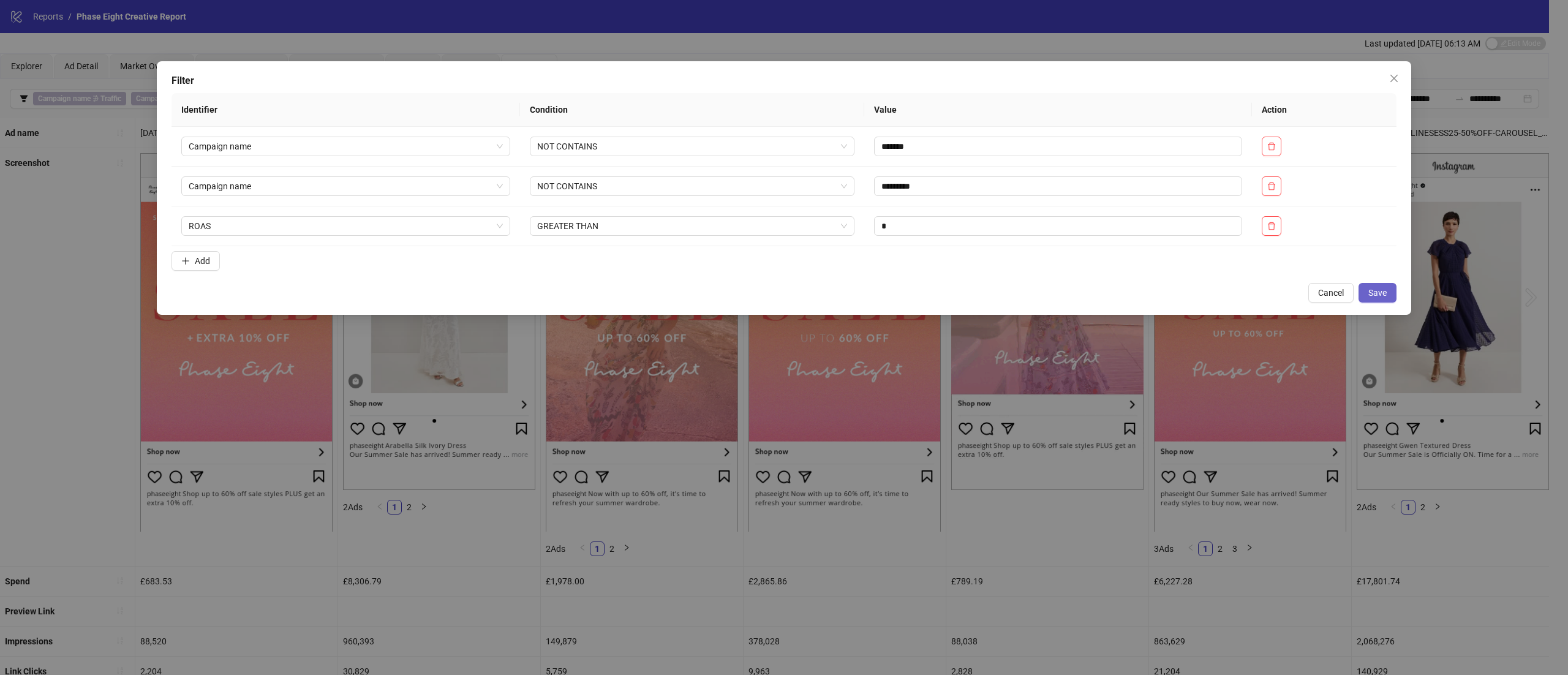
click at [1387, 298] on button "Save" at bounding box center [1378, 293] width 38 height 20
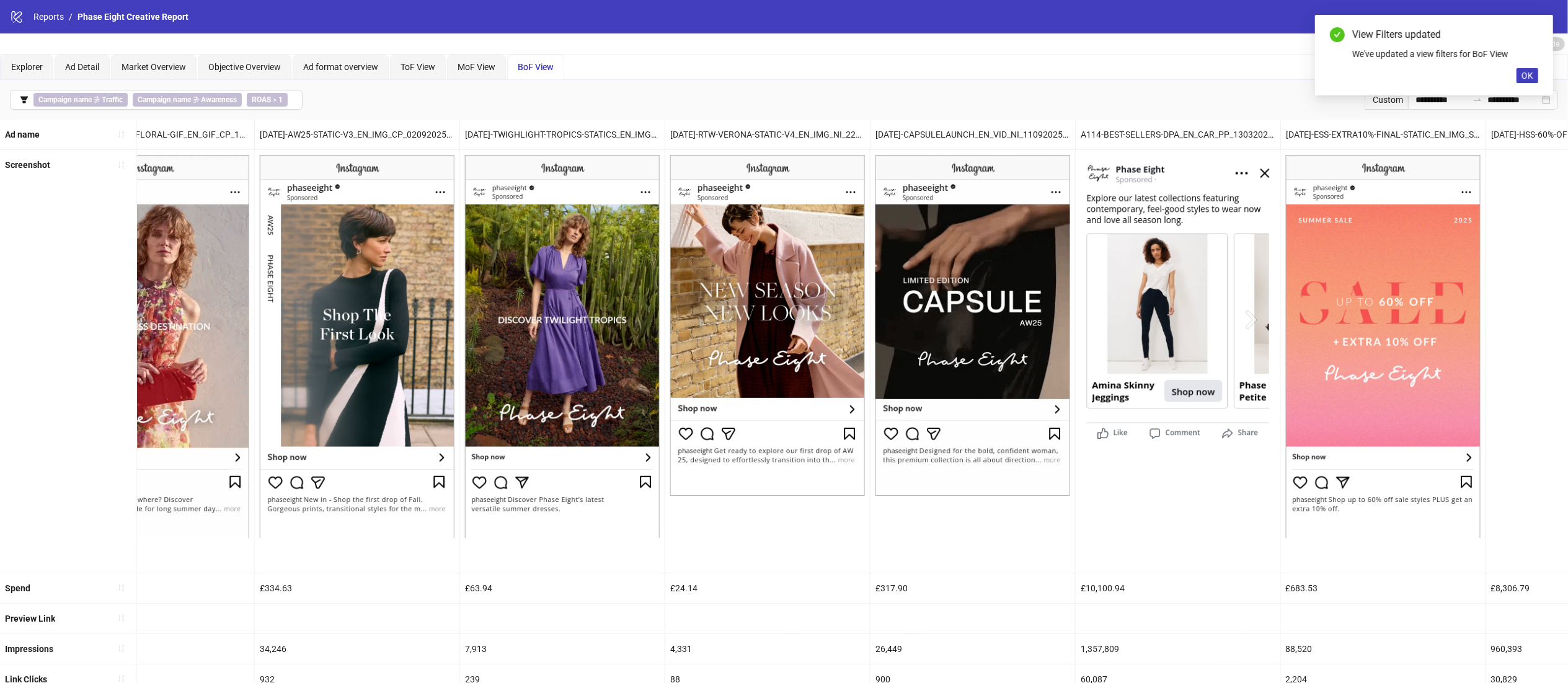
drag, startPoint x: 1176, startPoint y: 612, endPoint x: 1587, endPoint y: 592, distance: 411.5
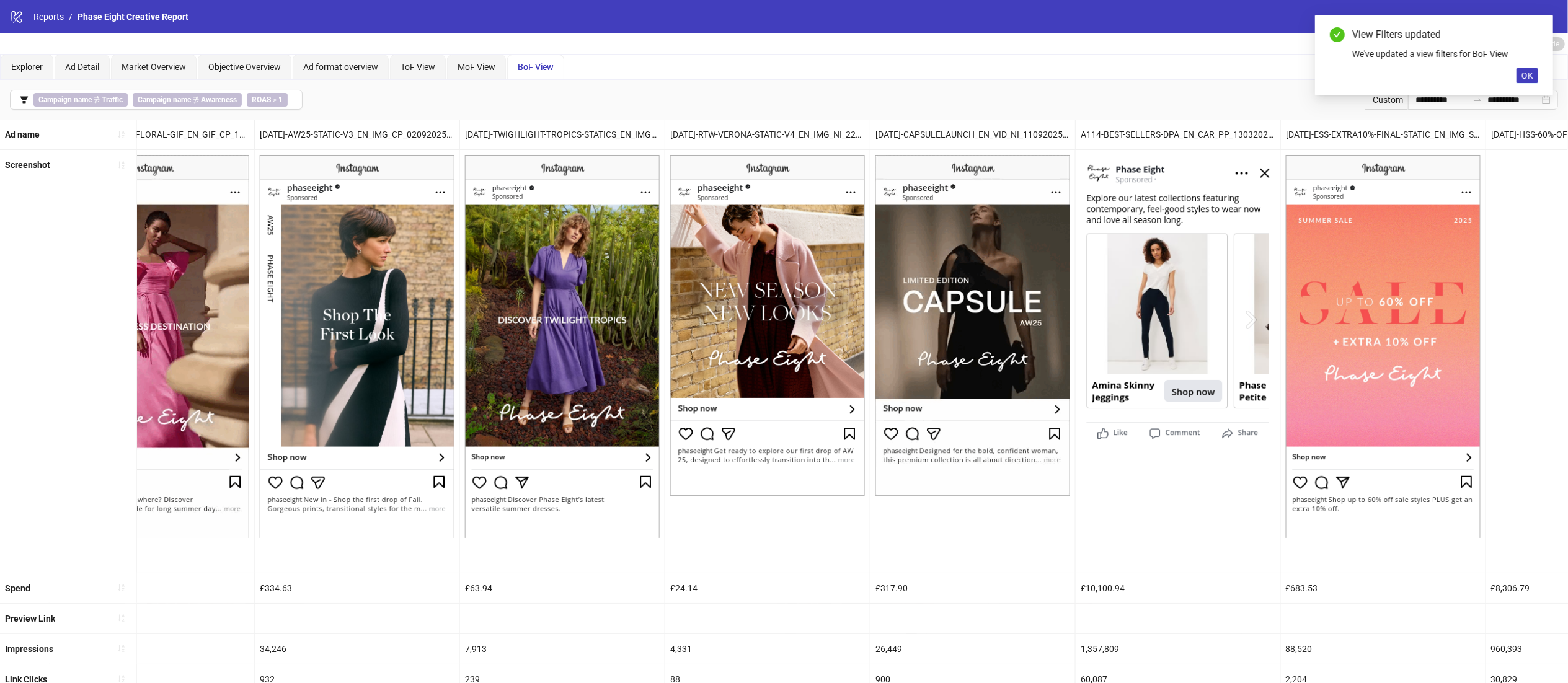
click at [1568, 592] on html "**********" at bounding box center [784, 342] width 1568 height 683
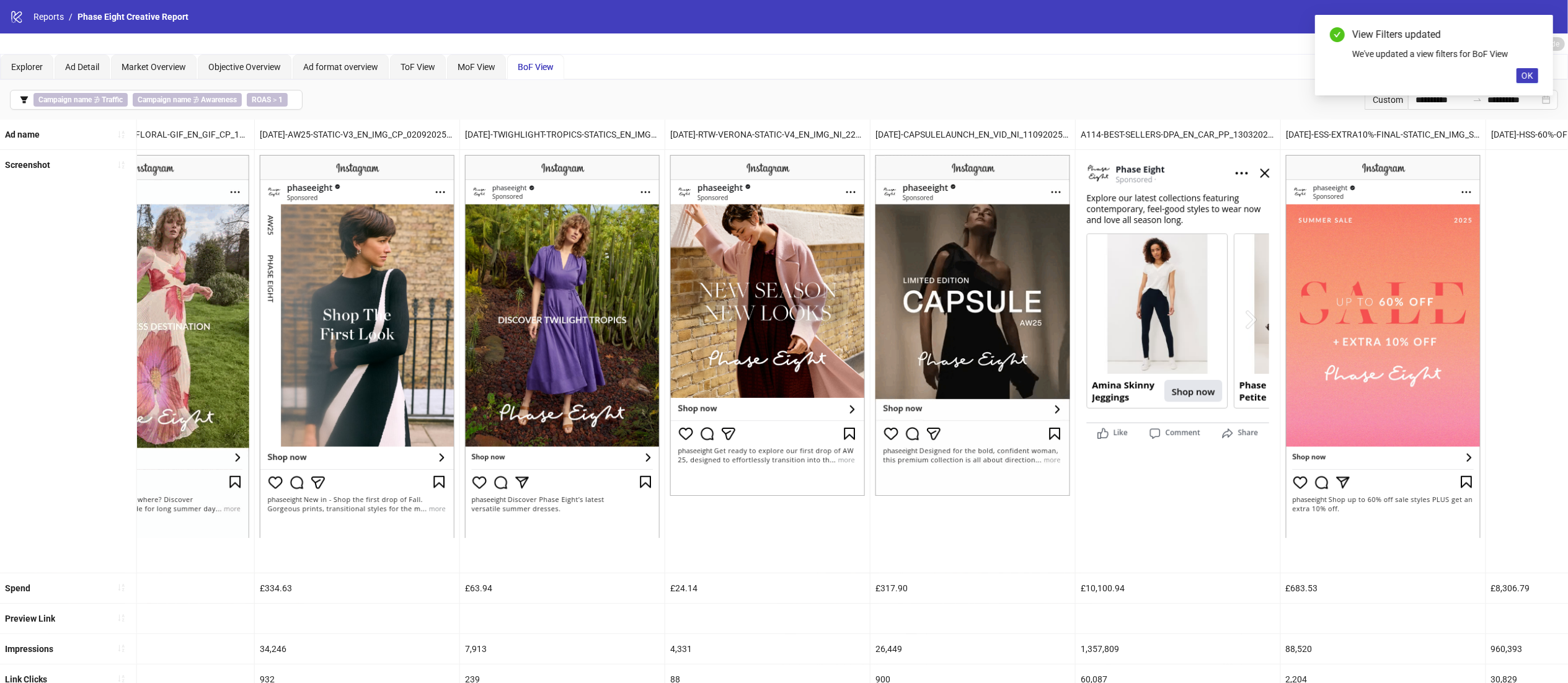
scroll to position [0, 1221]
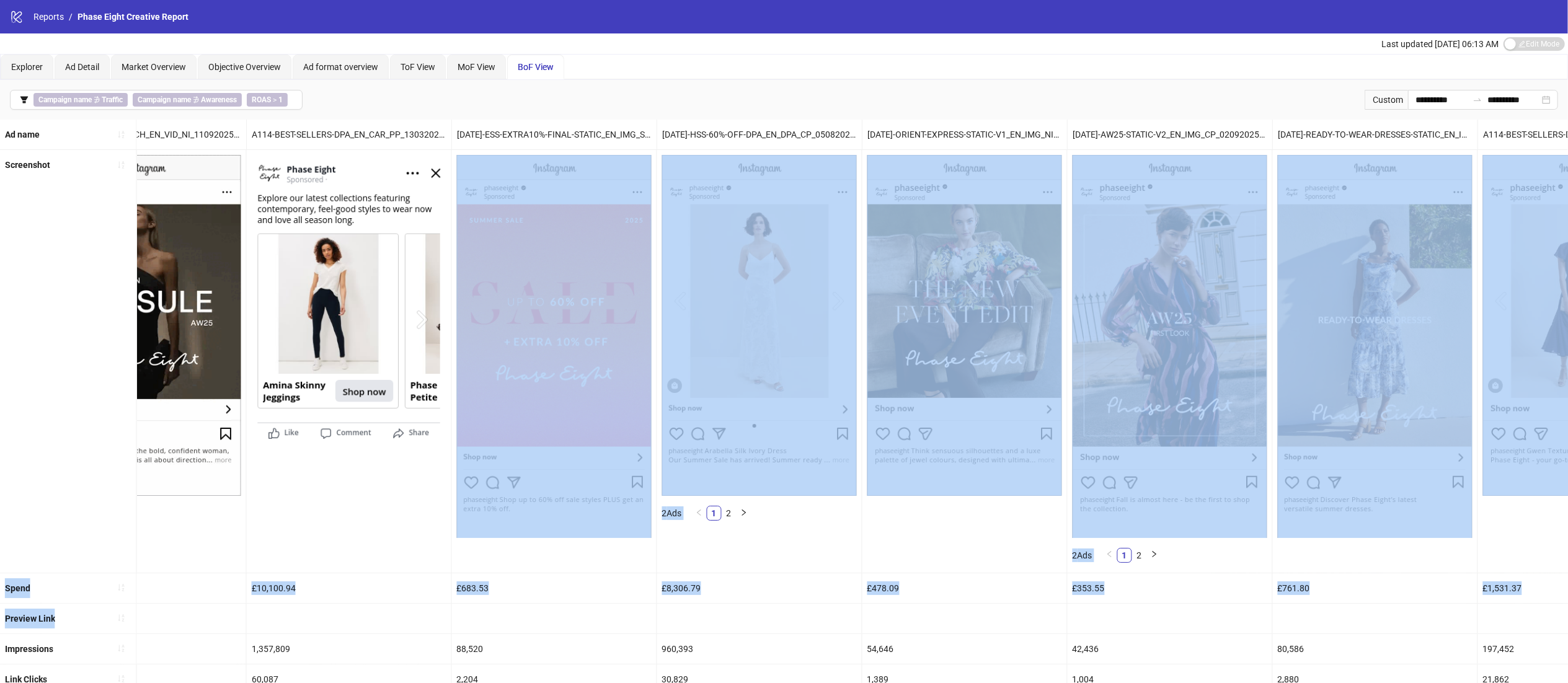
drag, startPoint x: 1321, startPoint y: 540, endPoint x: 1587, endPoint y: 605, distance: 273.8
click at [1568, 605] on html "**********" at bounding box center [784, 342] width 1568 height 683
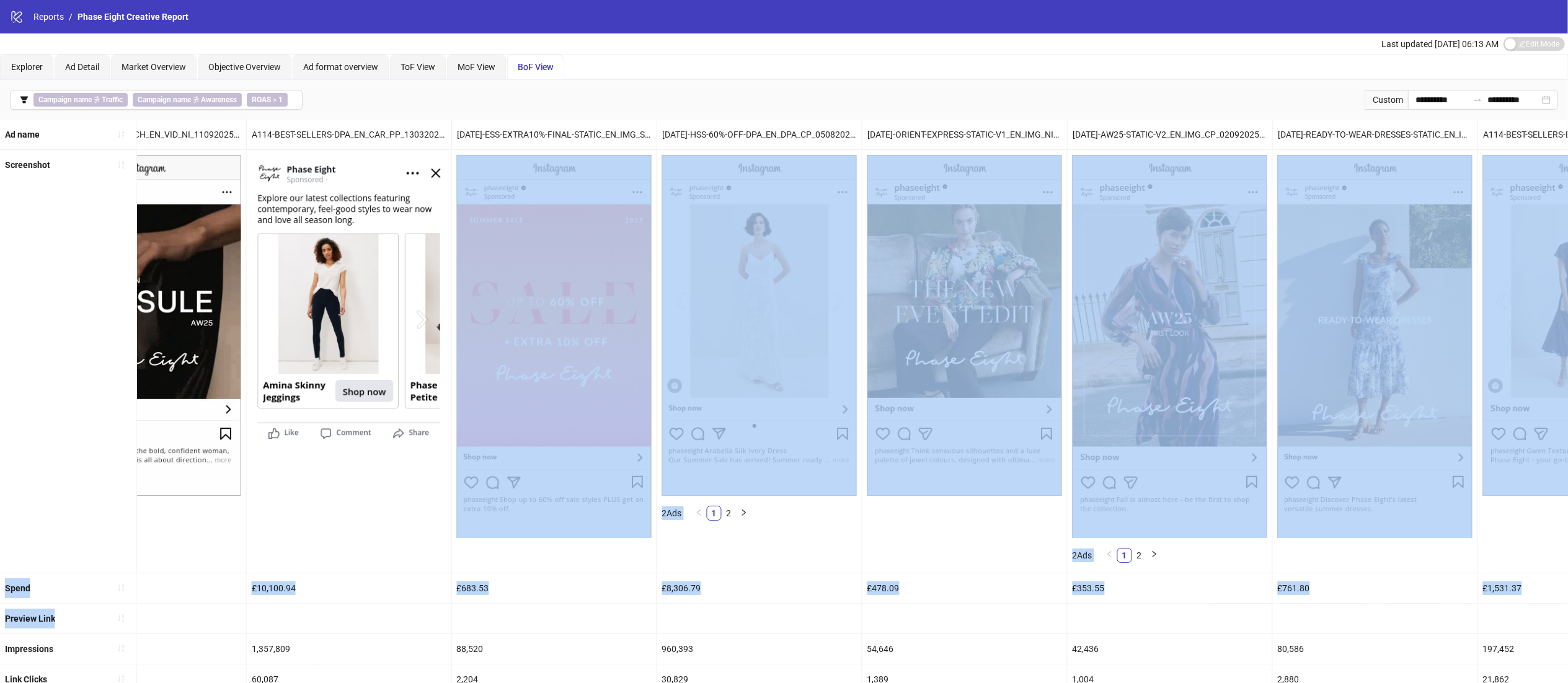
scroll to position [0, 2121]
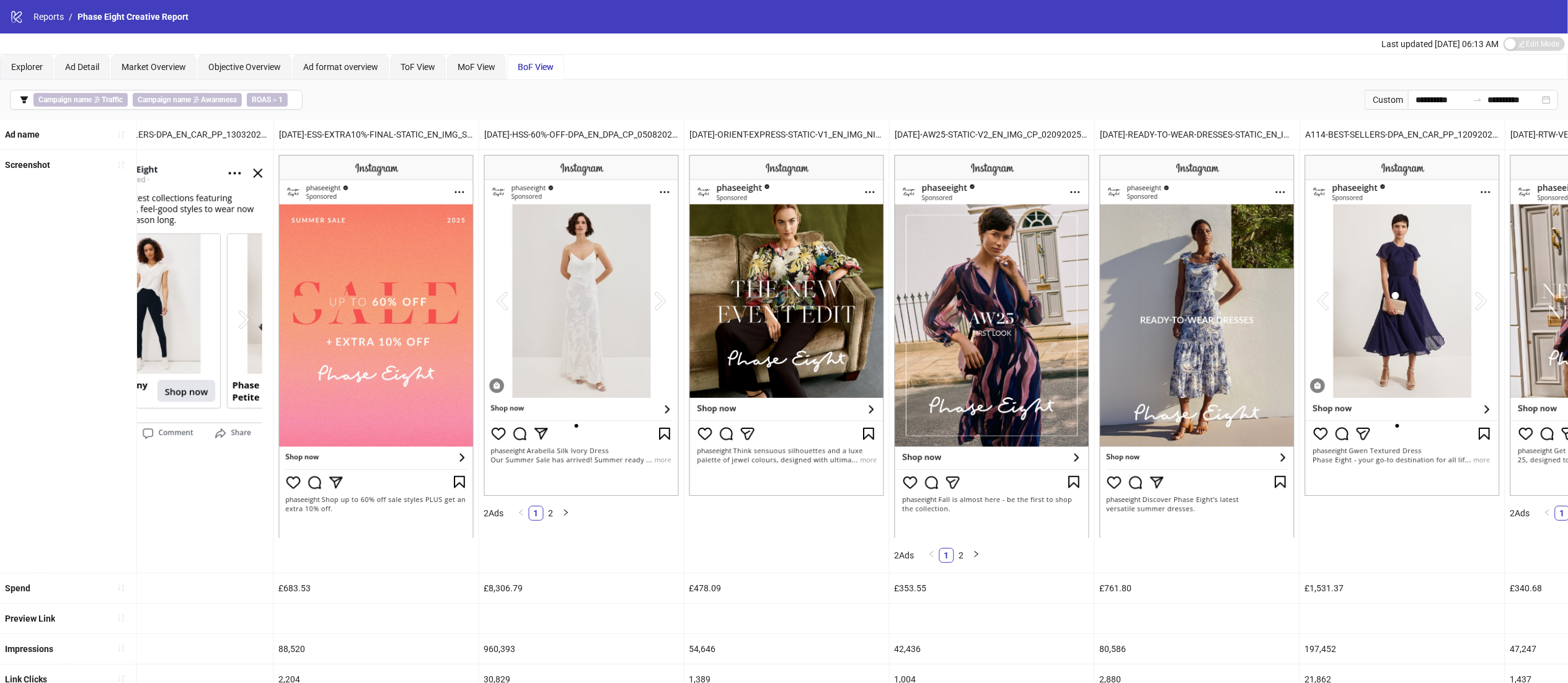
click at [1205, 639] on div "80,586" at bounding box center [1197, 648] width 204 height 30
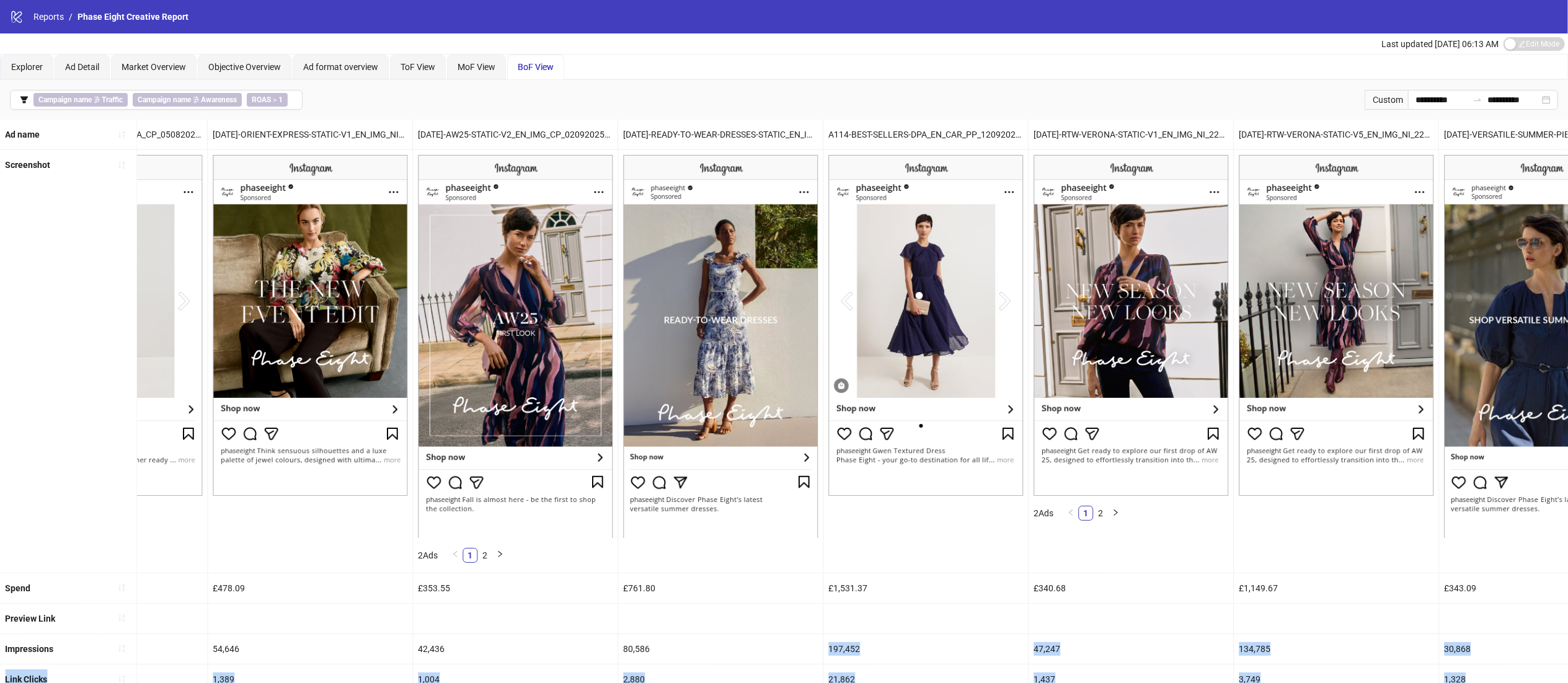
drag, startPoint x: 1205, startPoint y: 639, endPoint x: 1587, endPoint y: 668, distance: 383.1
click at [1568, 668] on html "**********" at bounding box center [784, 342] width 1568 height 683
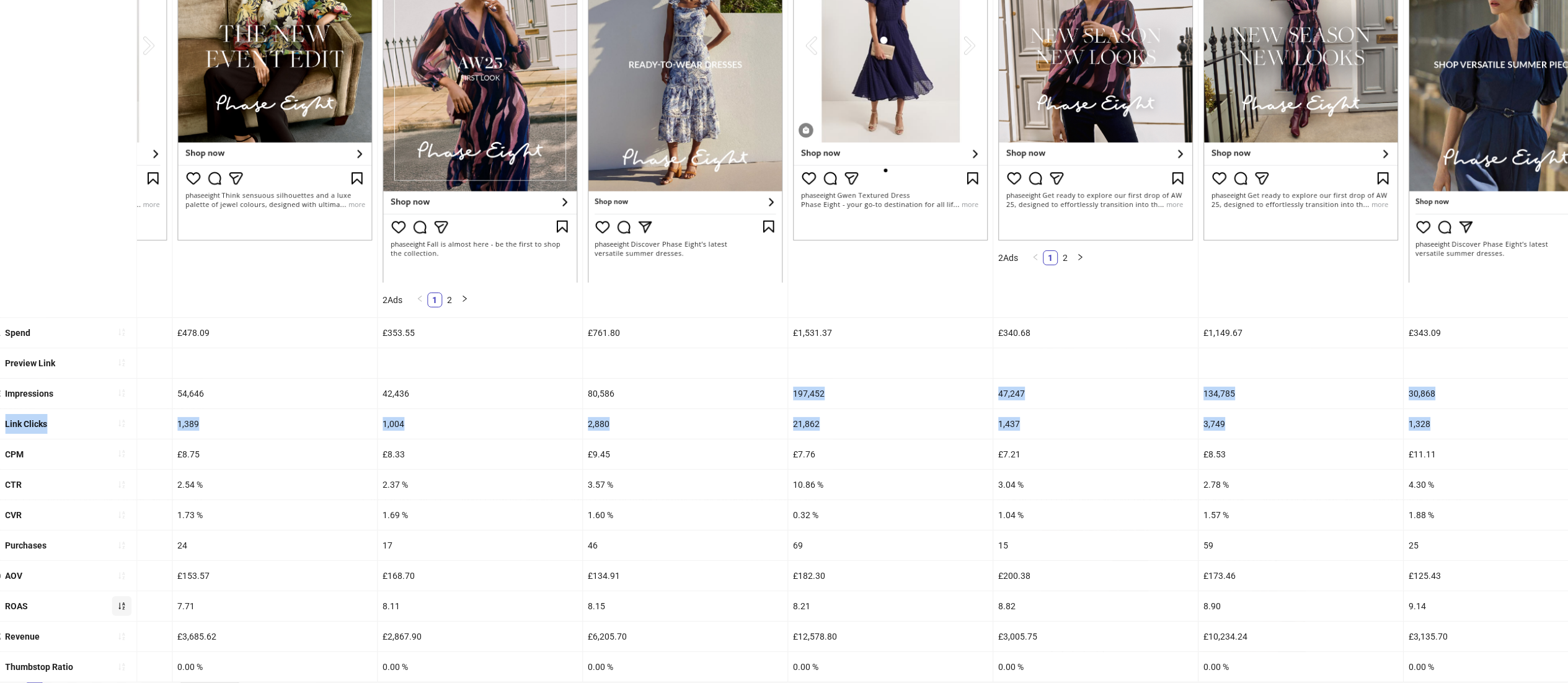
scroll to position [291, 0]
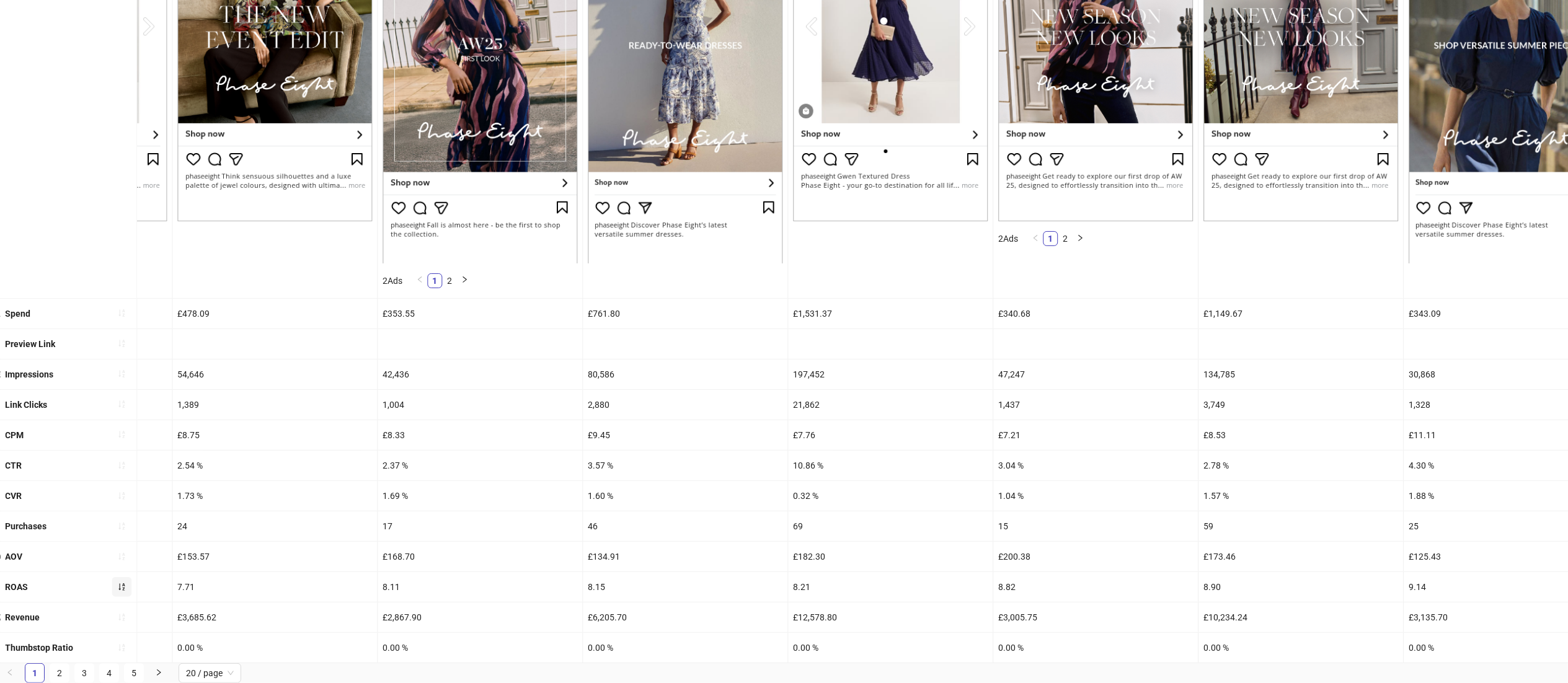
click at [638, 329] on div at bounding box center [685, 344] width 204 height 30
drag, startPoint x: 628, startPoint y: 289, endPoint x: 574, endPoint y: 289, distance: 54.0
drag, startPoint x: 619, startPoint y: 450, endPoint x: 574, endPoint y: 450, distance: 45.0
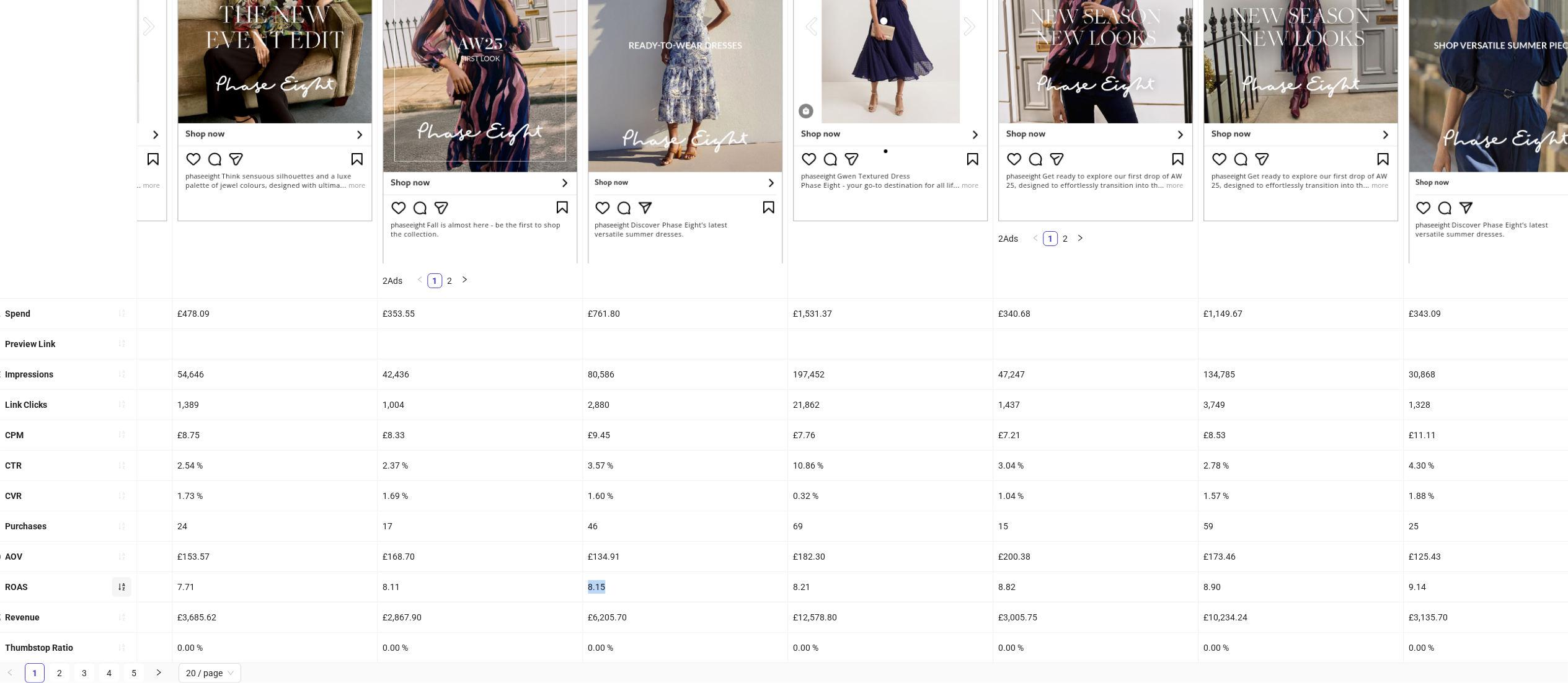
drag, startPoint x: 631, startPoint y: 567, endPoint x: 571, endPoint y: 565, distance: 60.0
drag, startPoint x: 628, startPoint y: 480, endPoint x: 559, endPoint y: 479, distance: 69.0
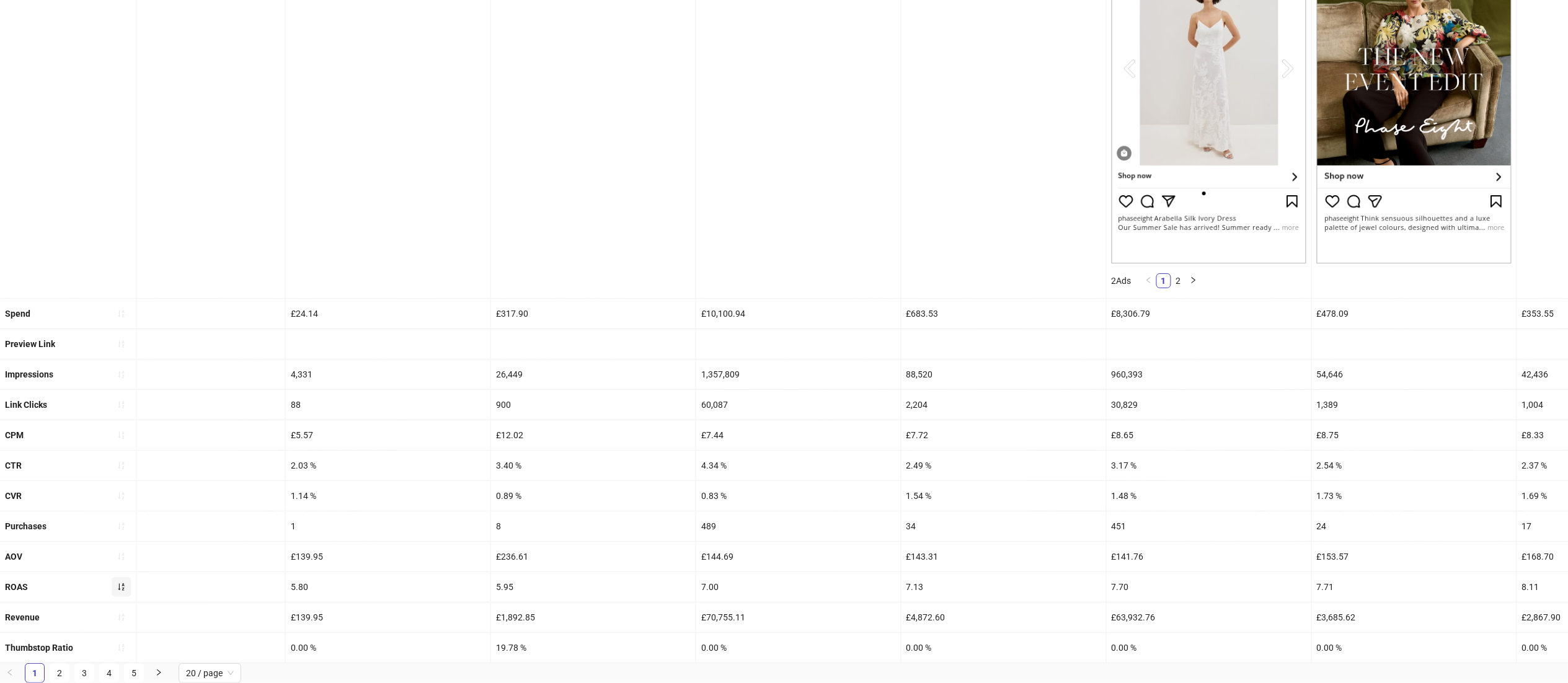
scroll to position [0, 2633]
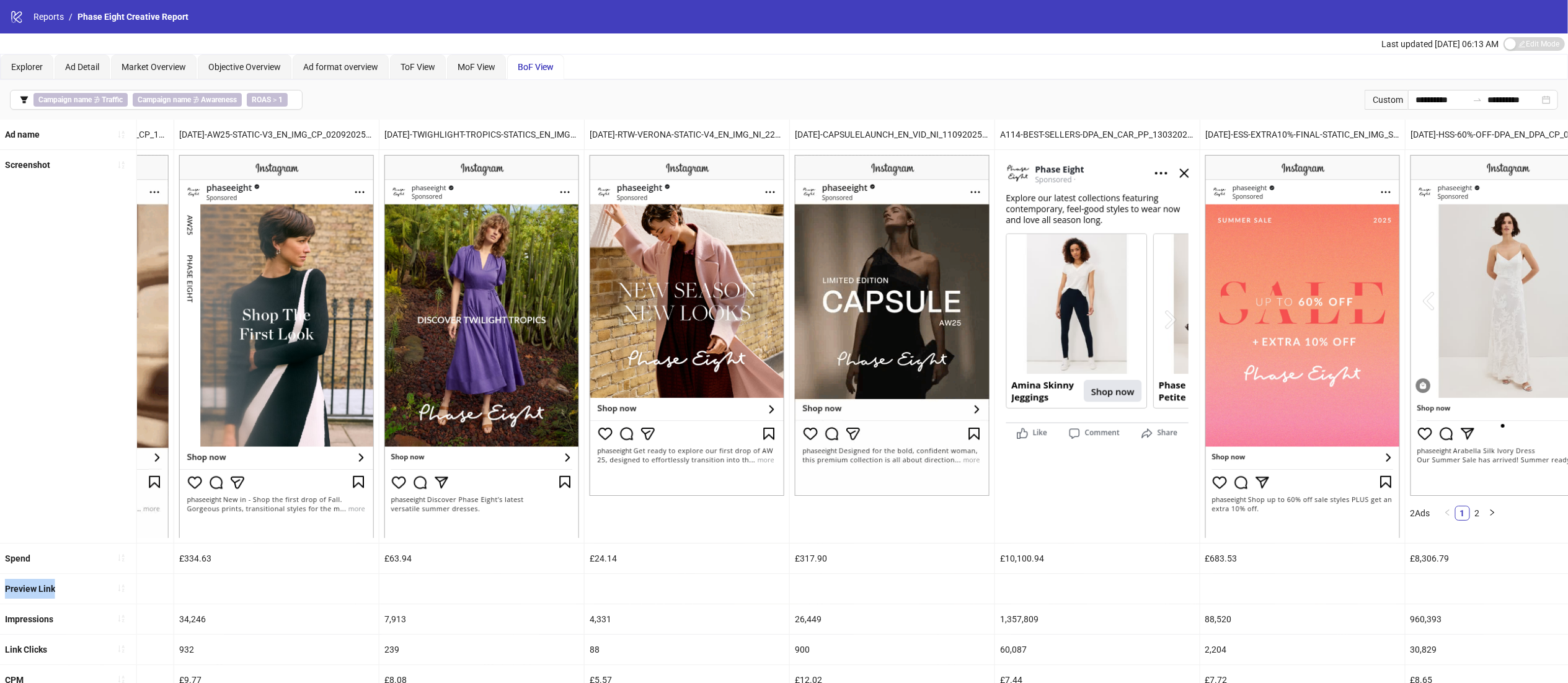
drag, startPoint x: 915, startPoint y: 614, endPoint x: 0, endPoint y: 597, distance: 915.2
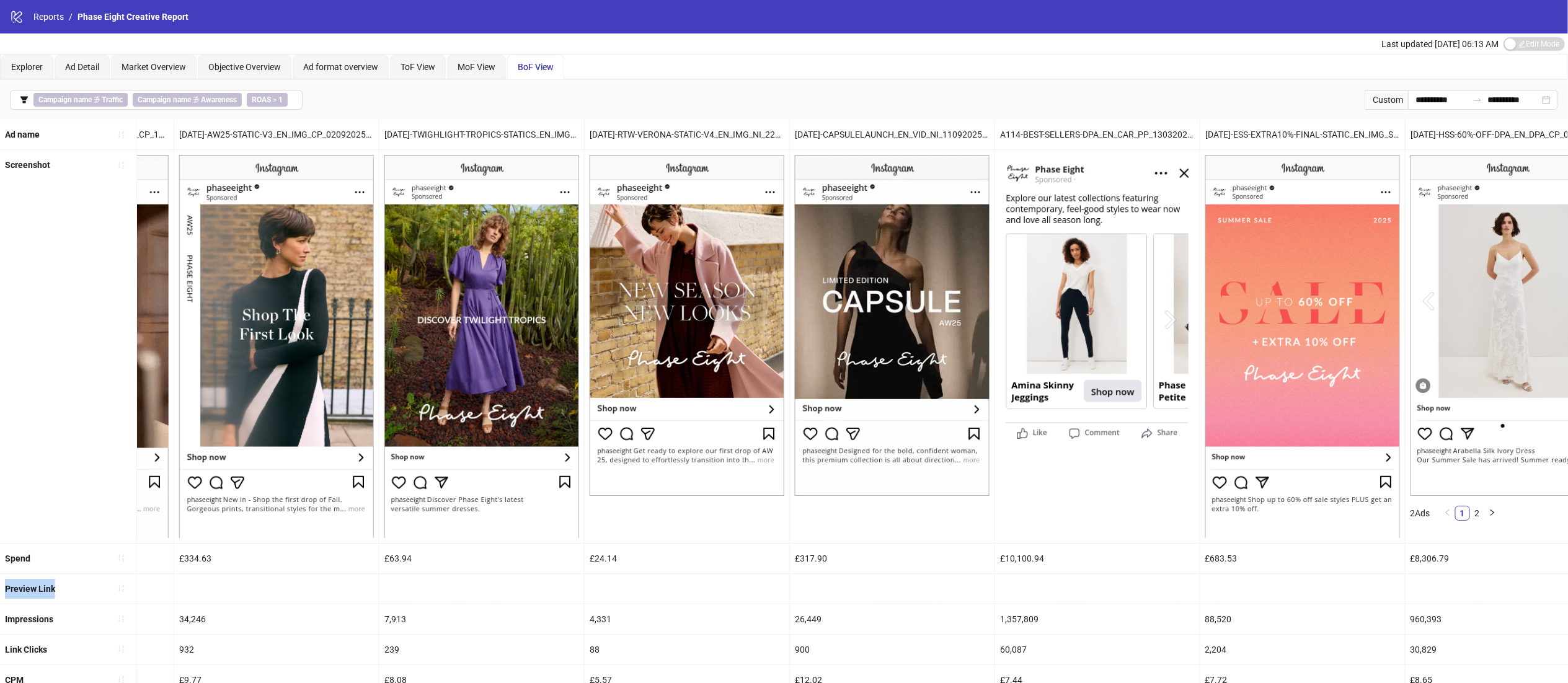
click at [0, 597] on div "Preview Link" at bounding box center [927, 589] width 4242 height 31
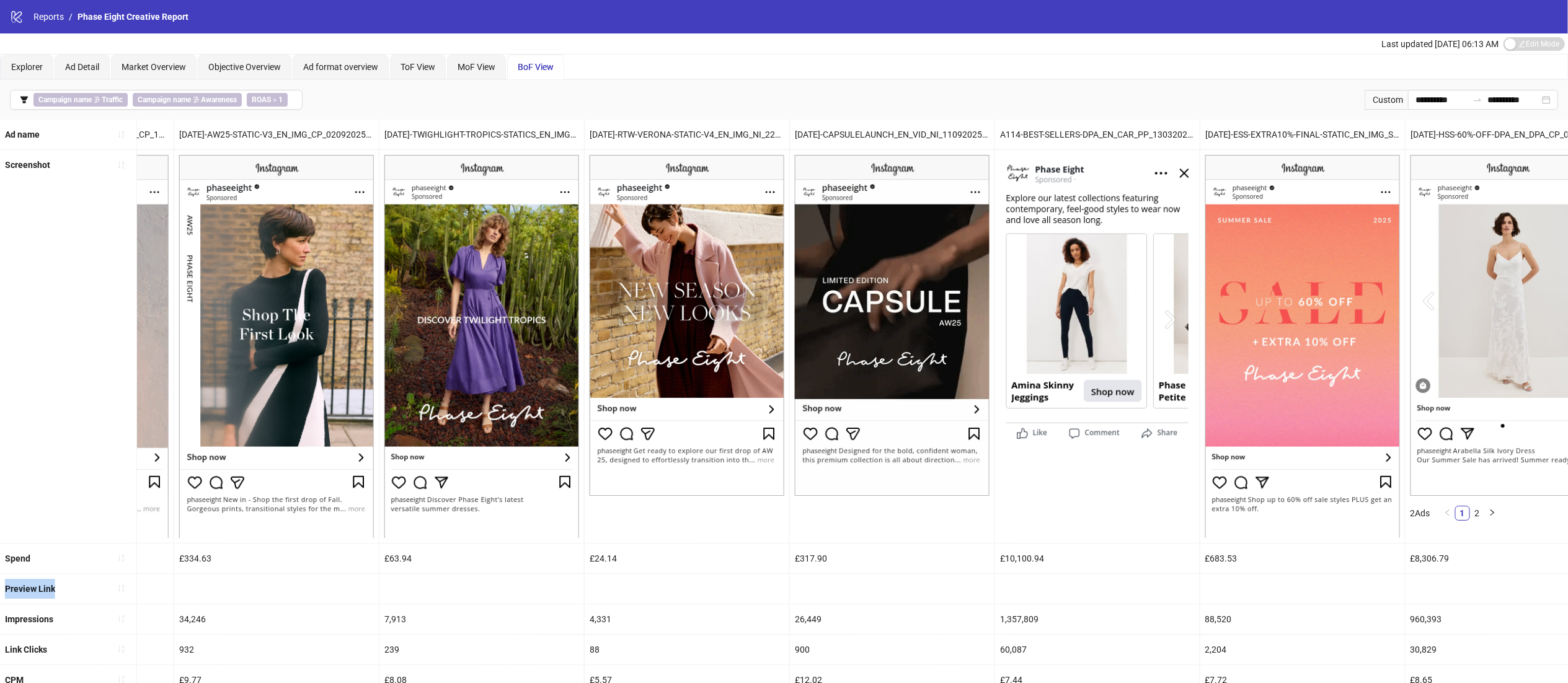
scroll to position [0, 1112]
